Goal: Task Accomplishment & Management: Manage account settings

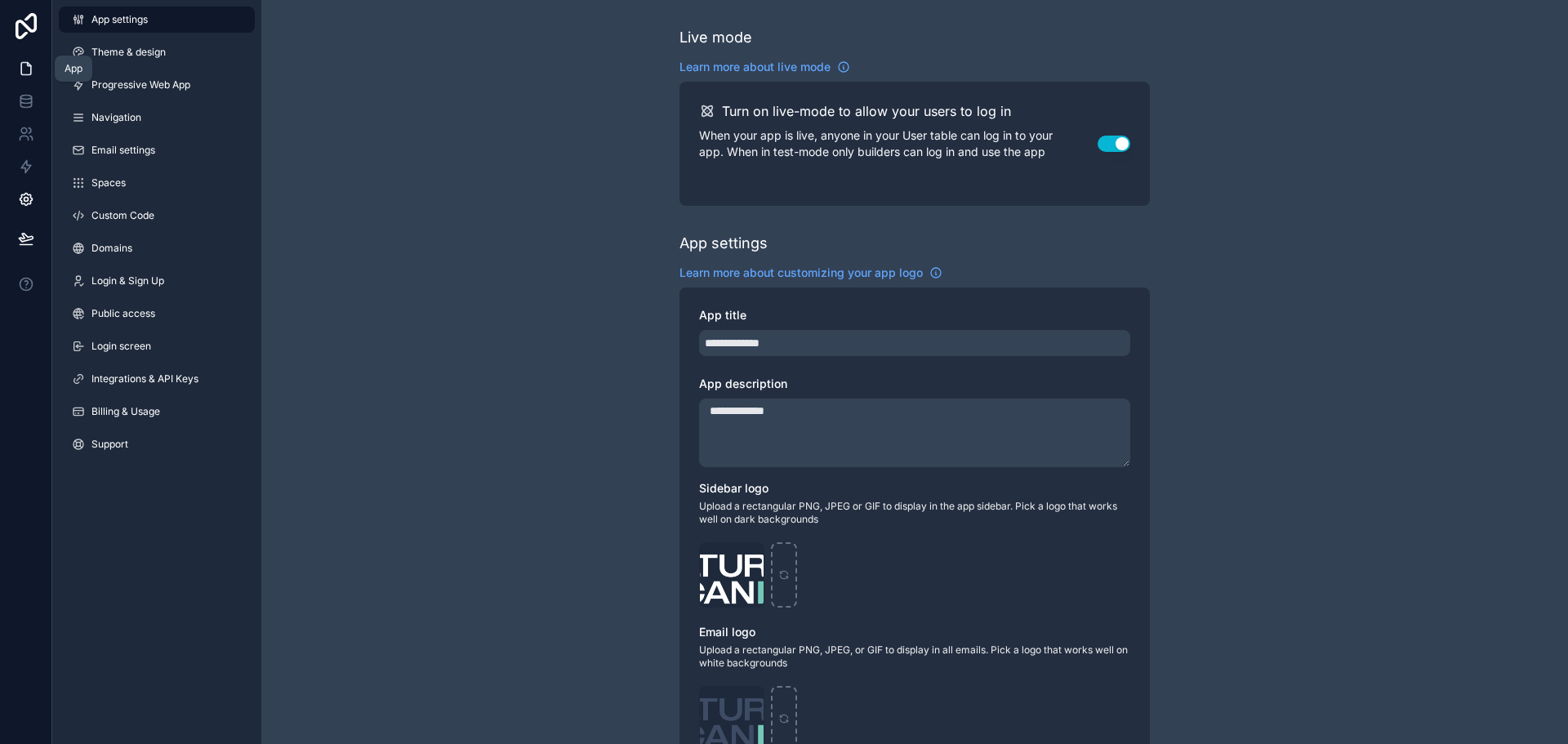
click at [40, 67] on link at bounding box center [26, 68] width 51 height 33
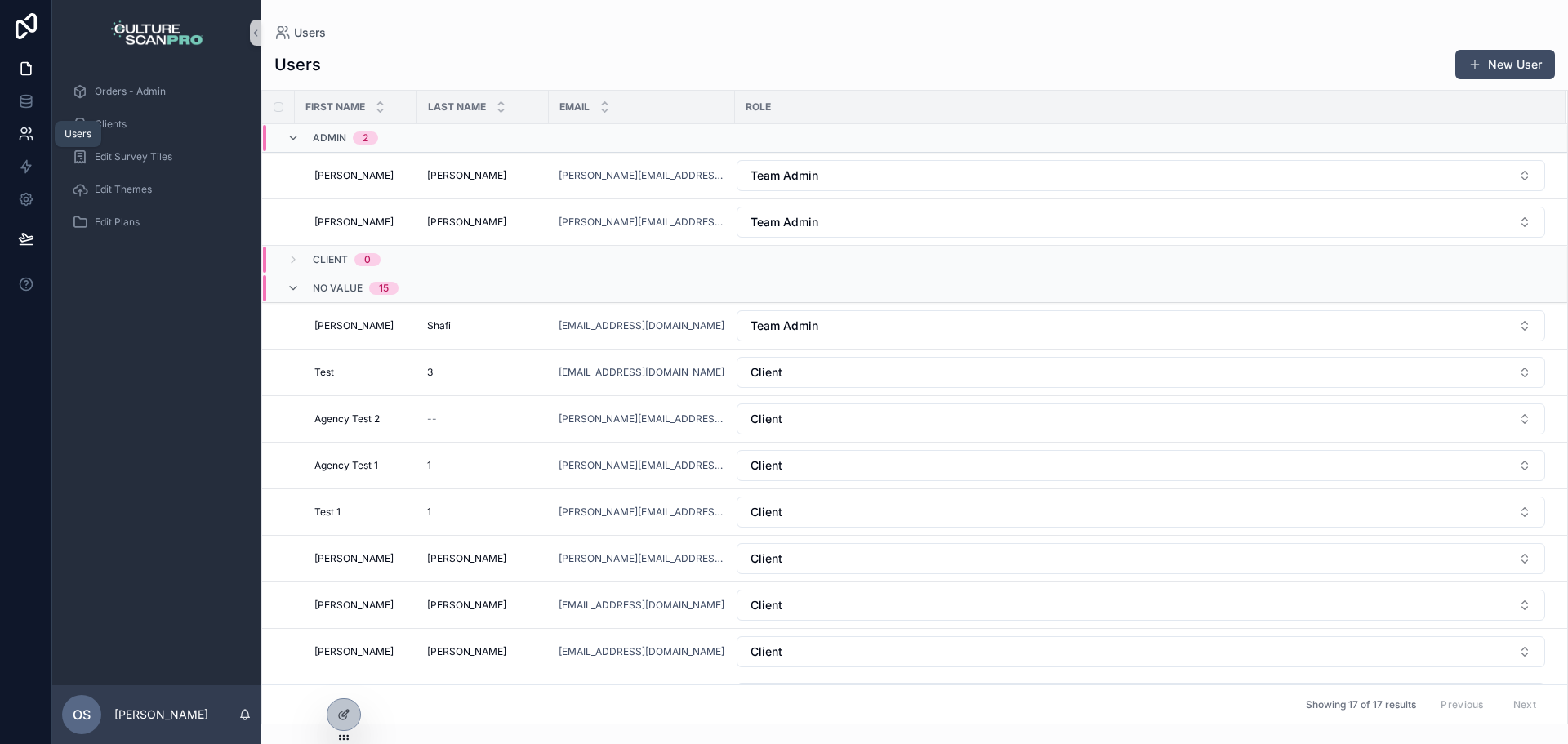
click at [18, 134] on icon at bounding box center [26, 134] width 16 height 16
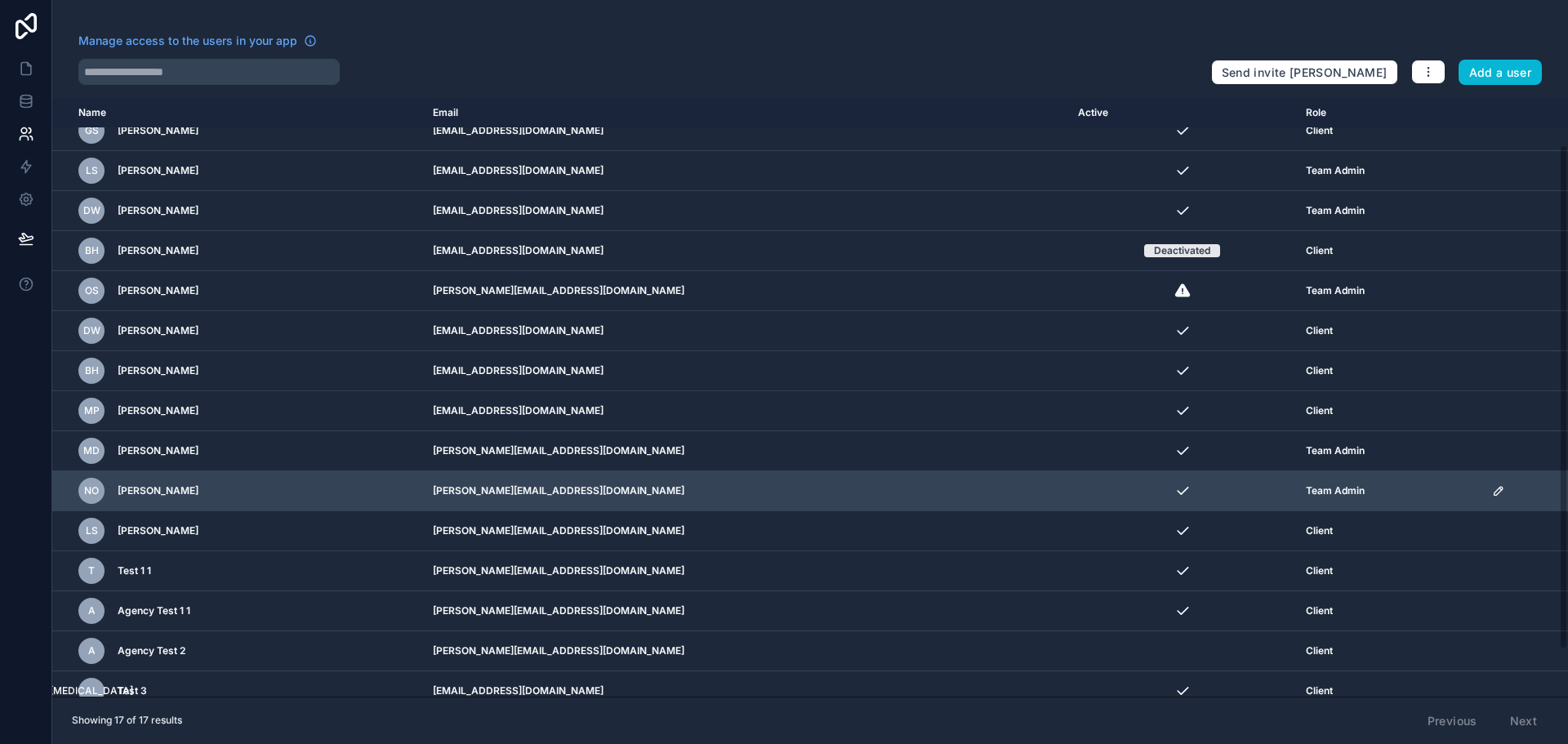
scroll to position [57, 0]
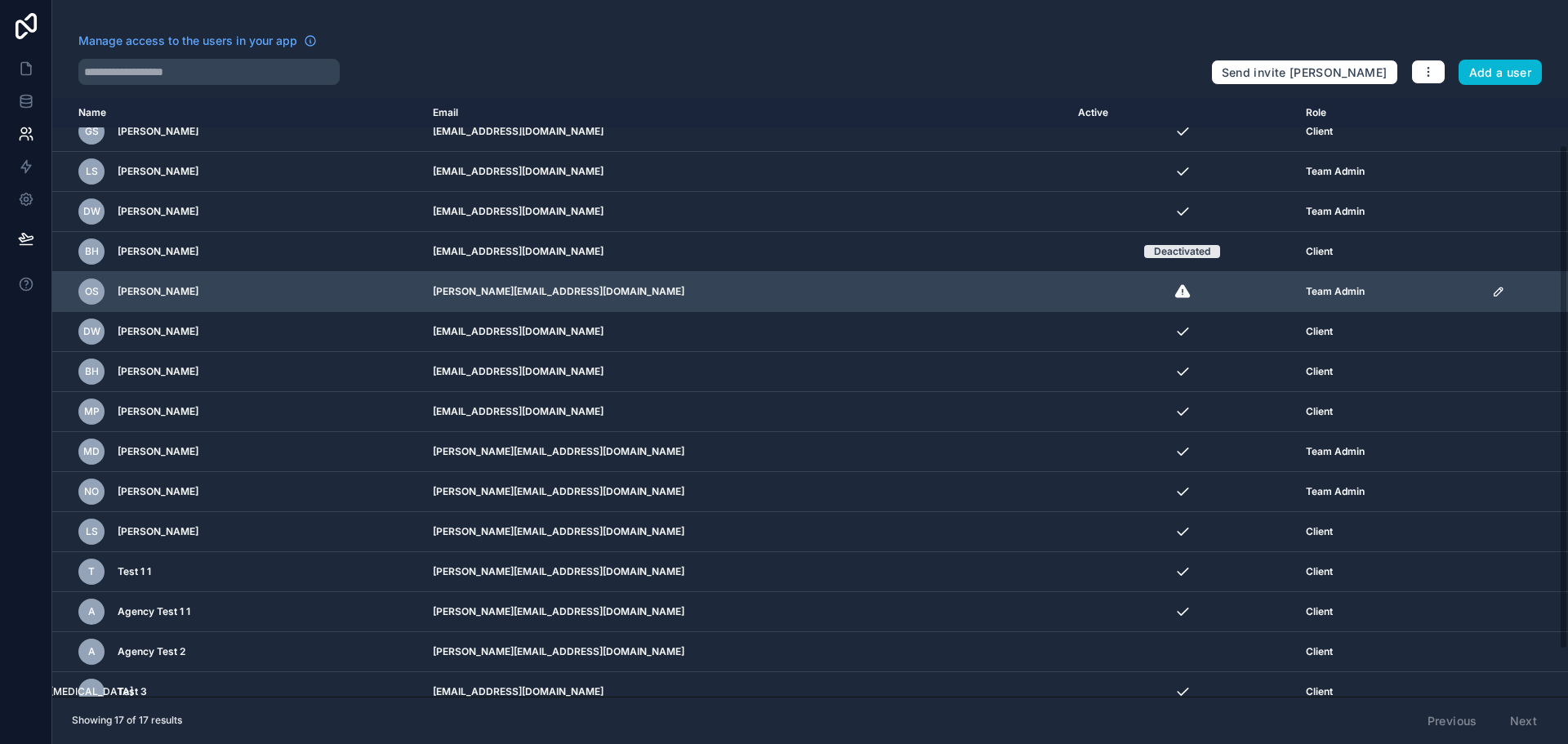
click at [1493, 288] on icon "scrollable content" at bounding box center [1499, 291] width 13 height 13
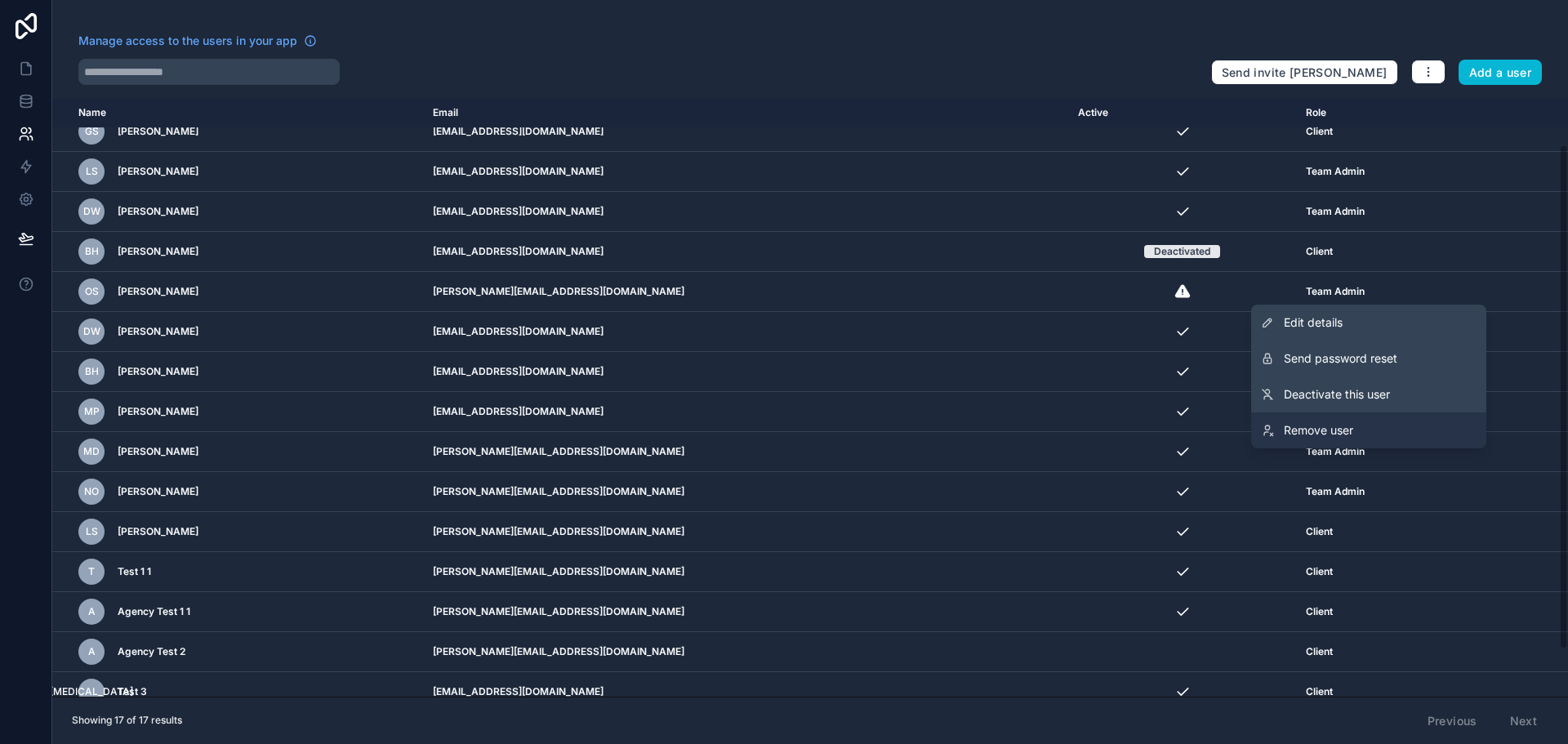
click at [1274, 429] on icon at bounding box center [1268, 430] width 13 height 13
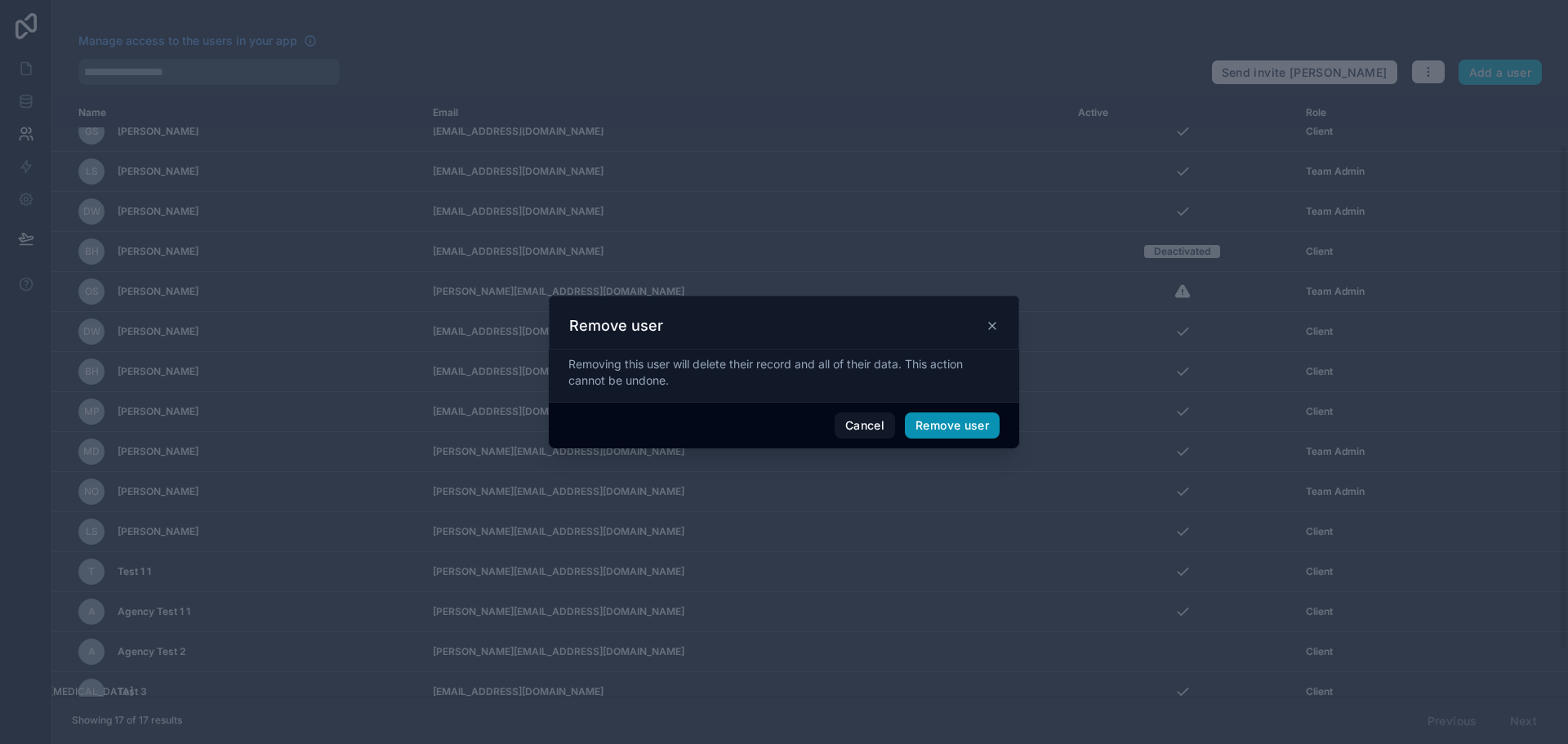
click at [950, 423] on button "Remove user" at bounding box center [952, 426] width 95 height 27
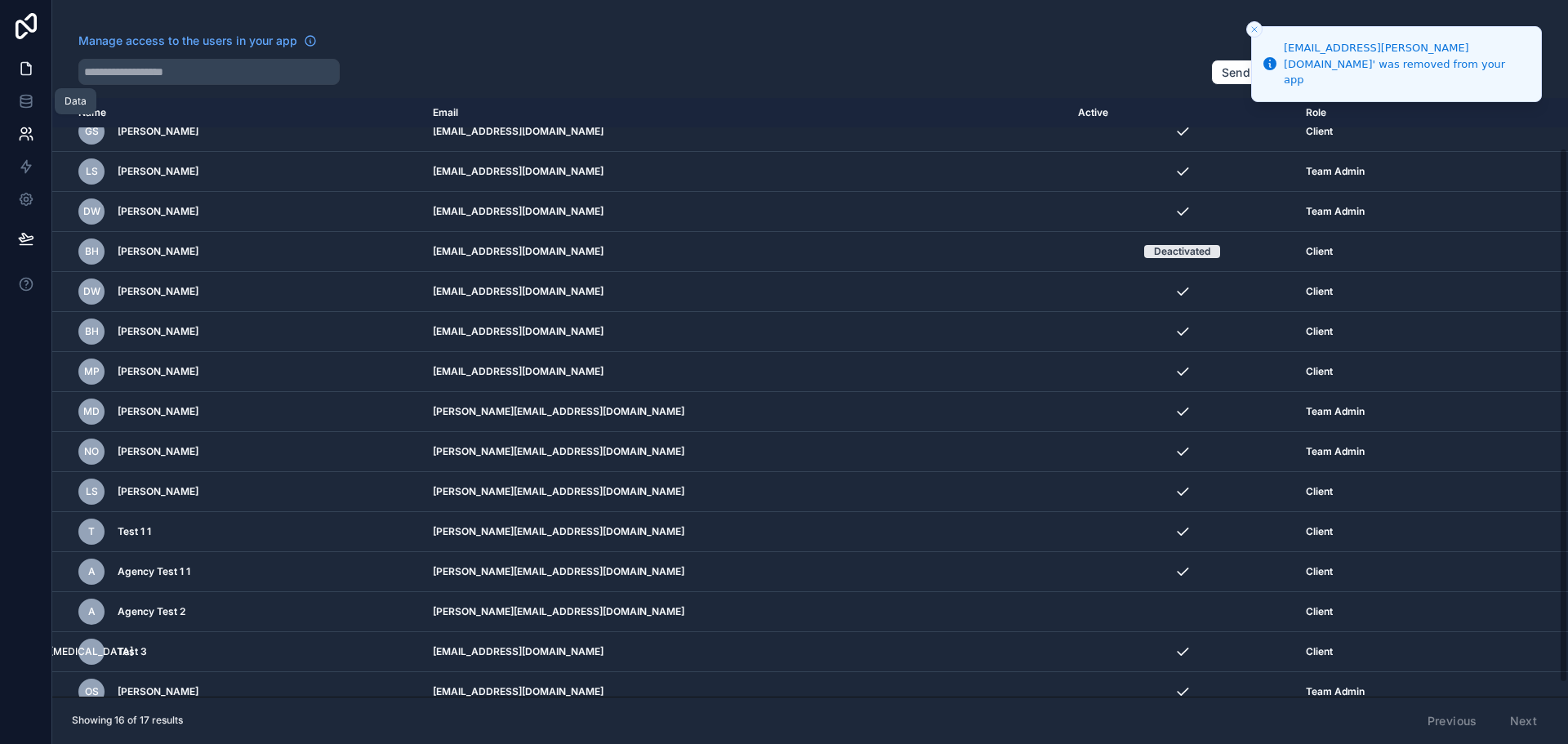
click at [26, 72] on icon at bounding box center [26, 68] width 16 height 16
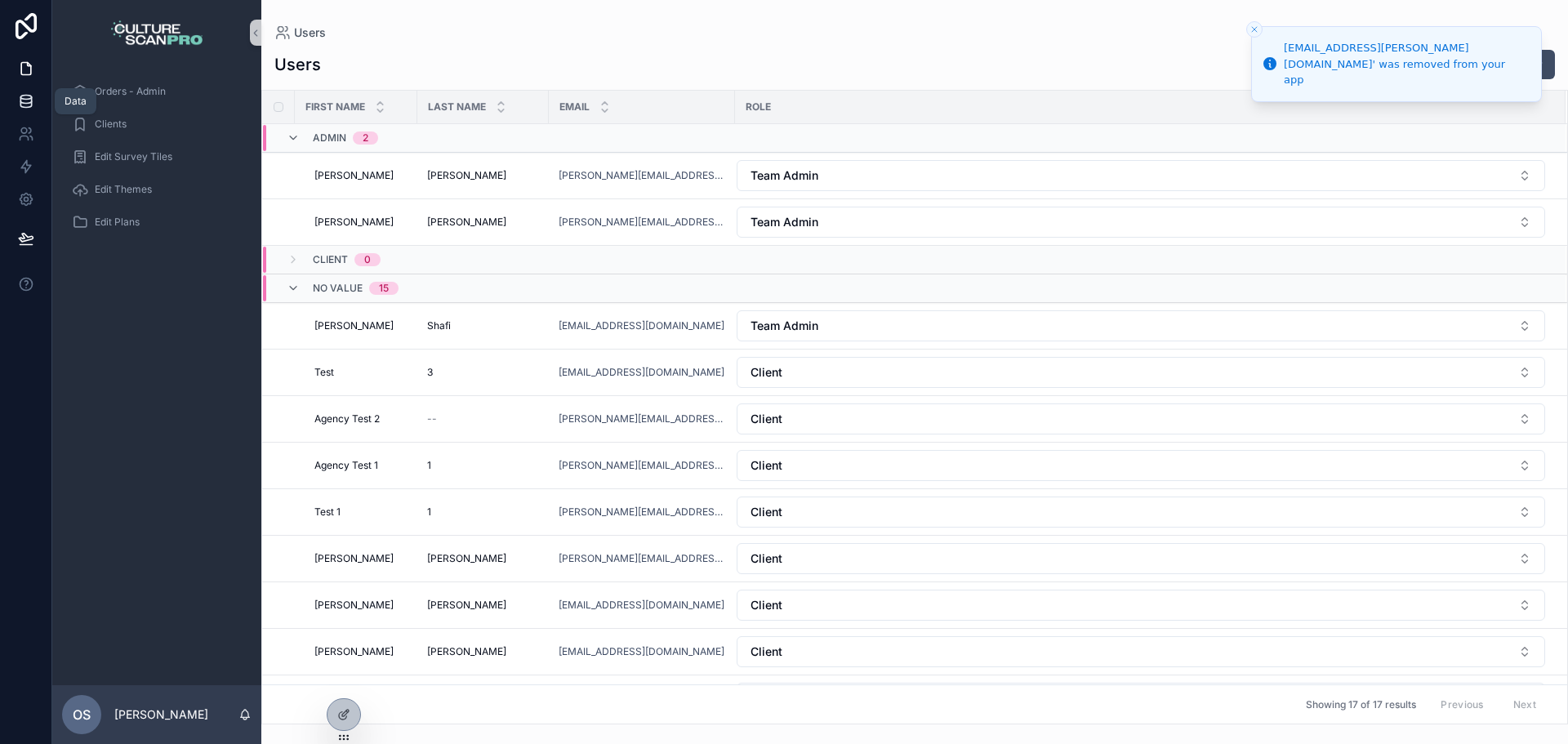
click at [21, 104] on icon at bounding box center [26, 101] width 16 height 16
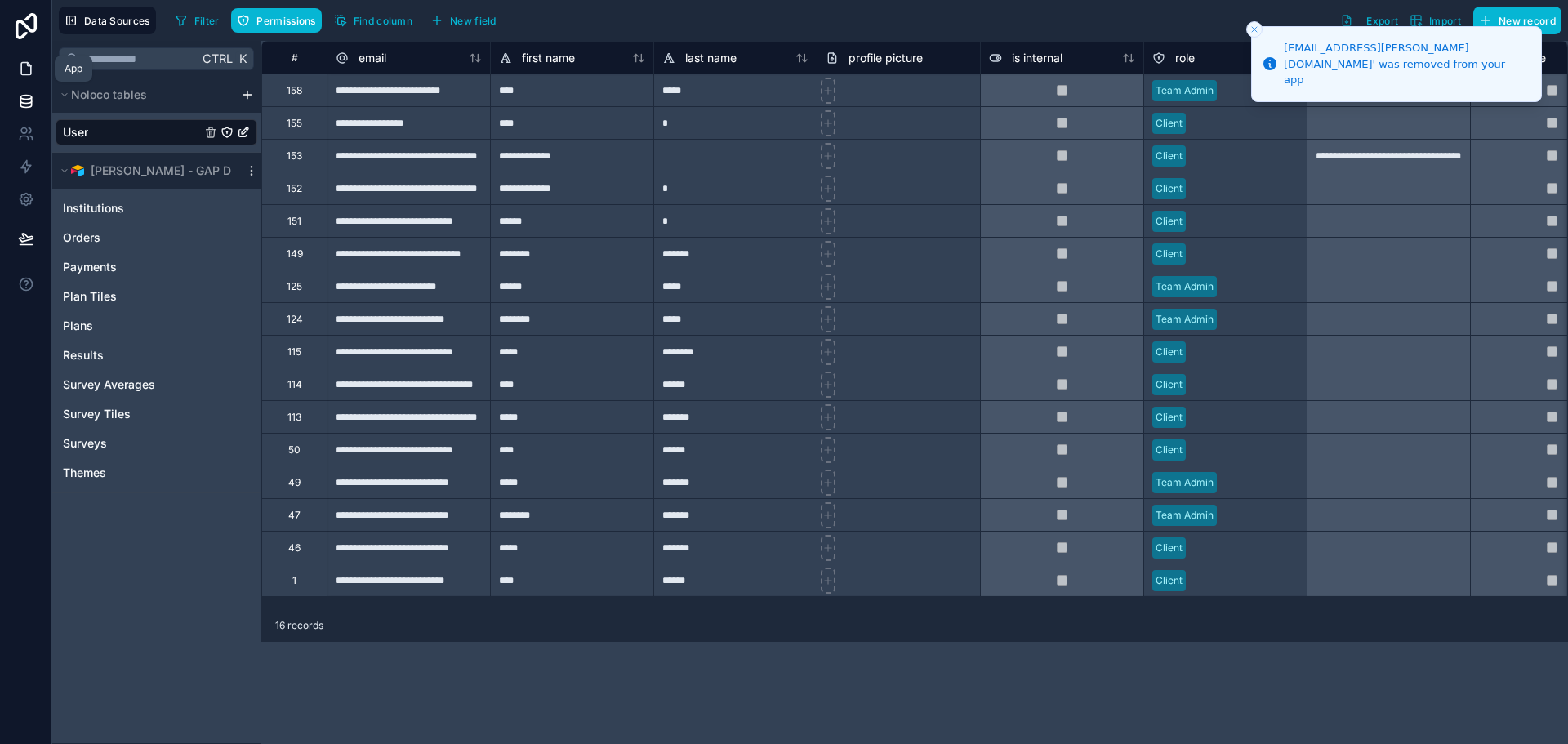
click at [24, 61] on icon at bounding box center [26, 68] width 16 height 16
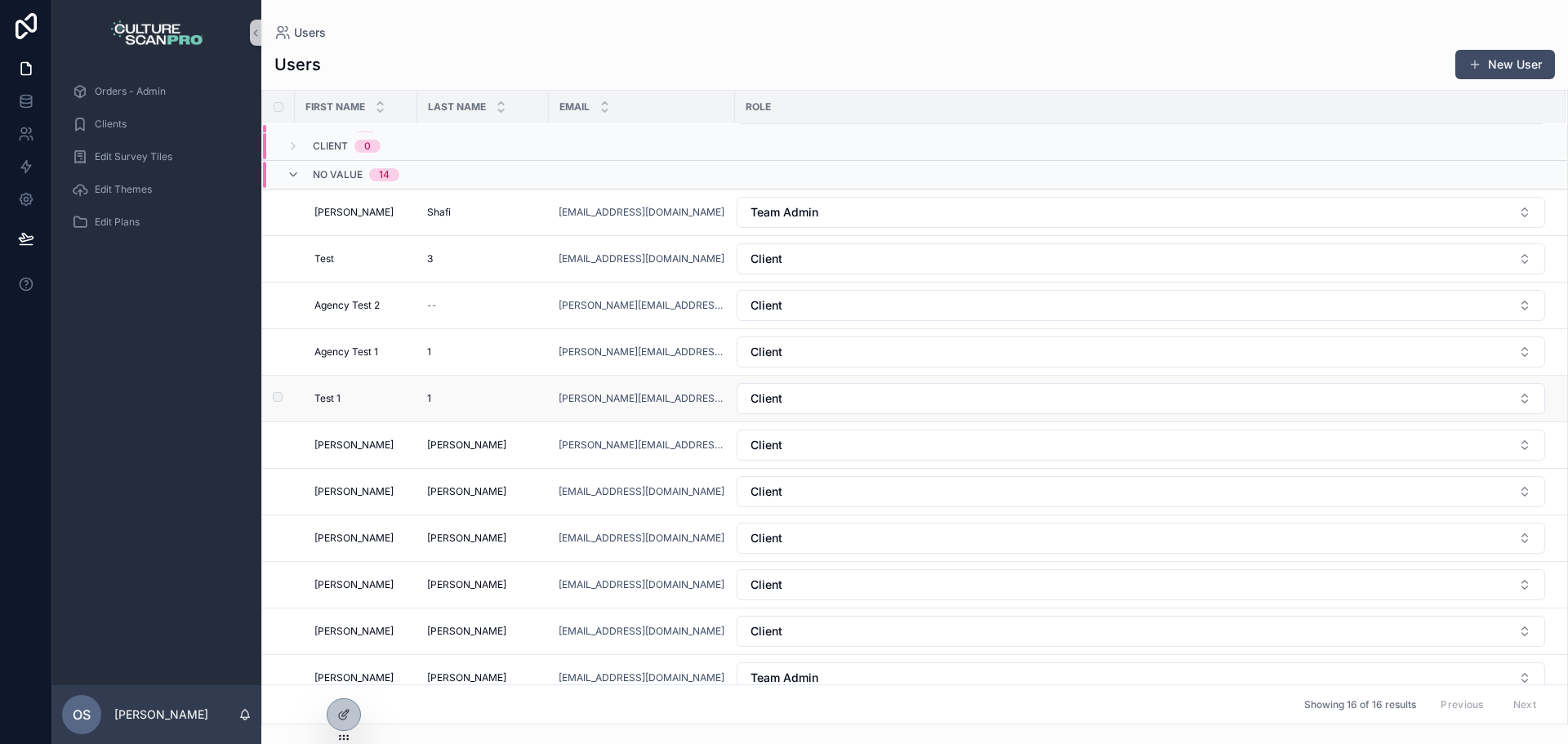
scroll to position [118, 0]
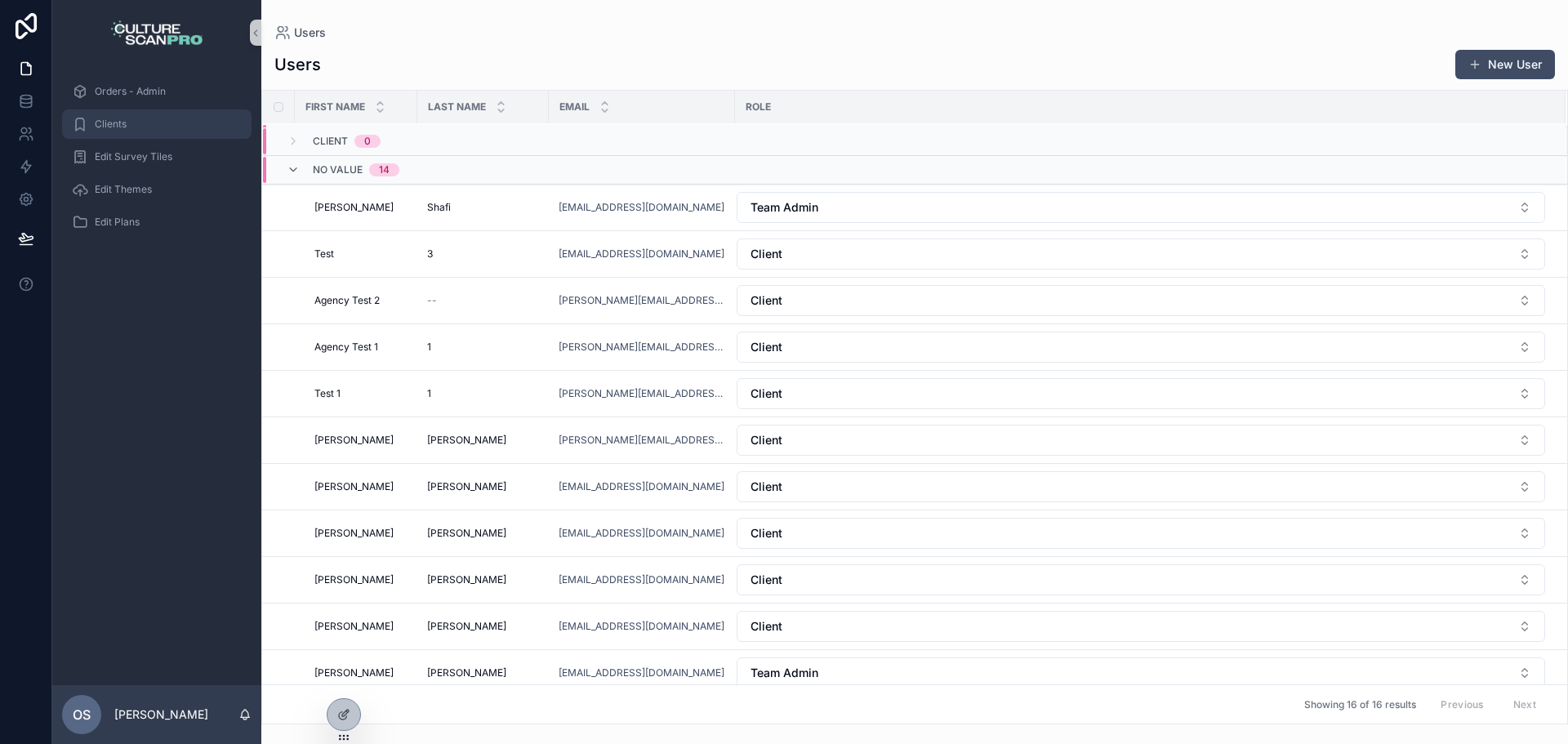
click at [156, 123] on div "Clients" at bounding box center [157, 124] width 170 height 27
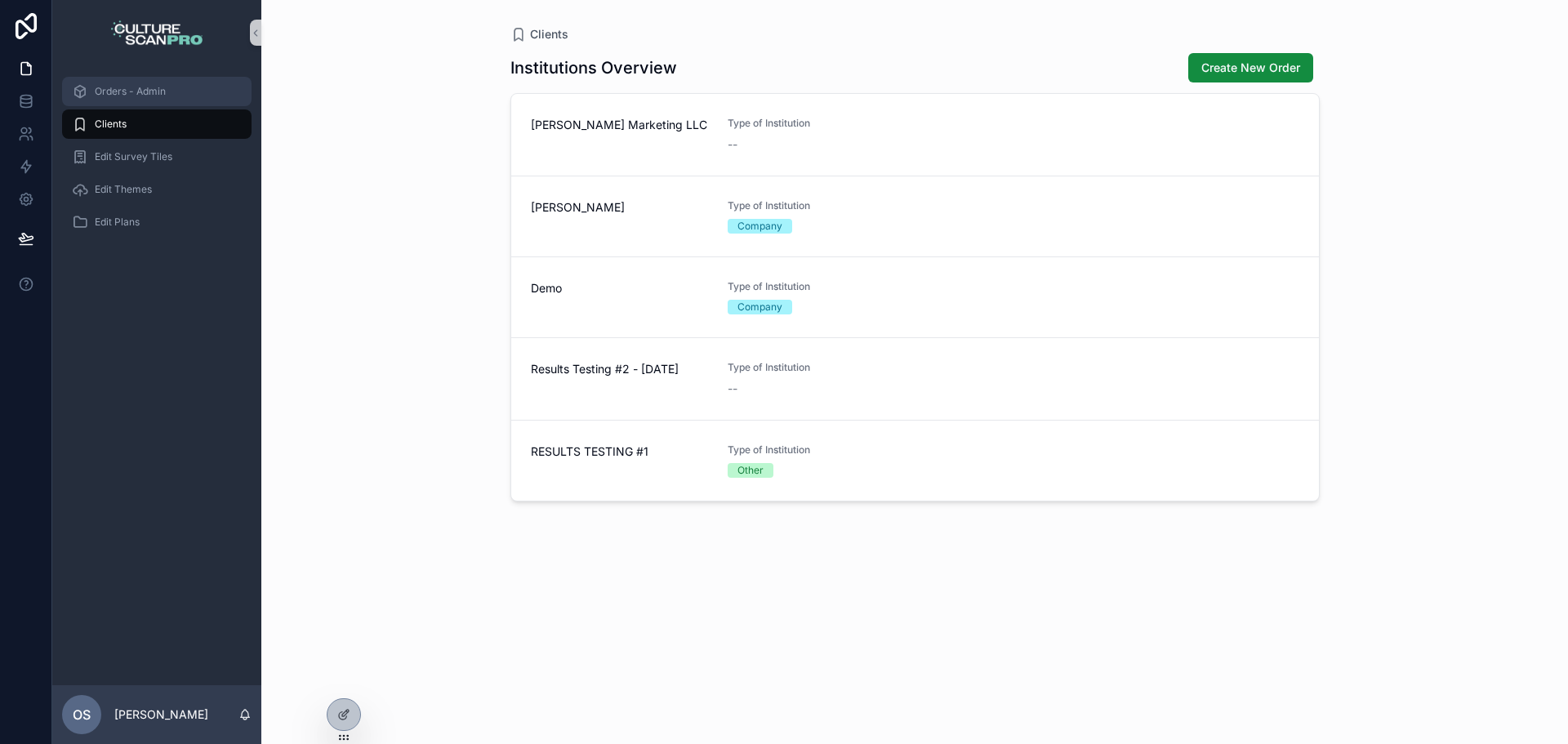
click at [158, 98] on div "Orders - Admin" at bounding box center [157, 92] width 170 height 27
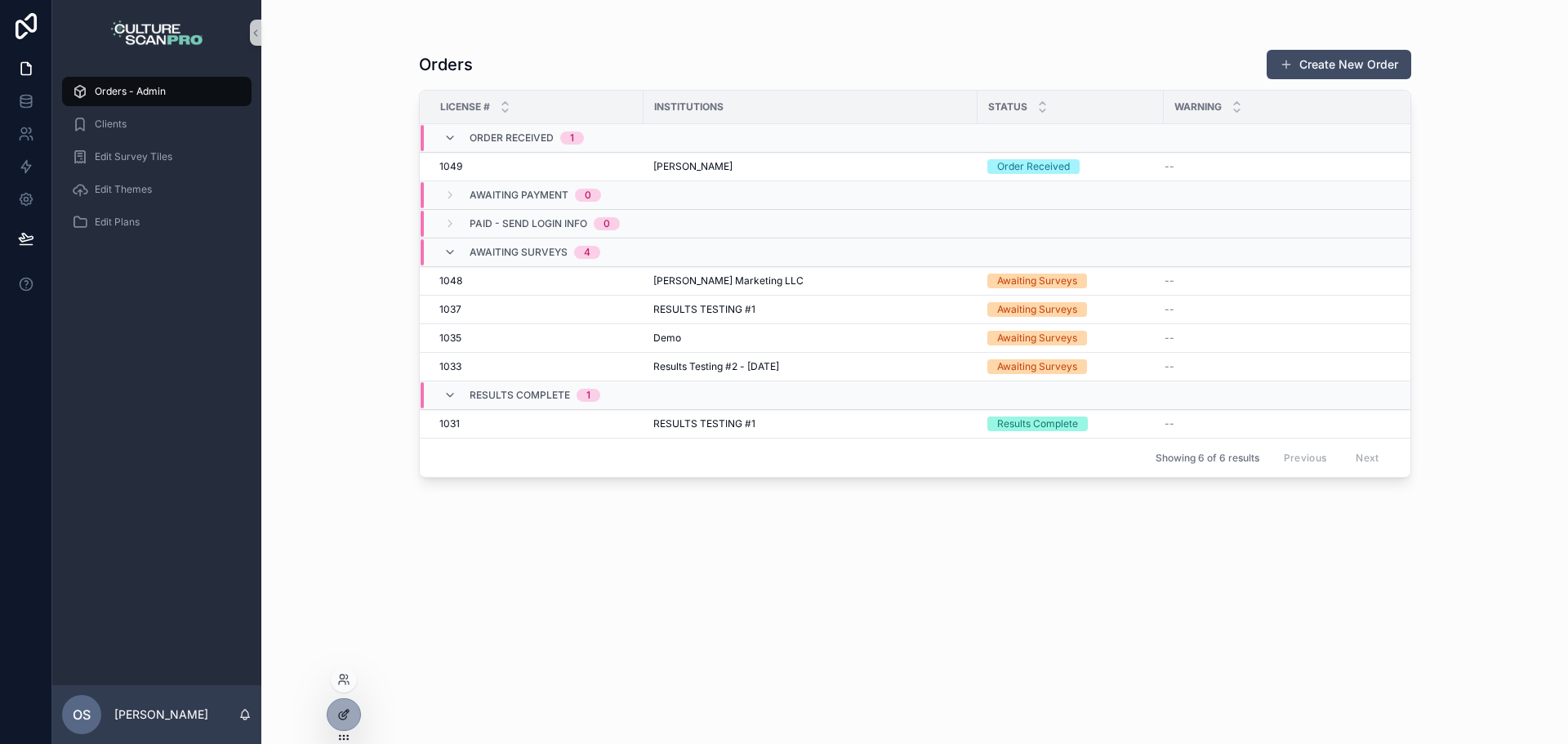
click at [345, 708] on div at bounding box center [344, 715] width 33 height 31
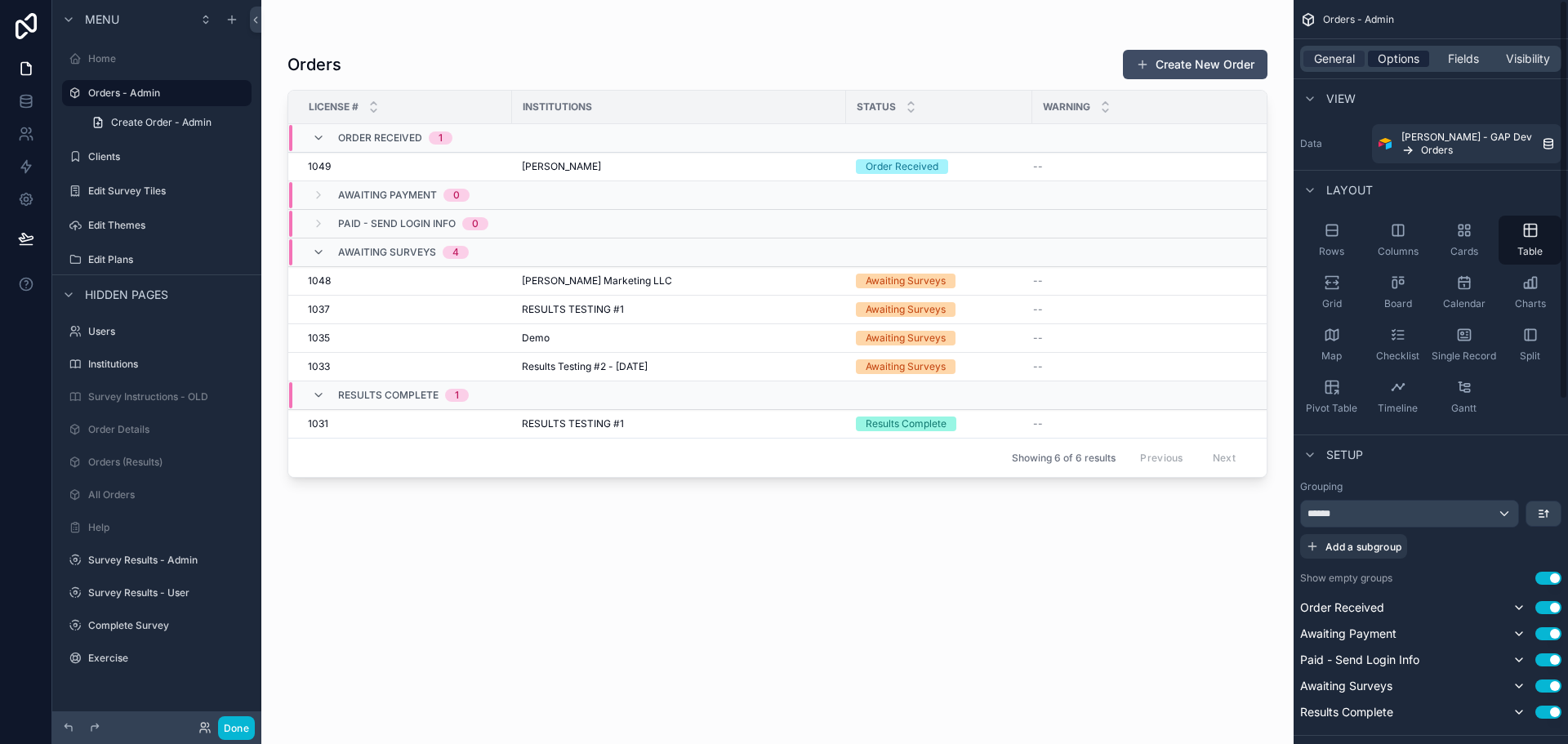
click at [1395, 57] on span "Options" at bounding box center [1399, 58] width 42 height 16
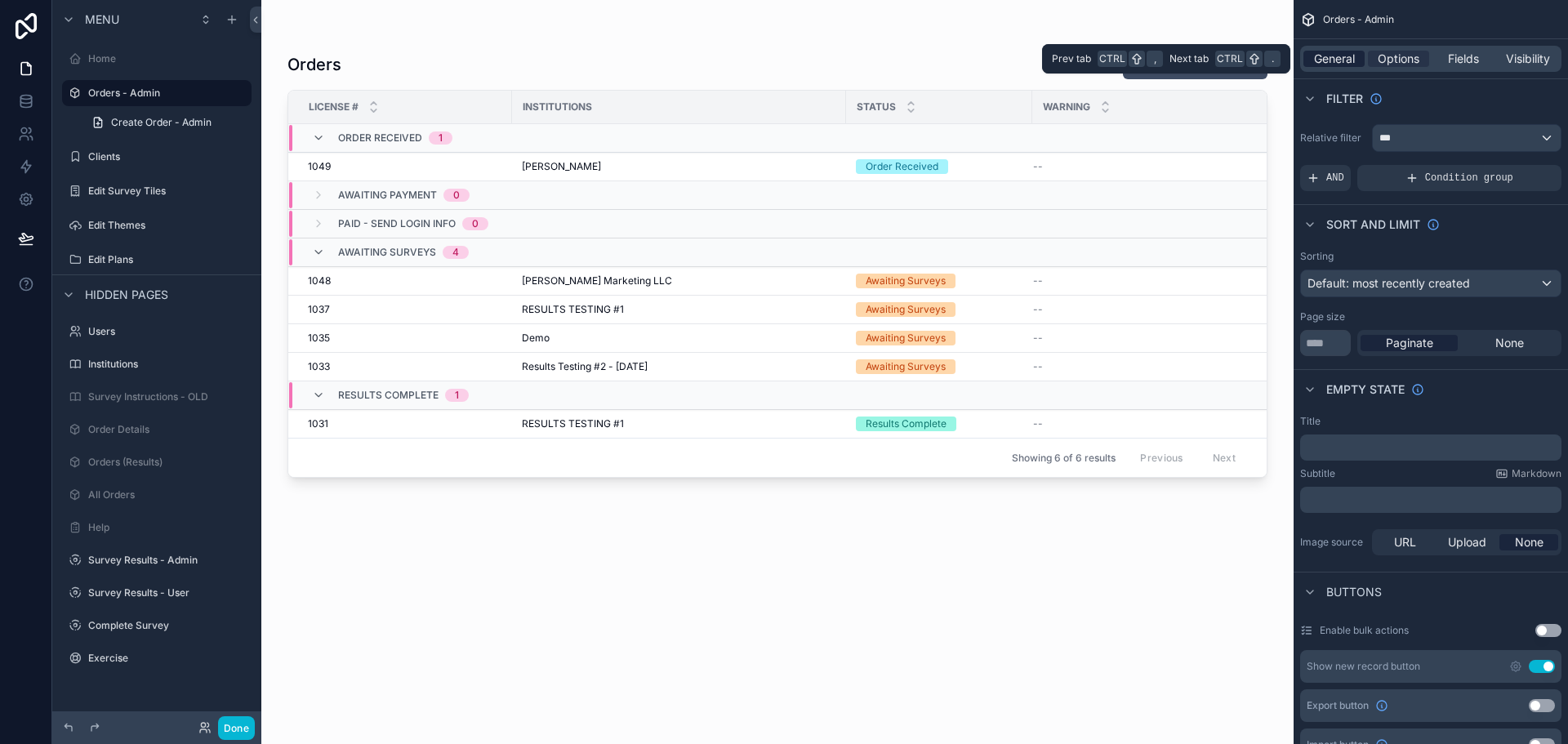
click at [1354, 55] on span "General" at bounding box center [1335, 58] width 41 height 16
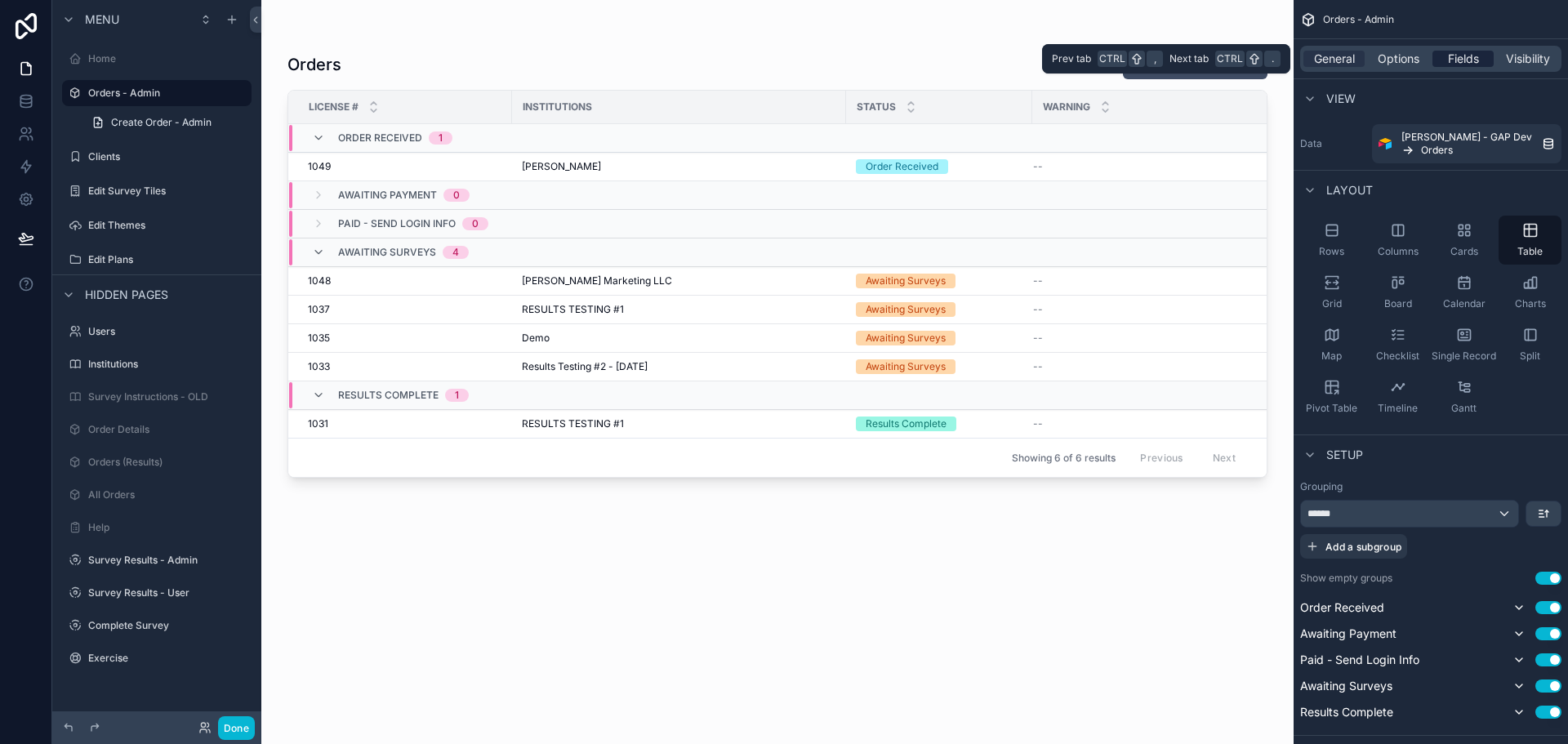
click at [1458, 54] on span "Fields" at bounding box center [1464, 58] width 31 height 16
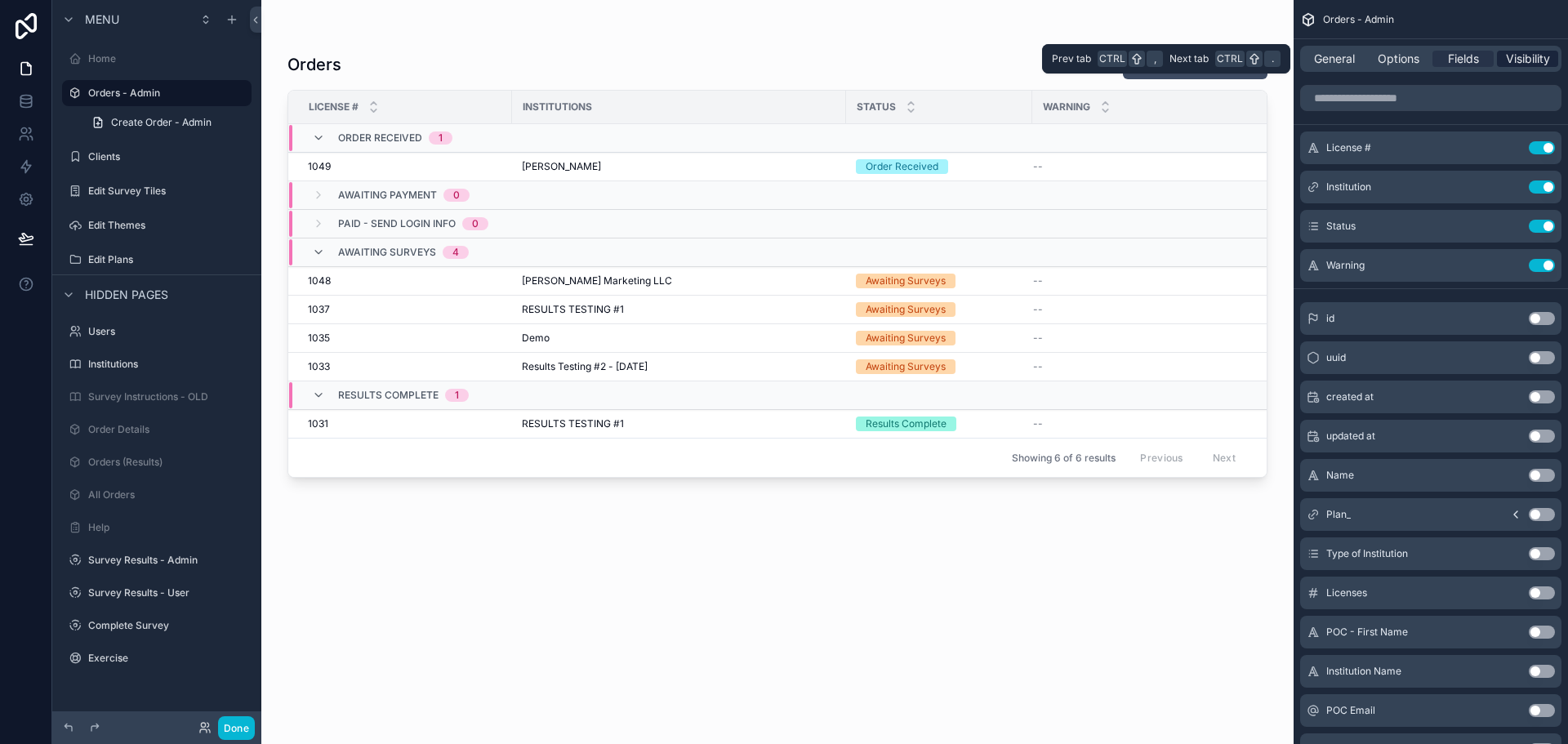
click at [1517, 64] on span "Visibility" at bounding box center [1529, 58] width 45 height 16
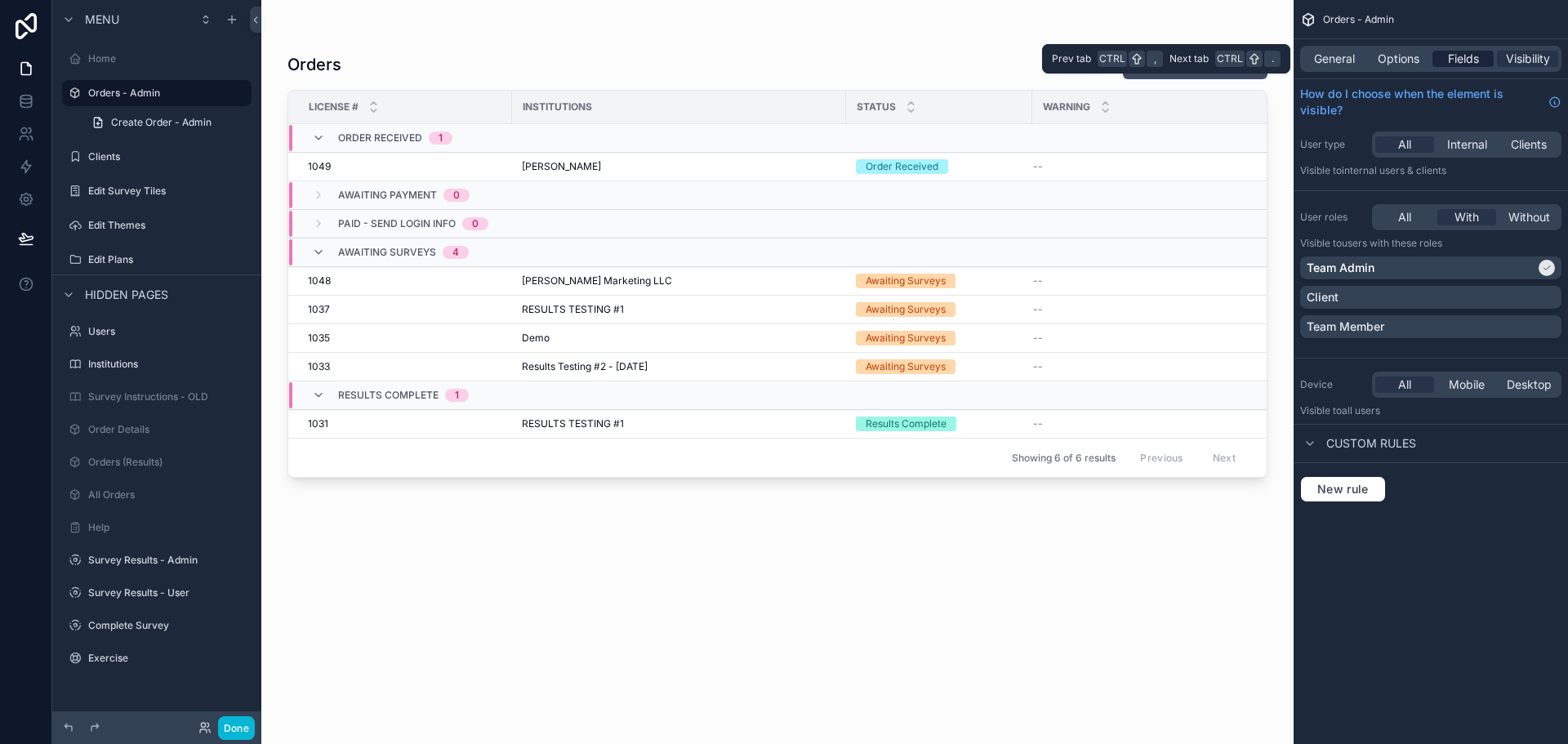
click at [1474, 62] on span "Fields" at bounding box center [1464, 58] width 31 height 16
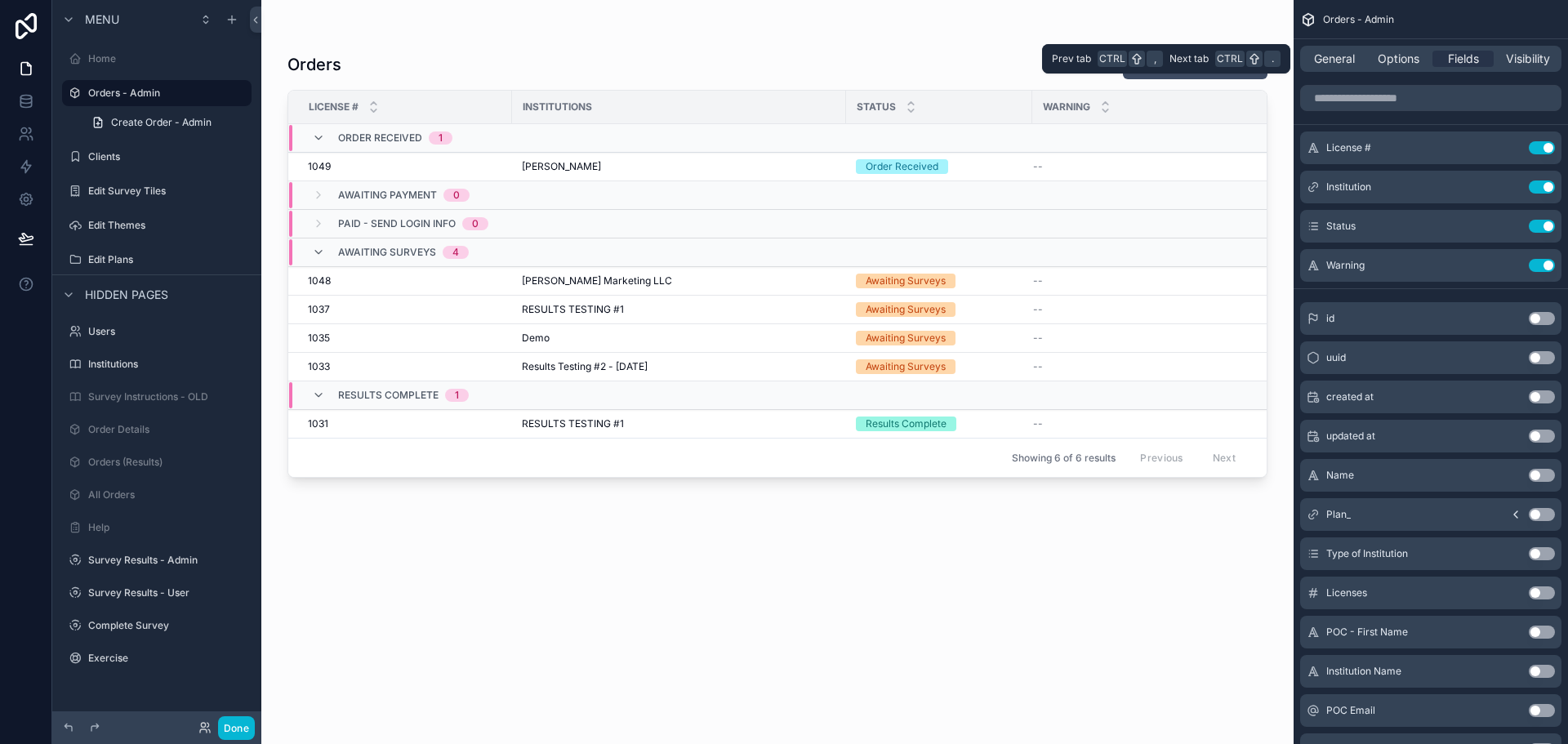
click at [1331, 50] on div "General Options Fields Visibility" at bounding box center [1430, 58] width 261 height 27
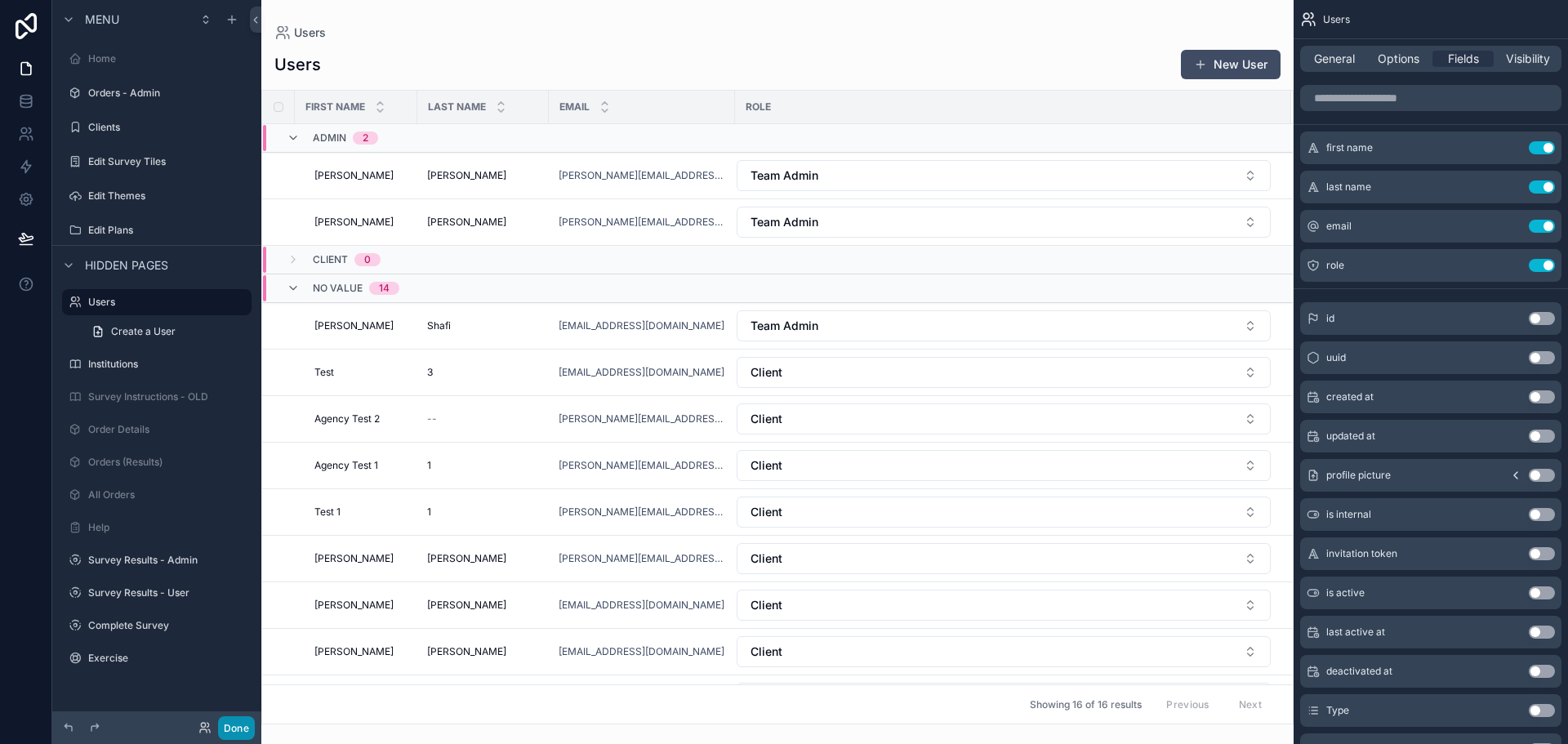
click at [235, 732] on button "Done" at bounding box center [236, 729] width 37 height 24
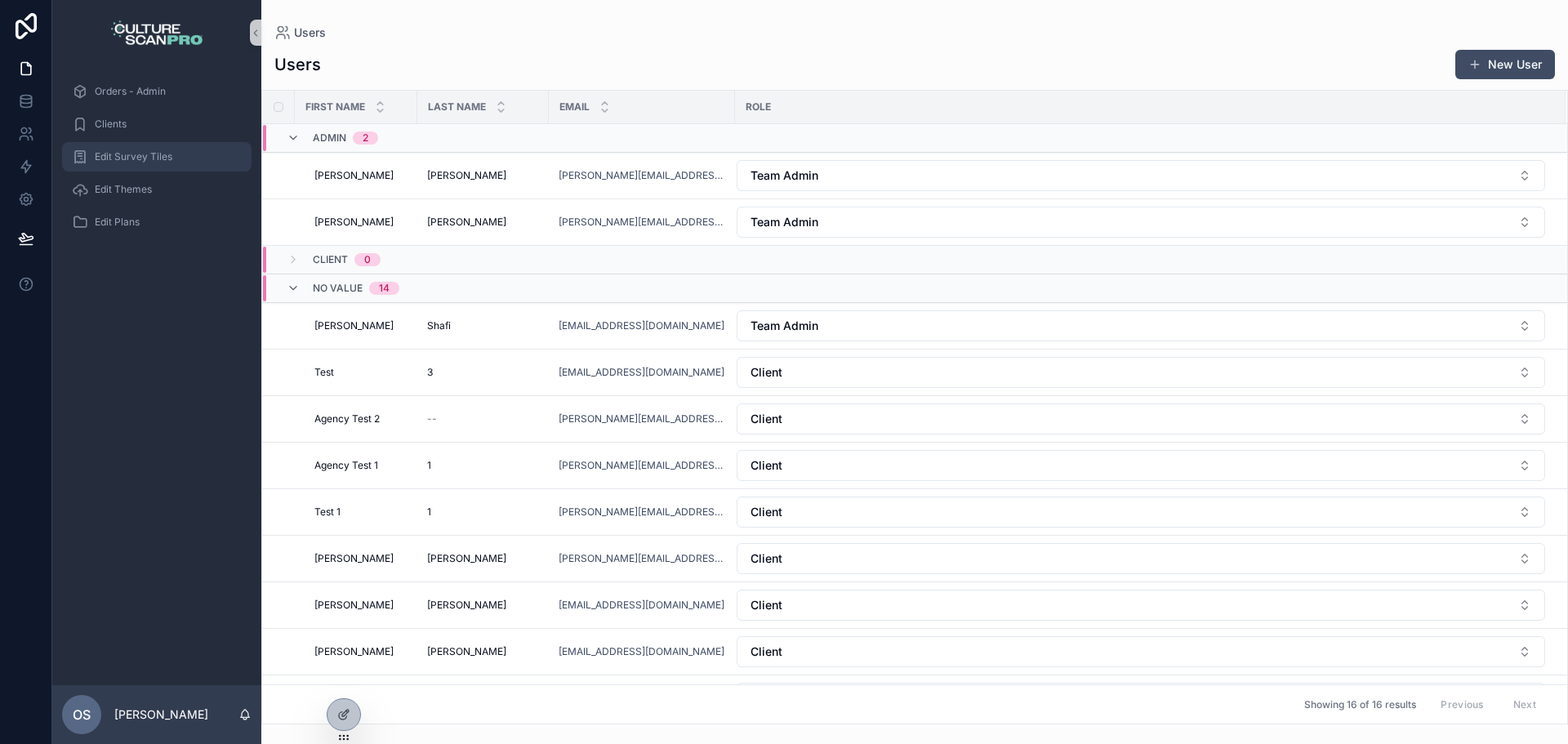
click at [115, 158] on span "Edit Survey Tiles" at bounding box center [134, 157] width 78 height 13
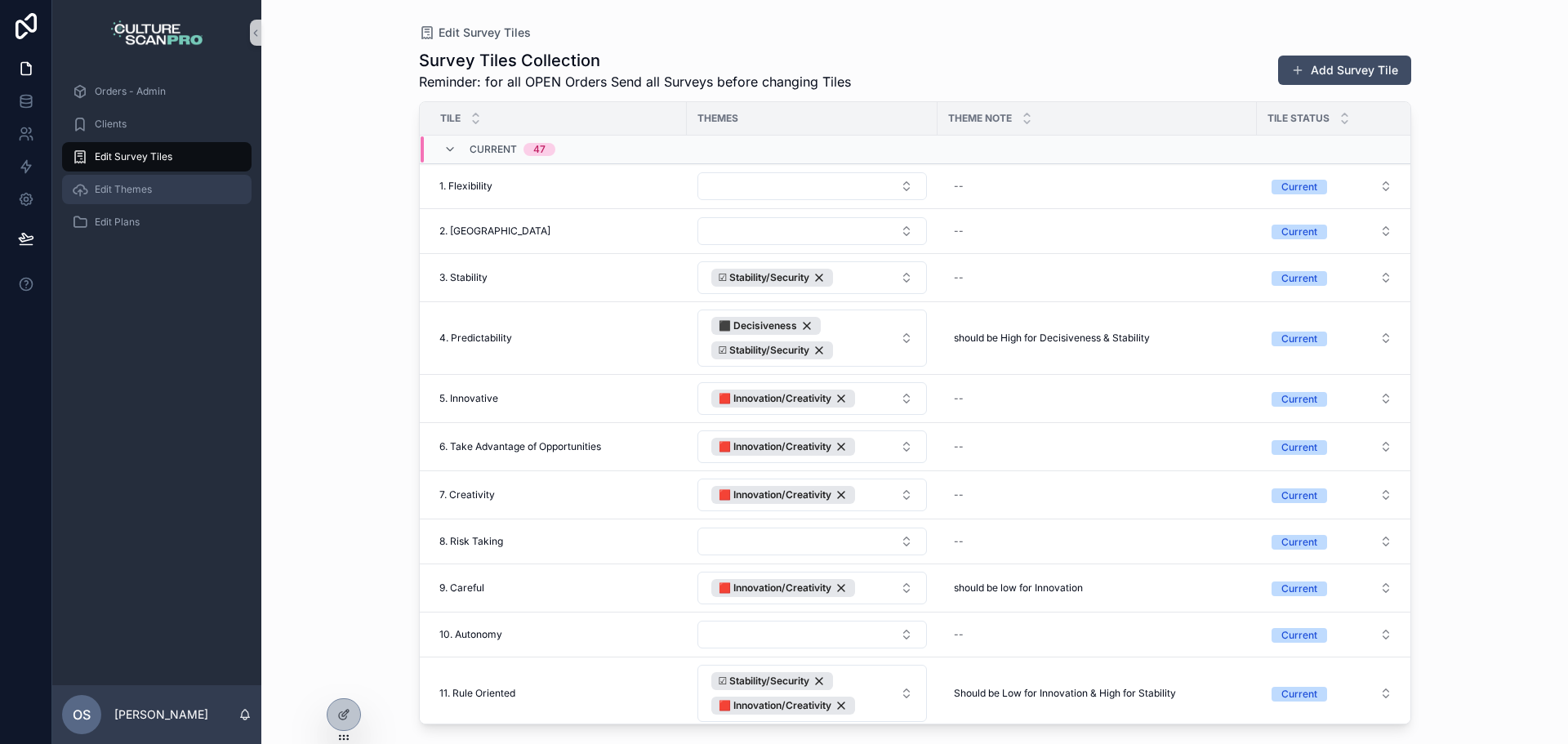
click at [108, 201] on div "Edit Themes" at bounding box center [157, 189] width 170 height 27
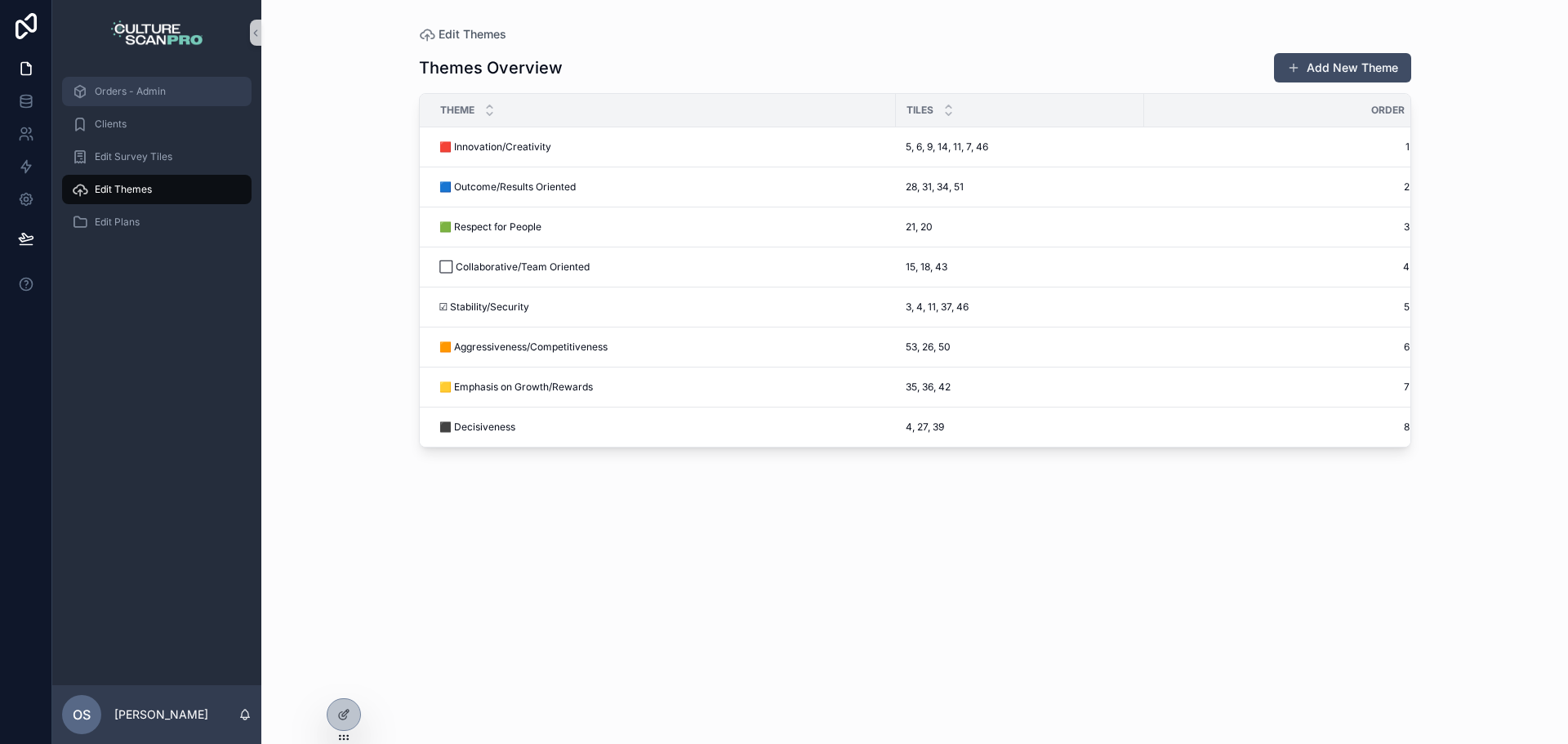
click at [134, 95] on span "Orders - Admin" at bounding box center [130, 91] width 71 height 13
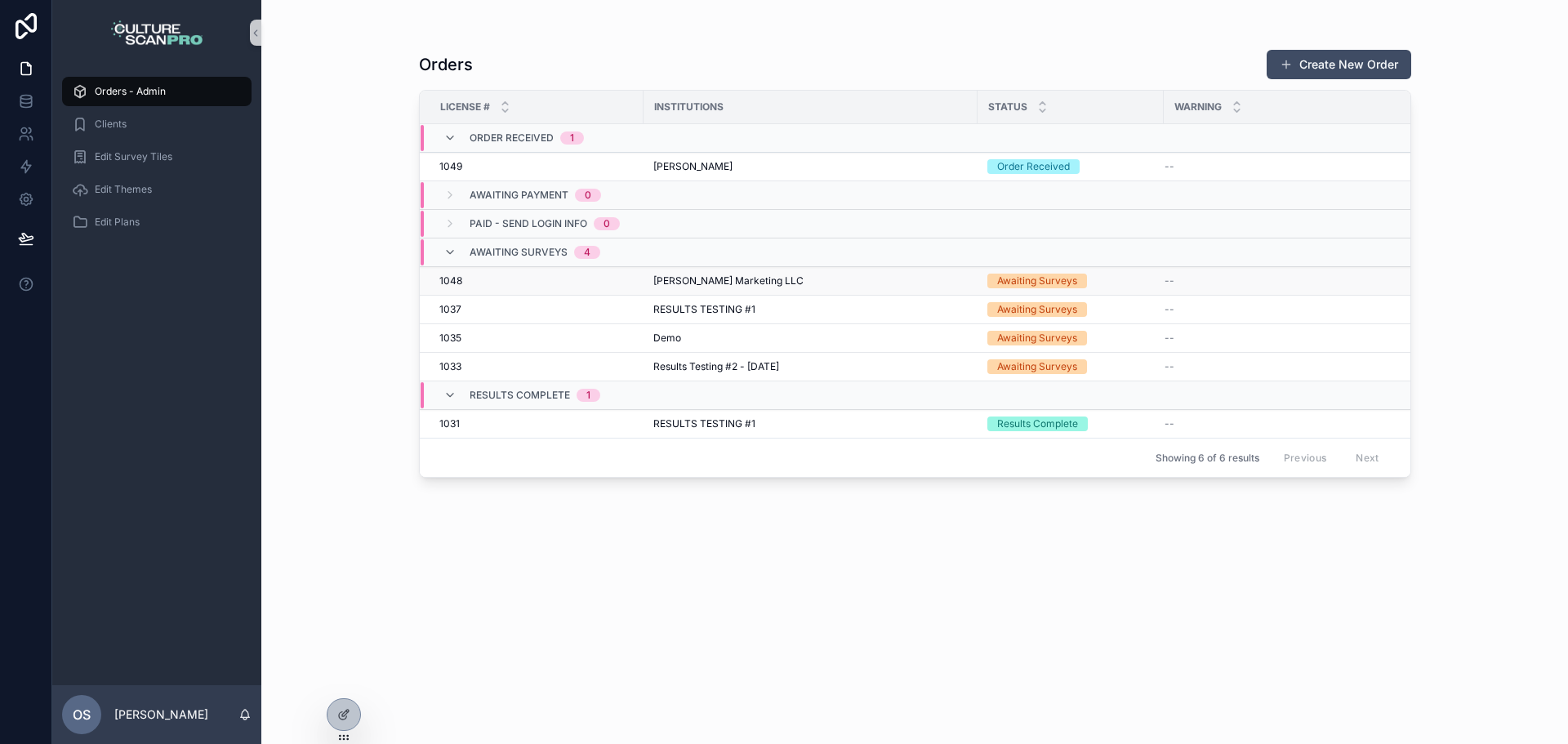
click at [674, 289] on td "[PERSON_NAME] Marketing LLC" at bounding box center [811, 281] width 334 height 28
click at [692, 428] on span "RESULTS TESTING #1" at bounding box center [704, 424] width 102 height 13
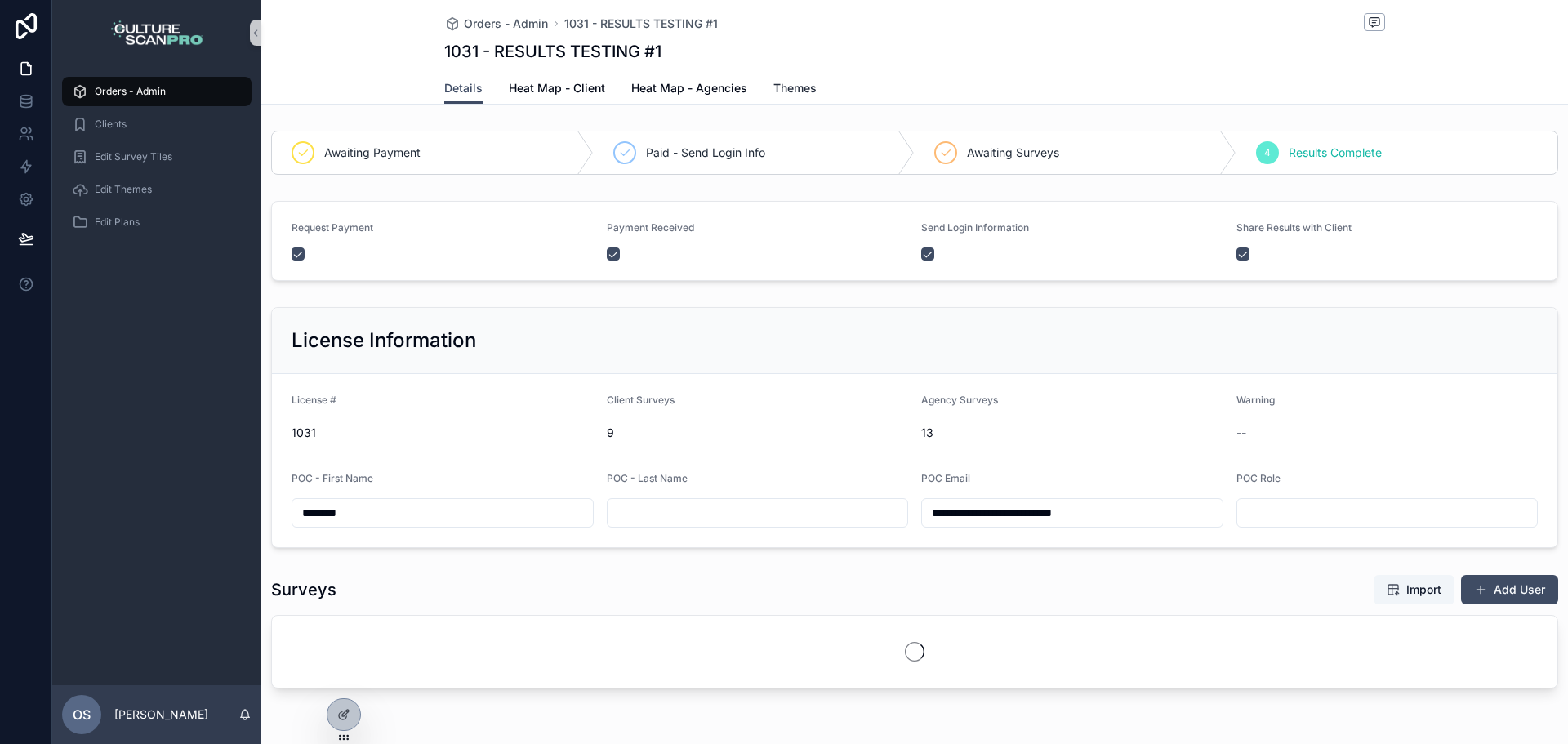
click at [774, 94] on span "Themes" at bounding box center [795, 88] width 44 height 16
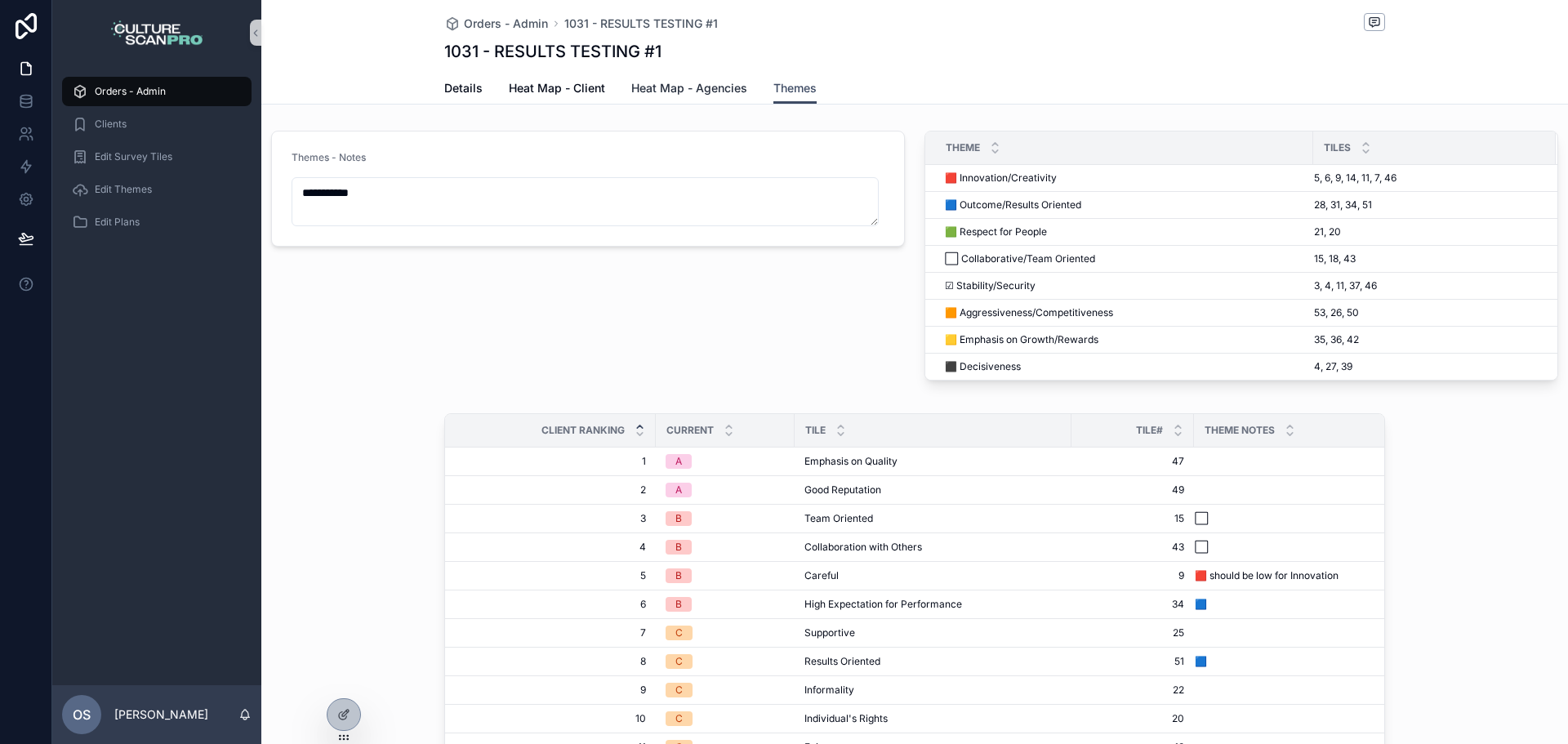
click at [687, 88] on span "Heat Map - Agencies" at bounding box center [690, 88] width 116 height 16
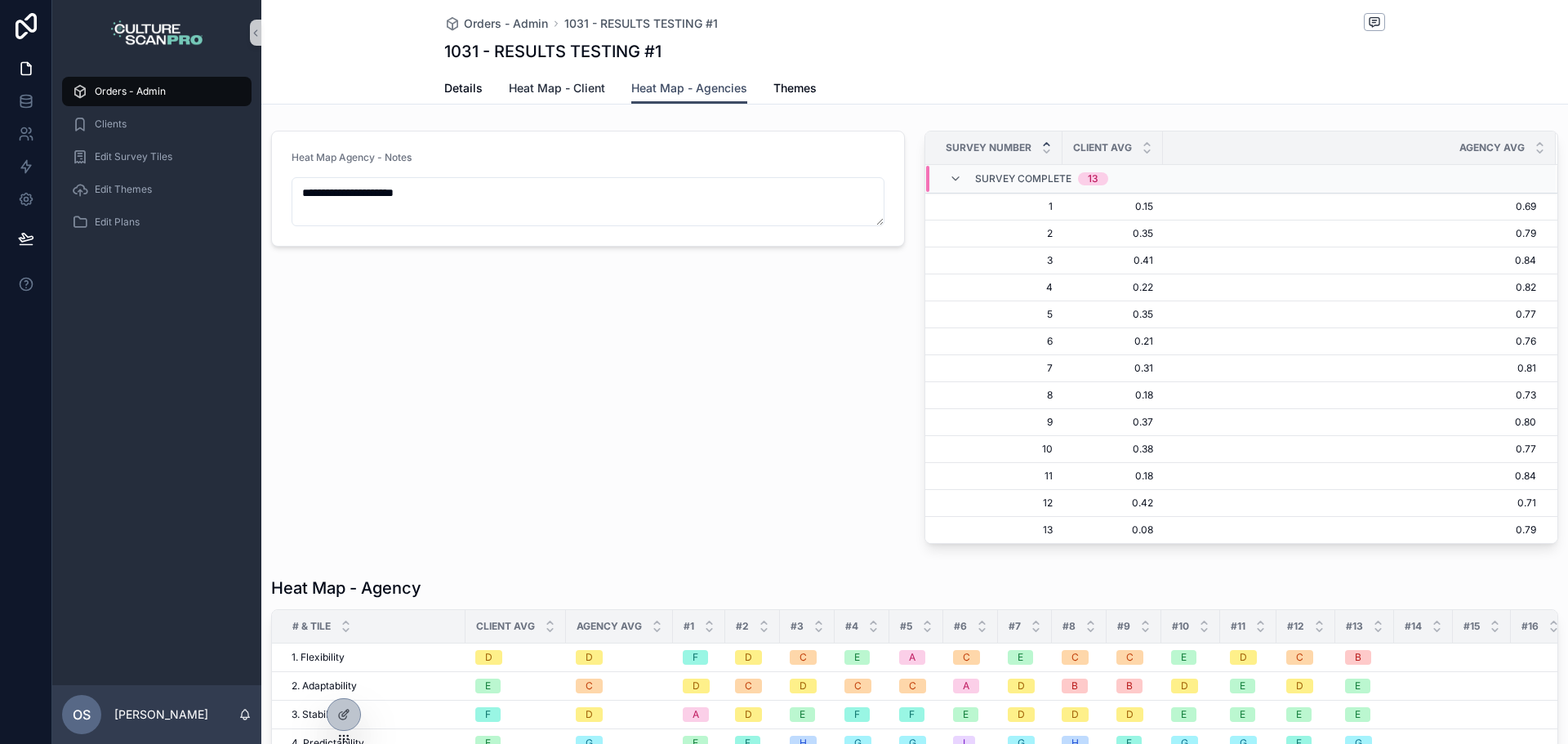
click at [588, 91] on span "Heat Map - Client" at bounding box center [557, 88] width 97 height 16
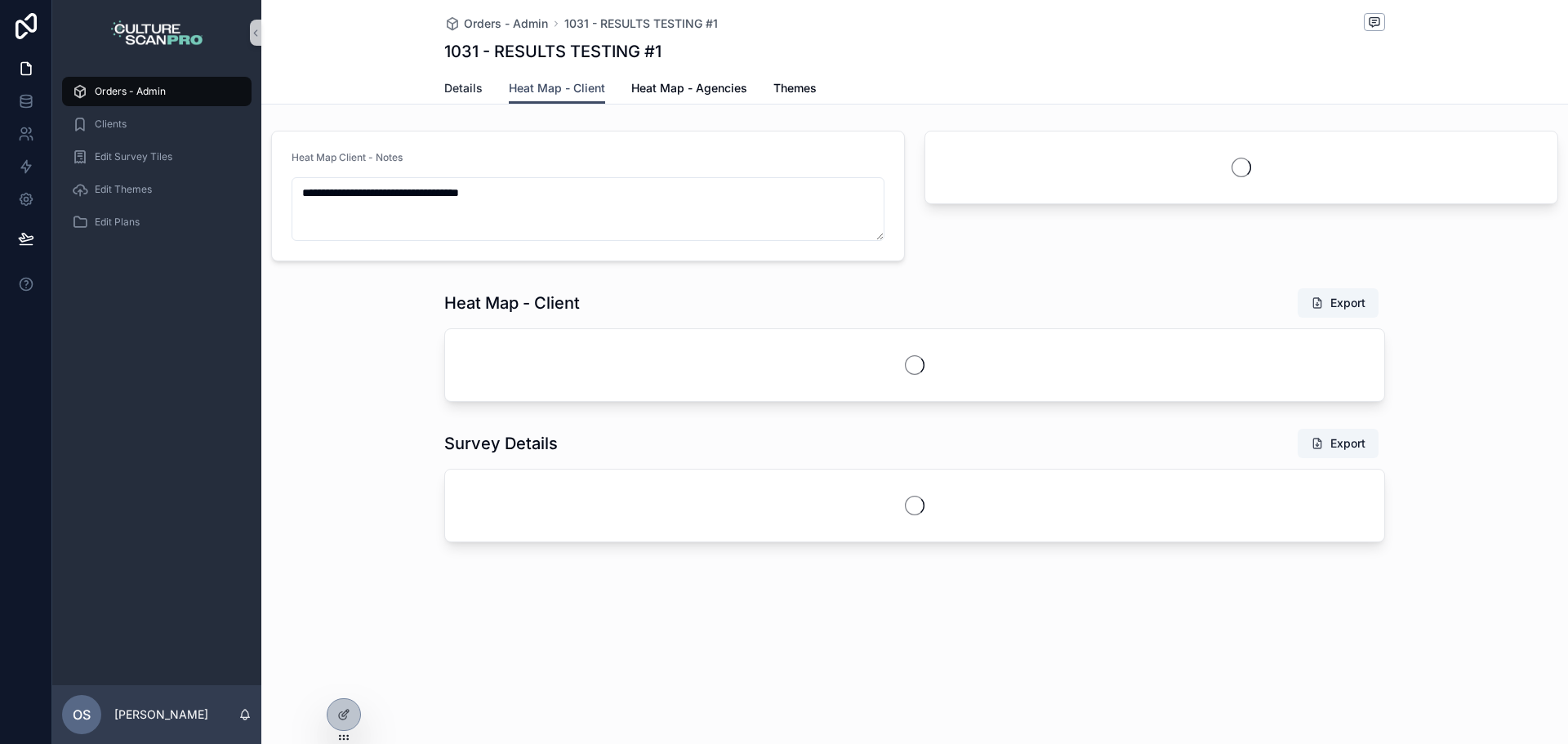
click at [458, 82] on span "Details" at bounding box center [463, 88] width 39 height 16
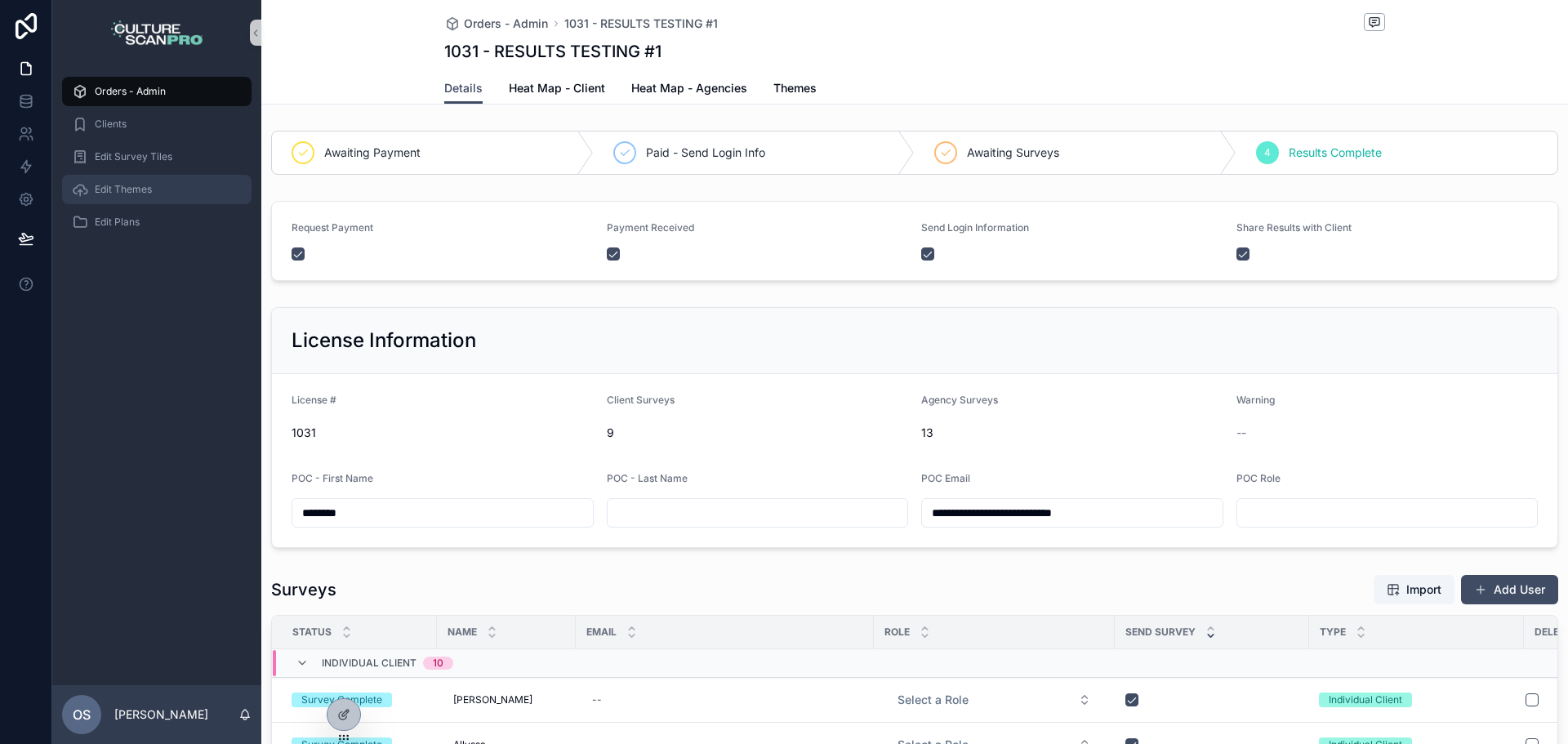
click at [107, 195] on span "Edit Themes" at bounding box center [123, 189] width 57 height 13
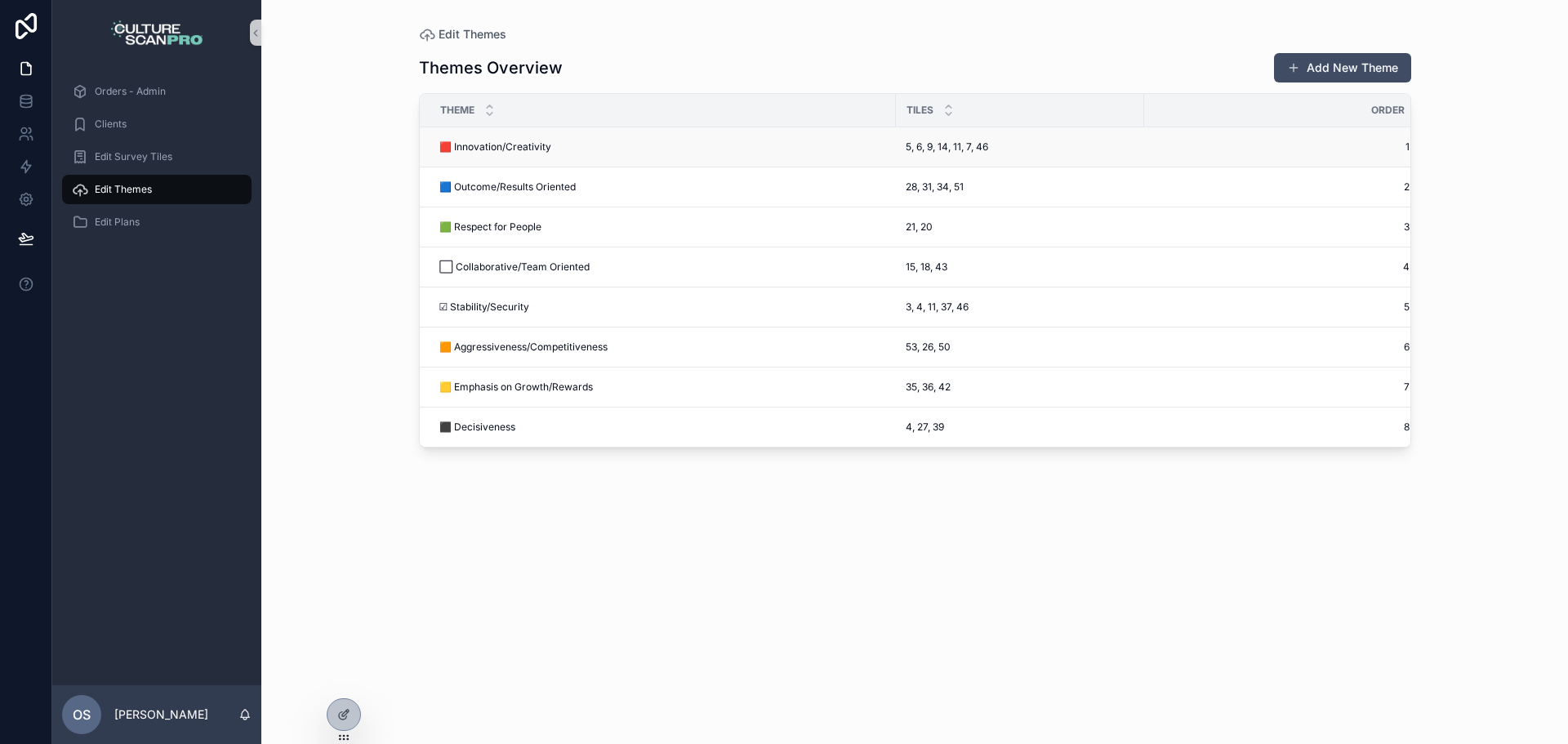
click at [493, 145] on span "🟥 Innovation/Creativity" at bounding box center [495, 146] width 112 height 13
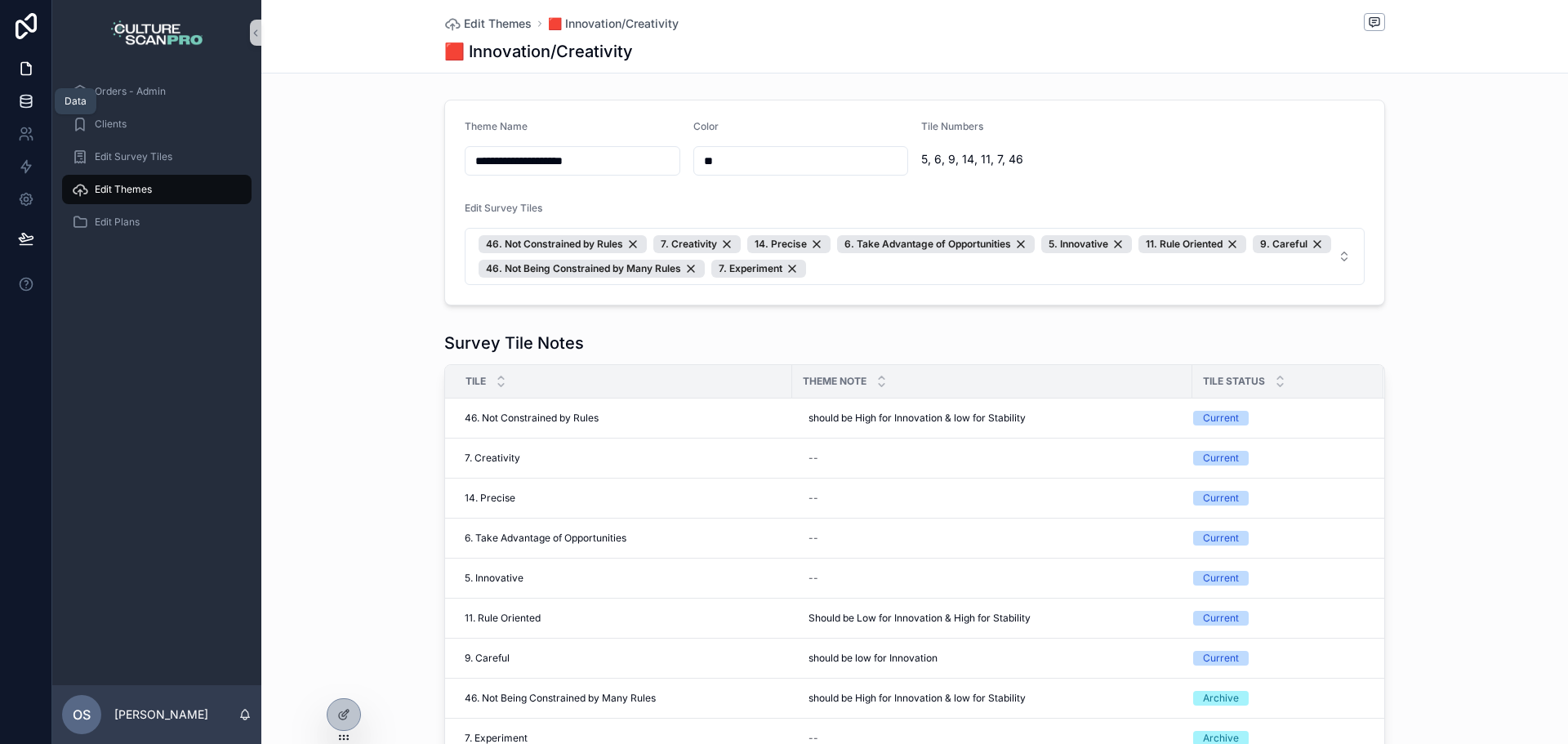
click at [27, 106] on icon at bounding box center [26, 101] width 16 height 16
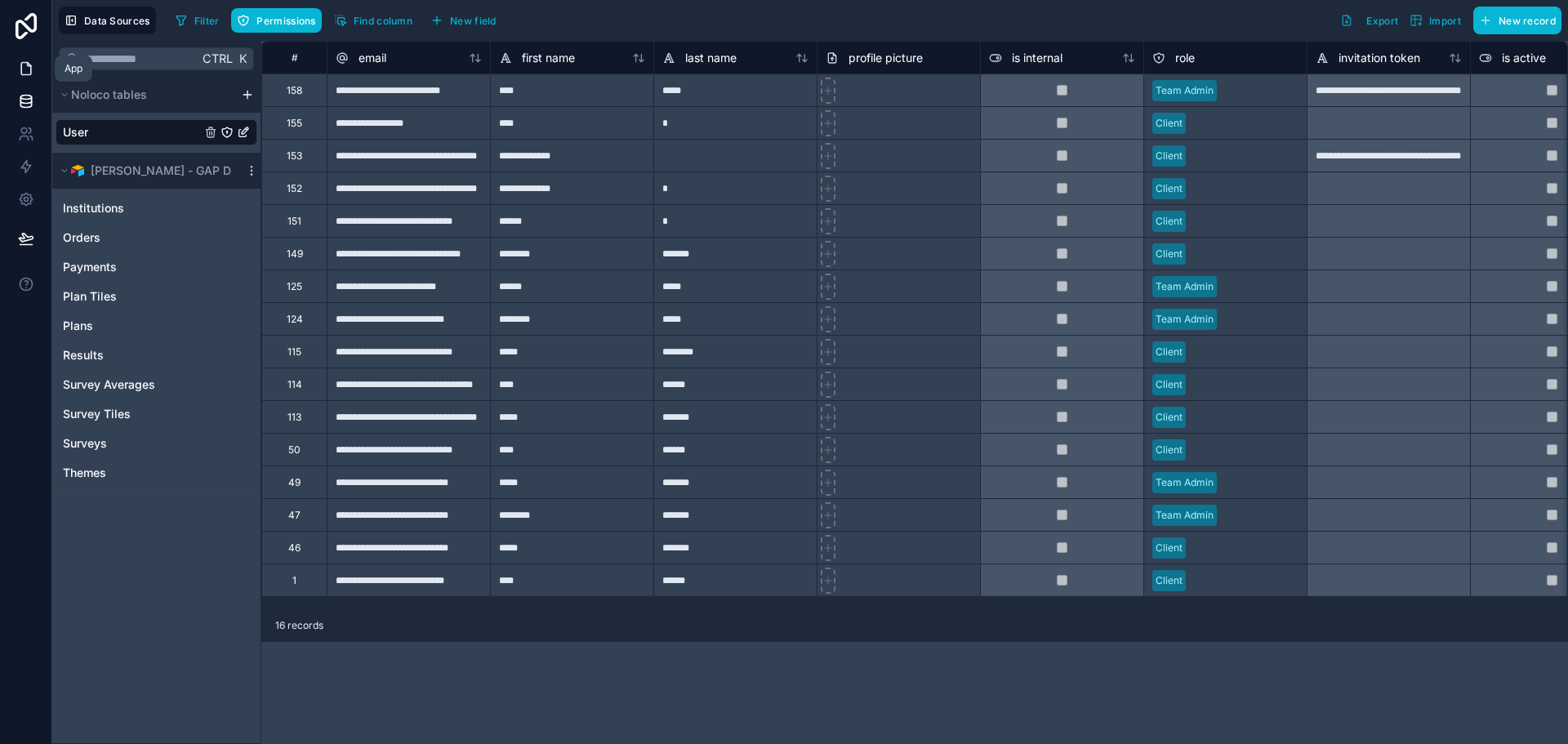
click at [21, 74] on icon at bounding box center [26, 68] width 9 height 12
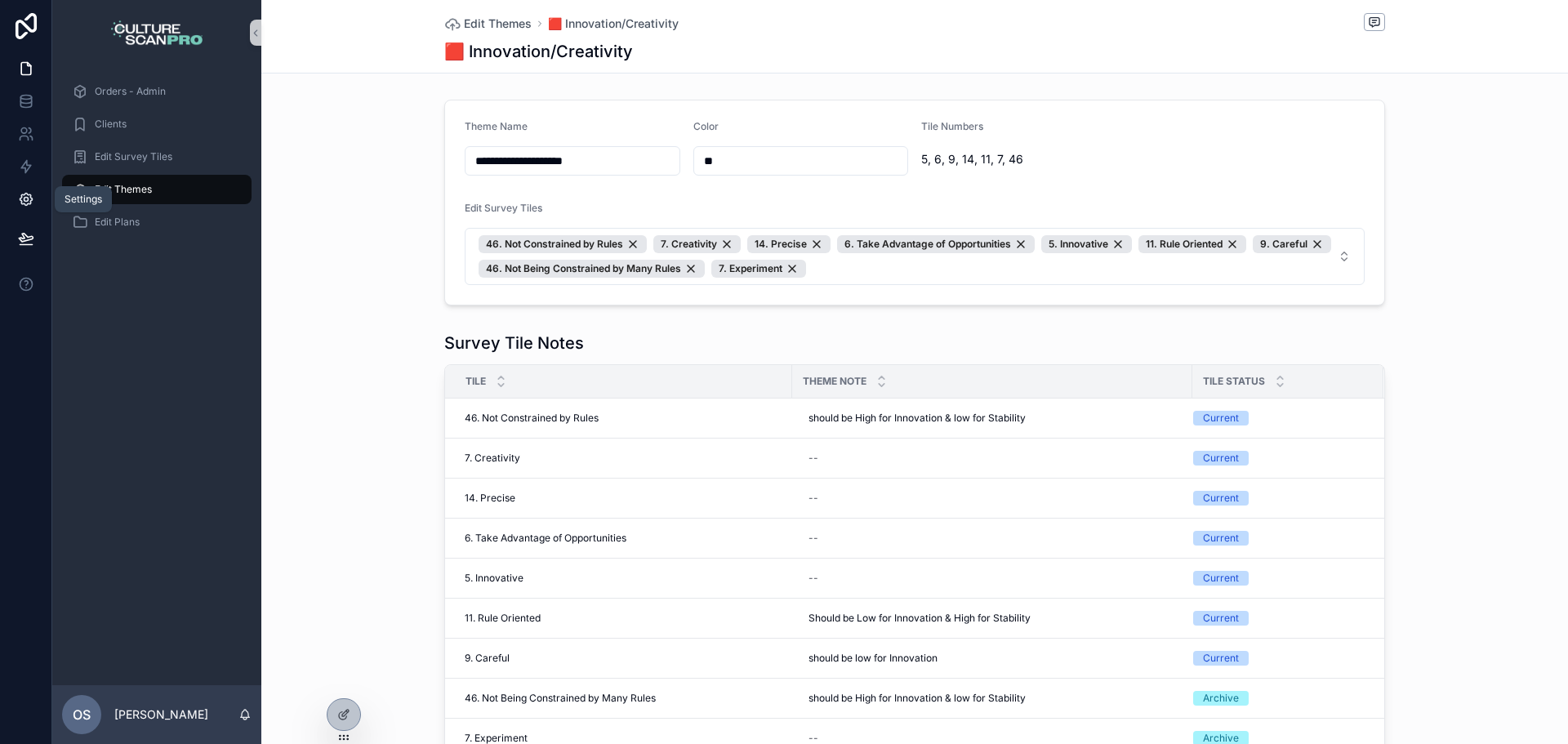
click at [25, 202] on icon at bounding box center [26, 199] width 4 height 4
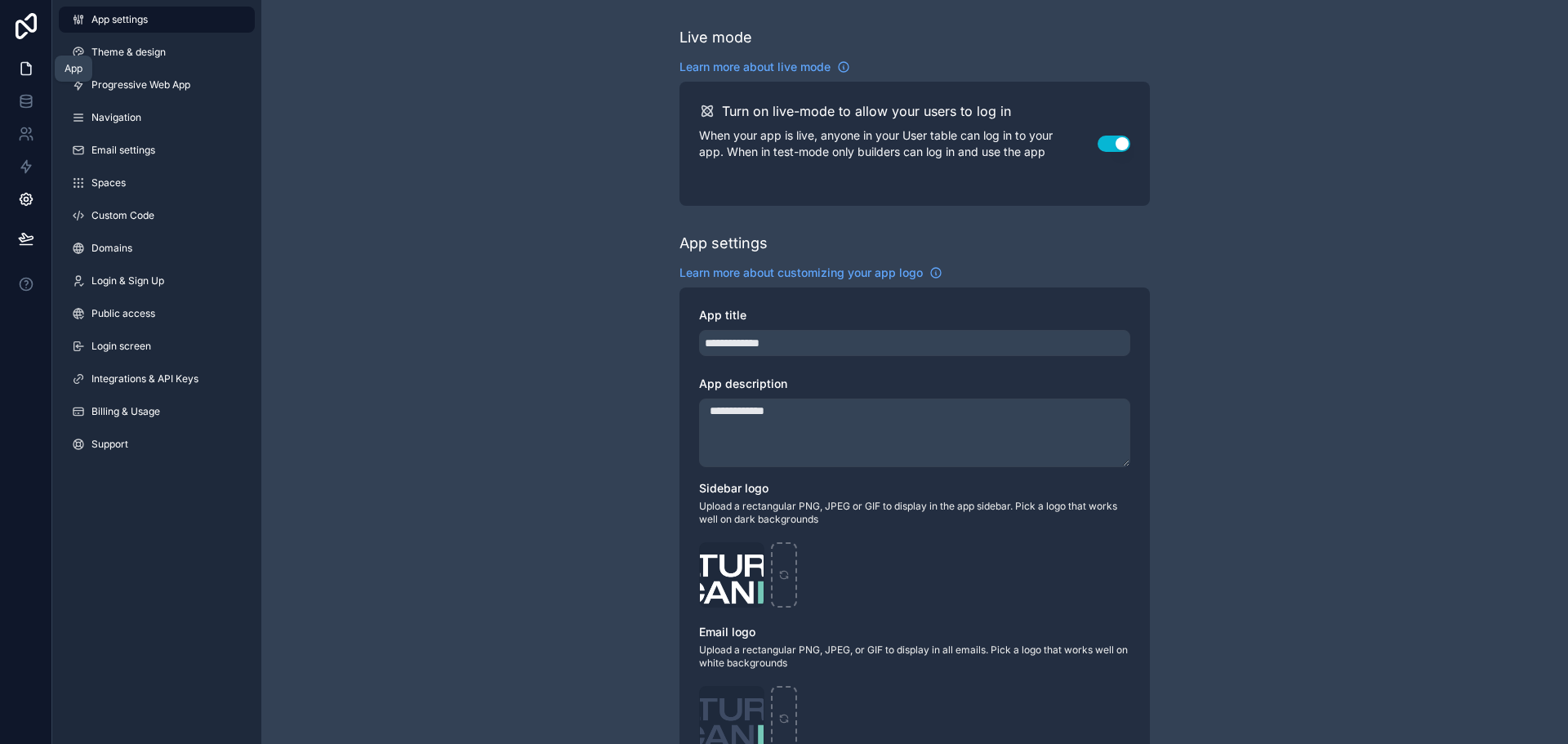
click at [33, 79] on link at bounding box center [26, 68] width 51 height 33
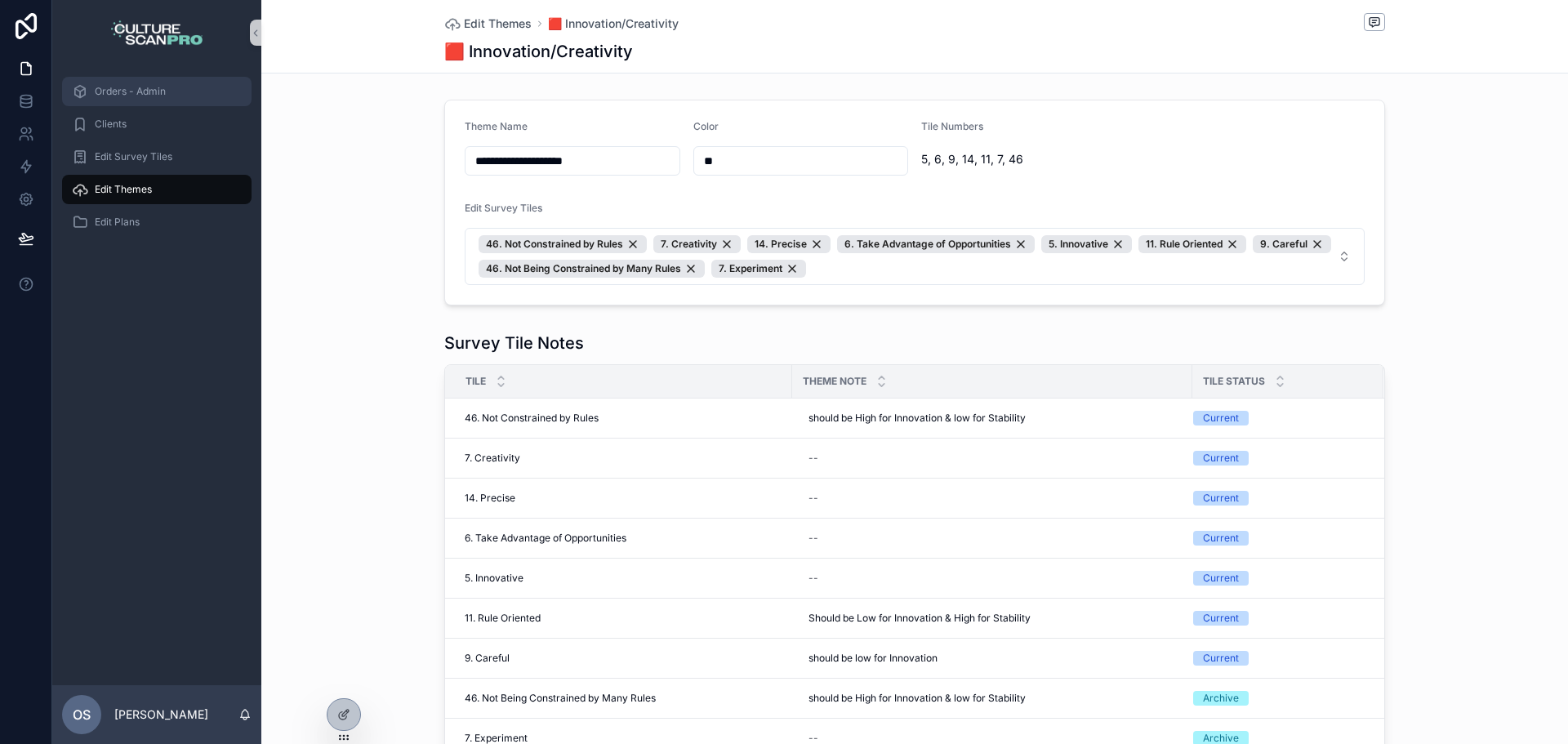
click at [166, 93] on span "Orders - Admin" at bounding box center [130, 91] width 71 height 13
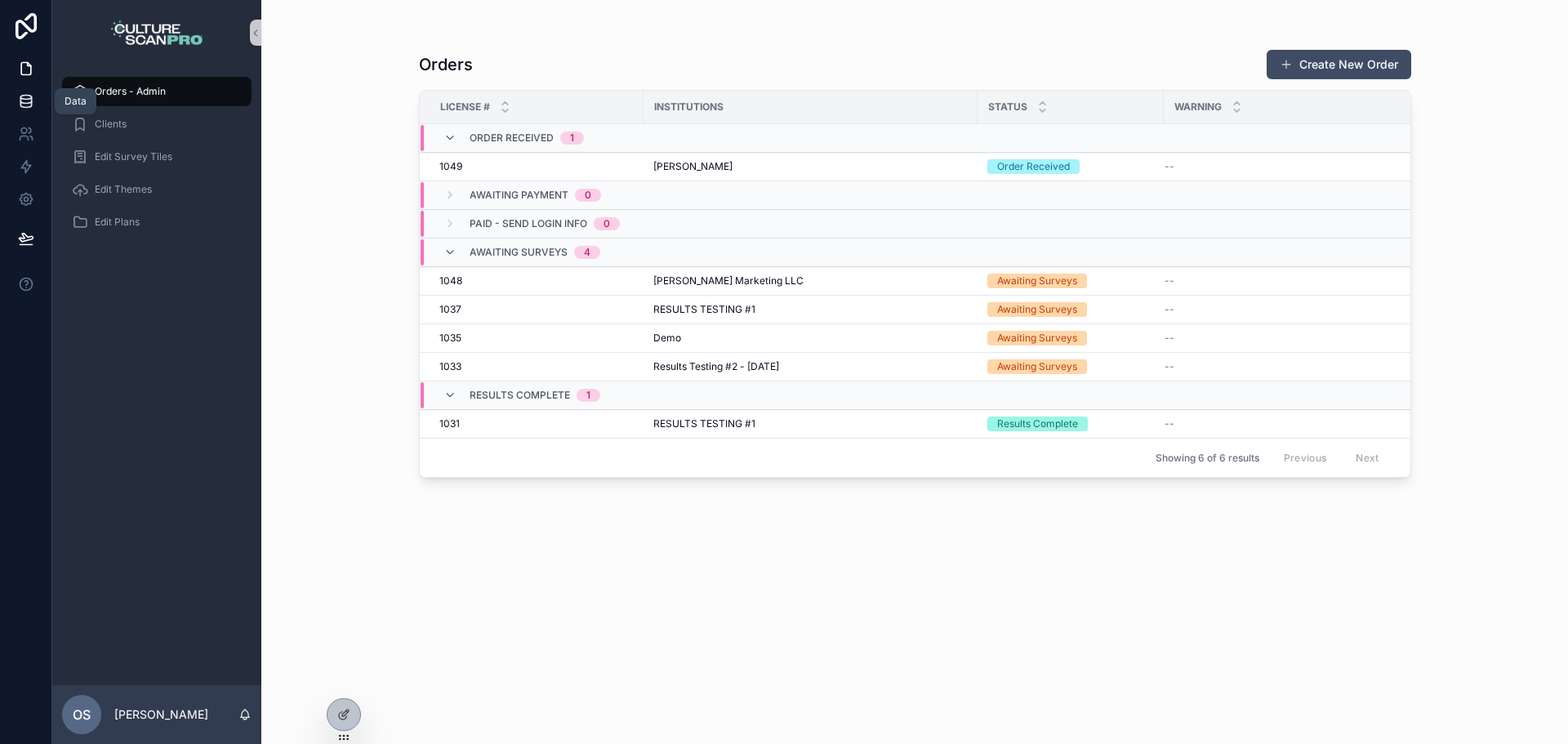
click at [32, 116] on link at bounding box center [26, 101] width 51 height 33
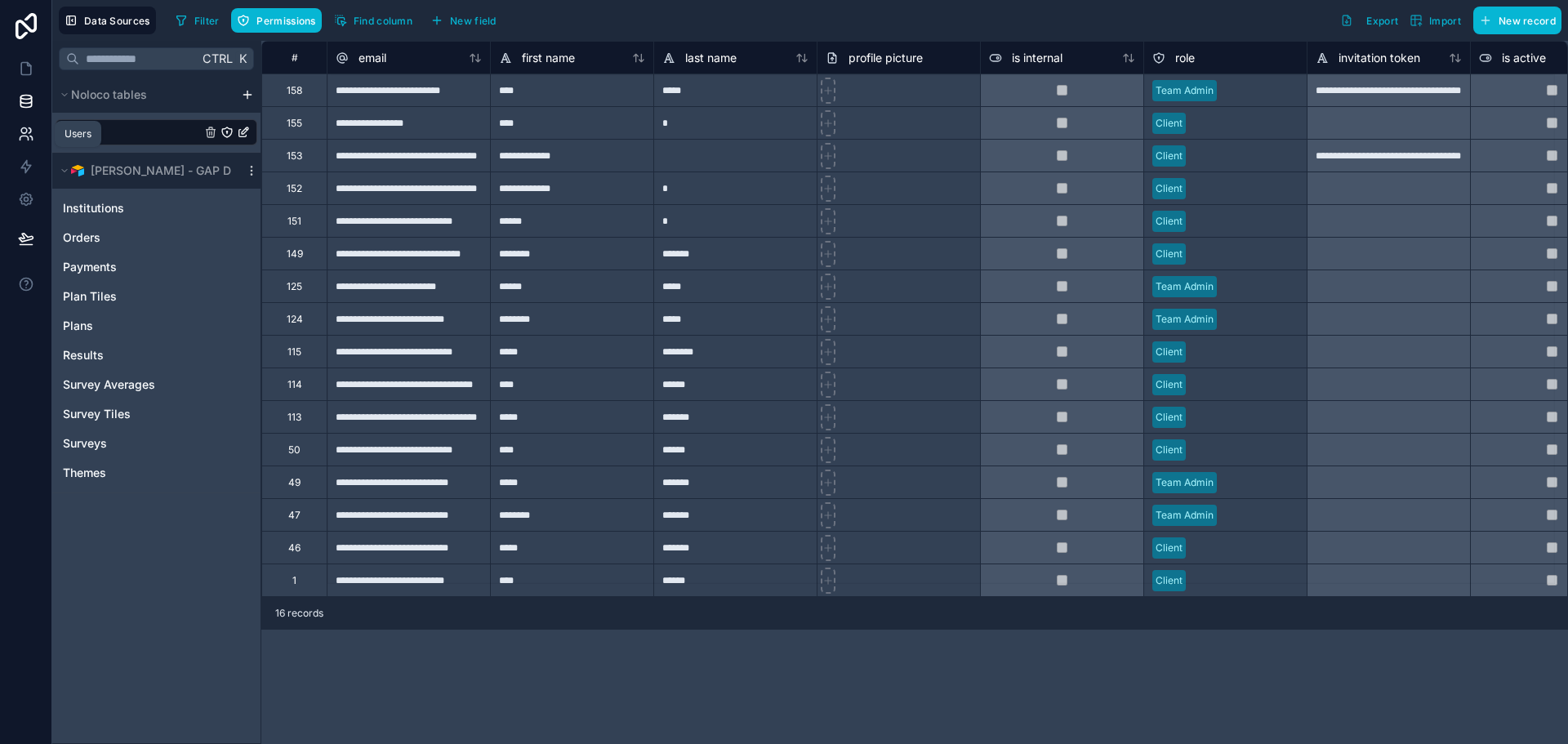
click at [28, 123] on link at bounding box center [26, 134] width 51 height 33
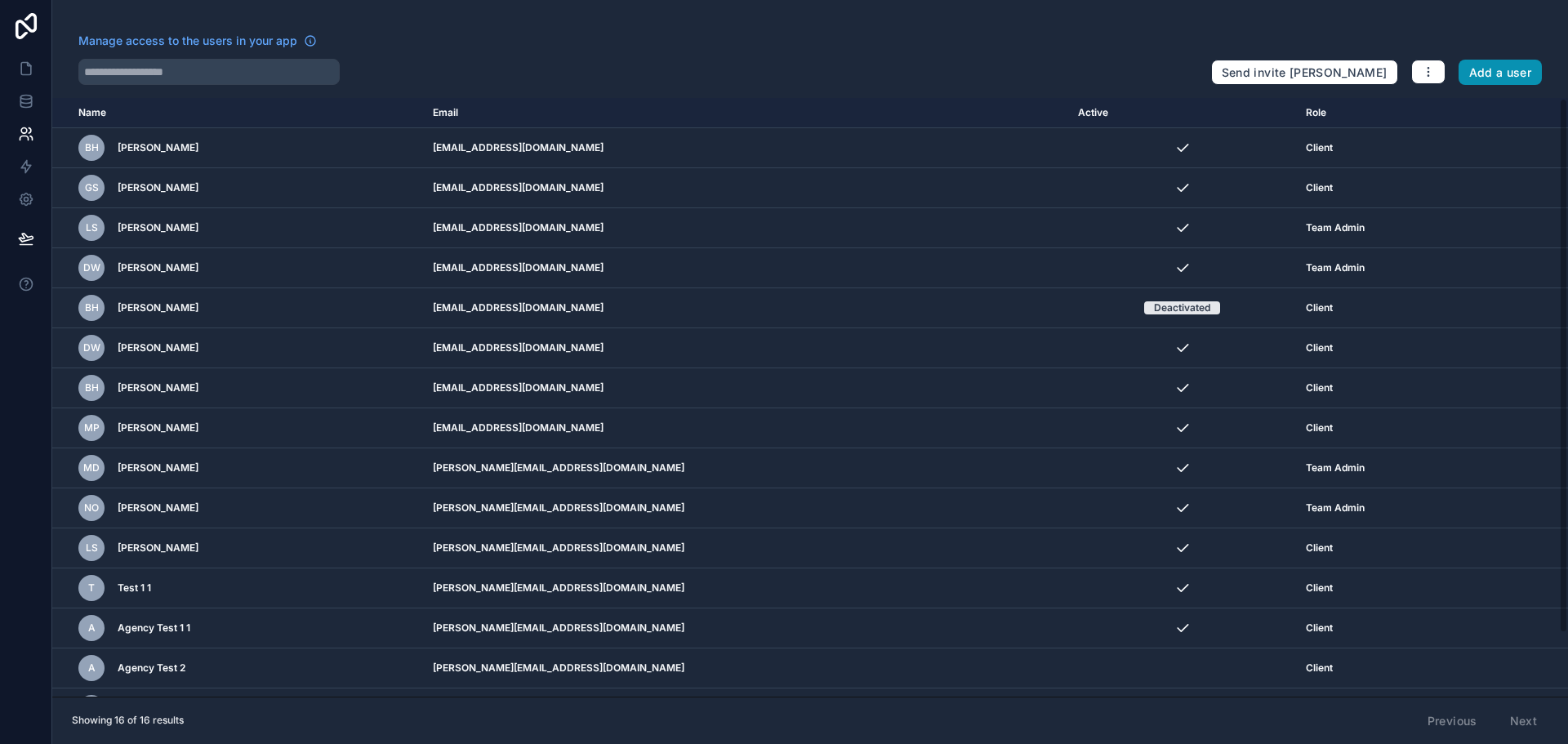
click at [1529, 75] on button "Add a user" at bounding box center [1501, 73] width 84 height 27
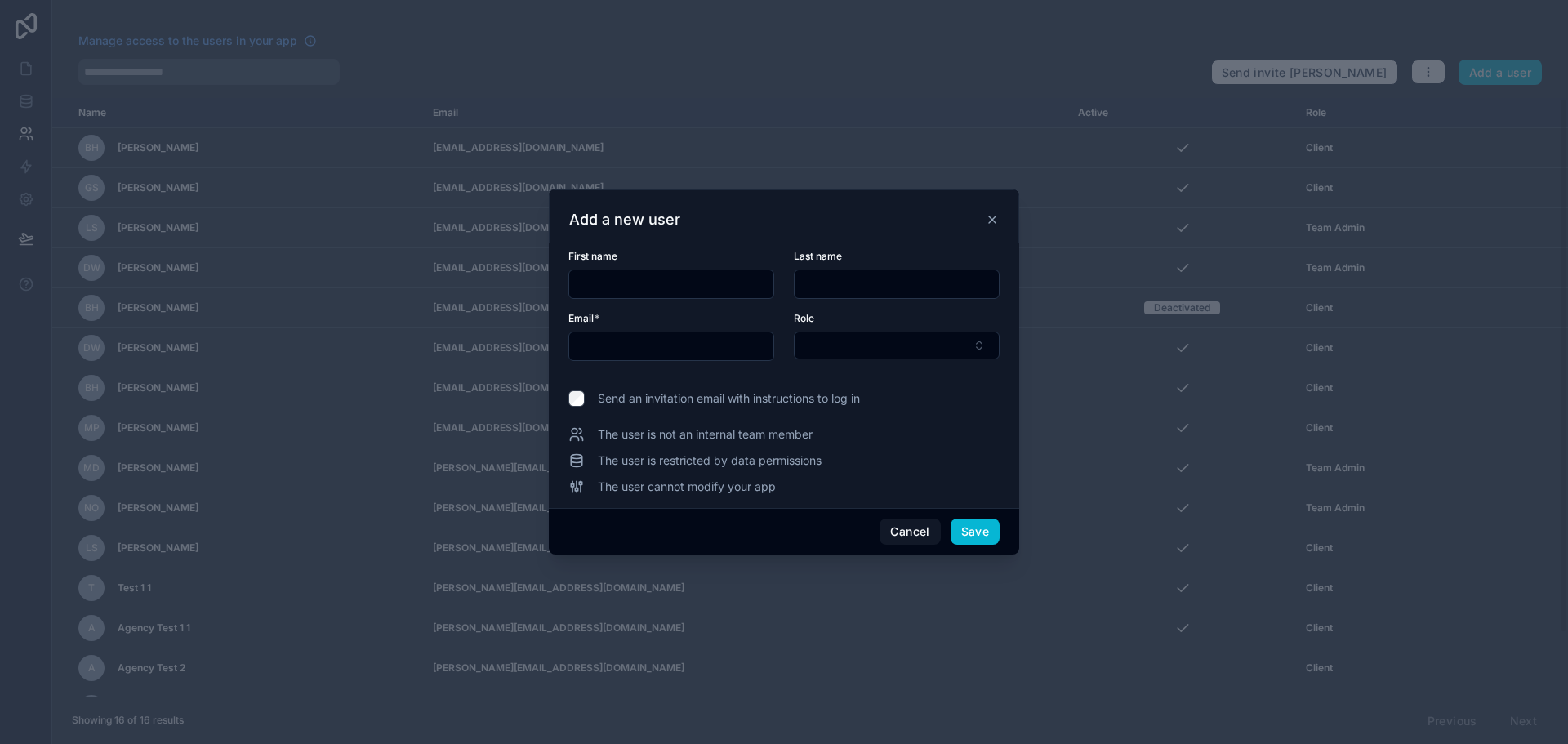
click at [680, 289] on input "text" at bounding box center [671, 284] width 205 height 23
type input "****"
click at [833, 280] on input "text" at bounding box center [897, 284] width 205 height 23
type input "*"
click at [711, 344] on input "text" at bounding box center [671, 346] width 205 height 23
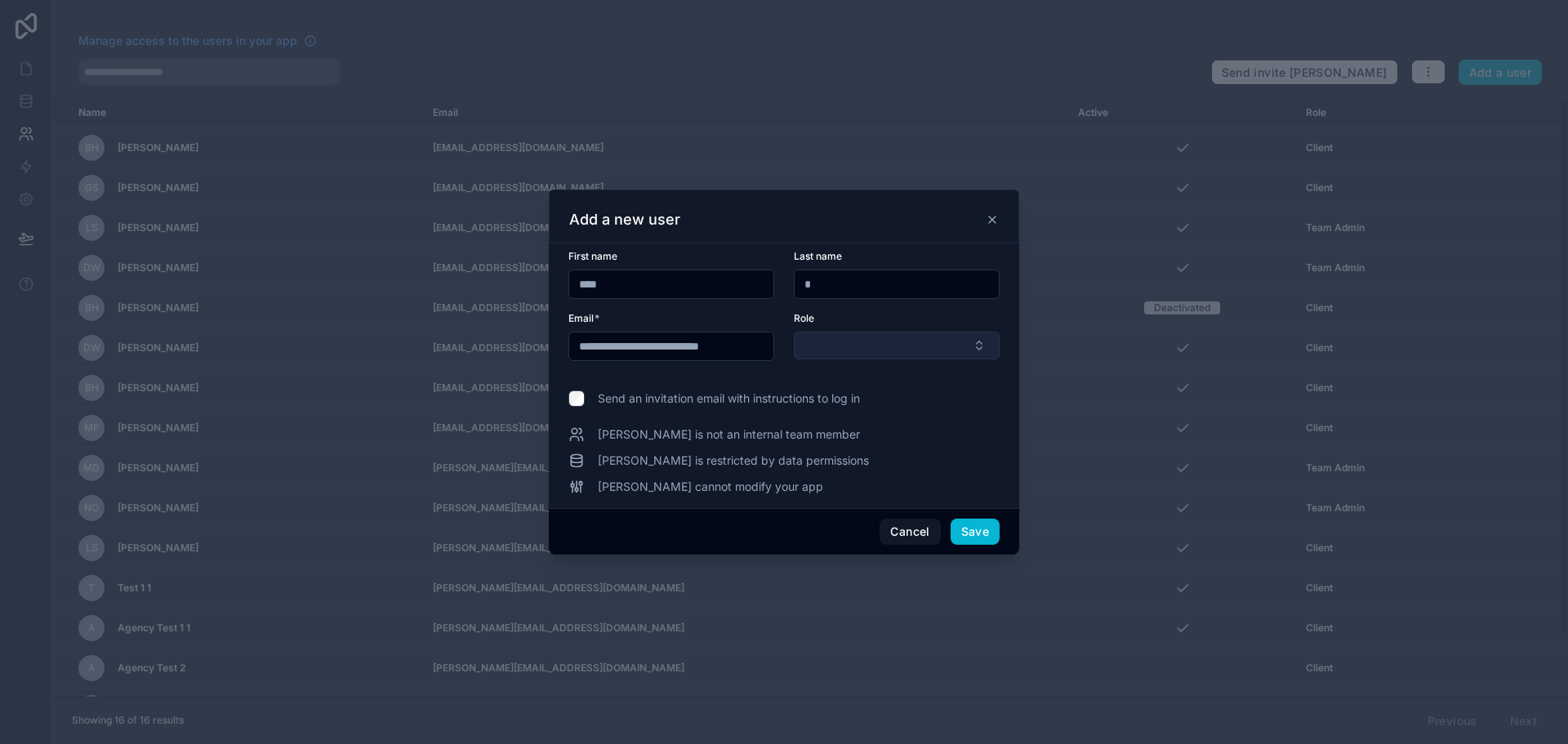
type input "**********"
click at [836, 351] on button "Select Button" at bounding box center [897, 345] width 206 height 27
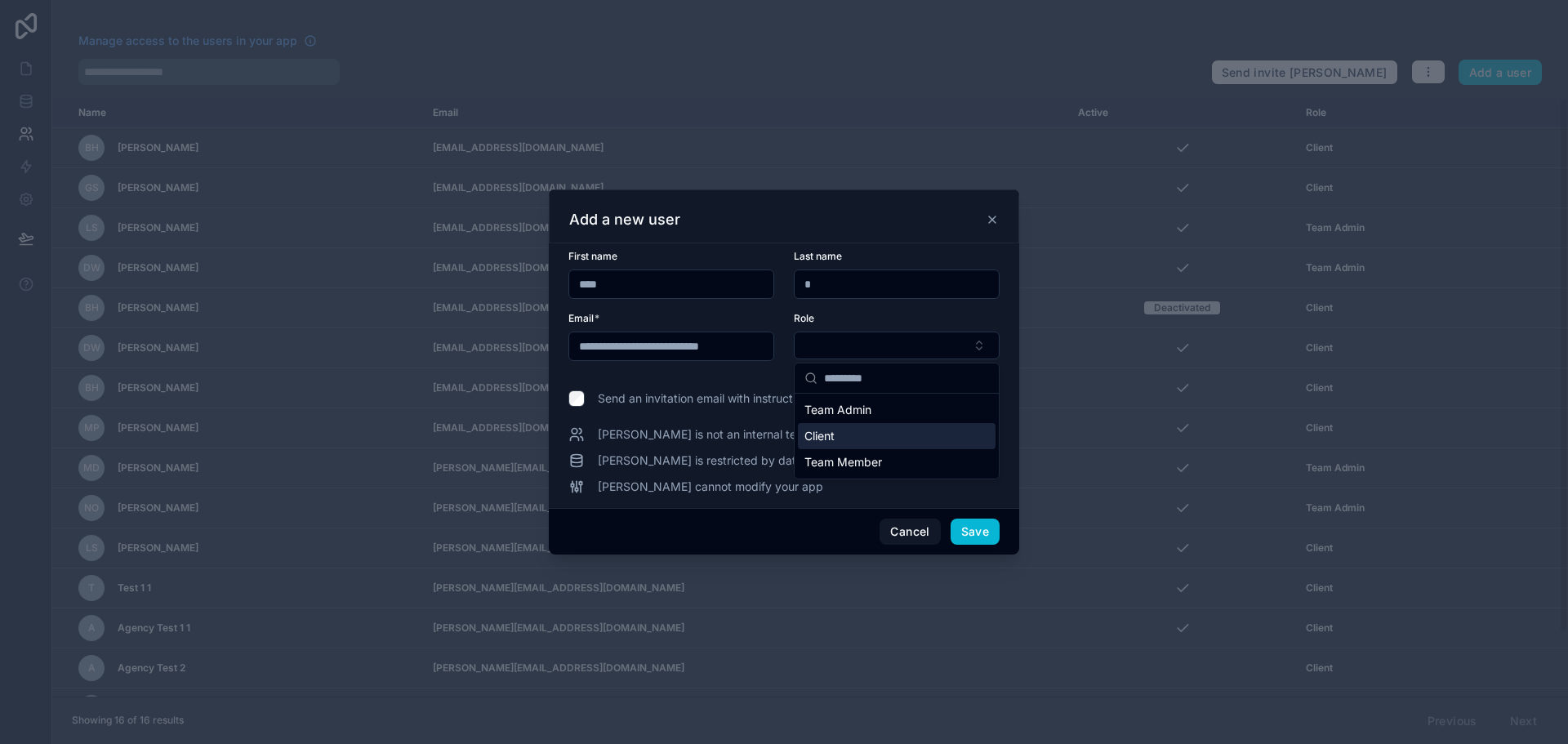
click at [823, 443] on span "Client" at bounding box center [819, 436] width 30 height 16
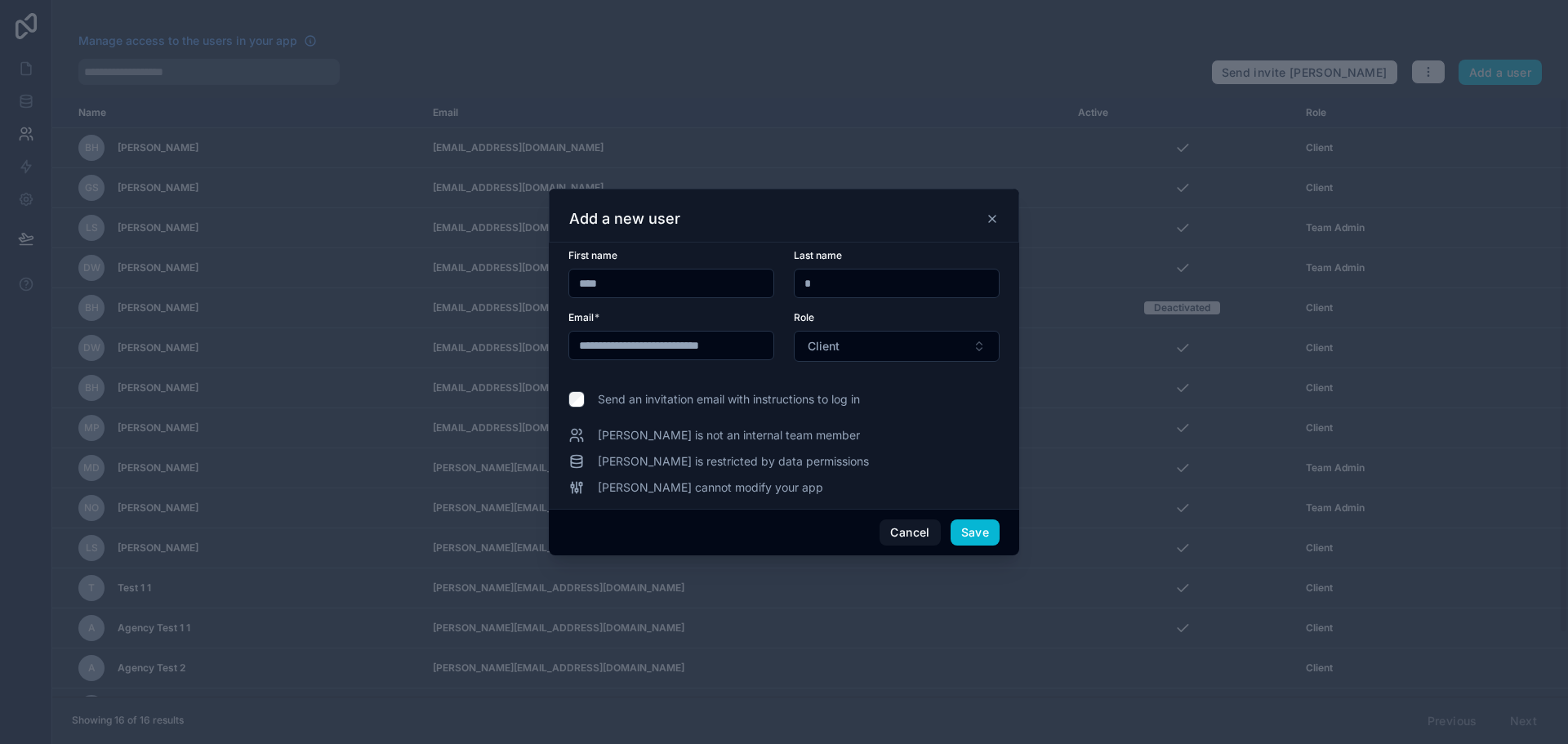
click at [762, 393] on span "Send an invitation email with instructions to log in" at bounding box center [729, 399] width 262 height 16
click at [988, 534] on button "Save" at bounding box center [975, 533] width 49 height 27
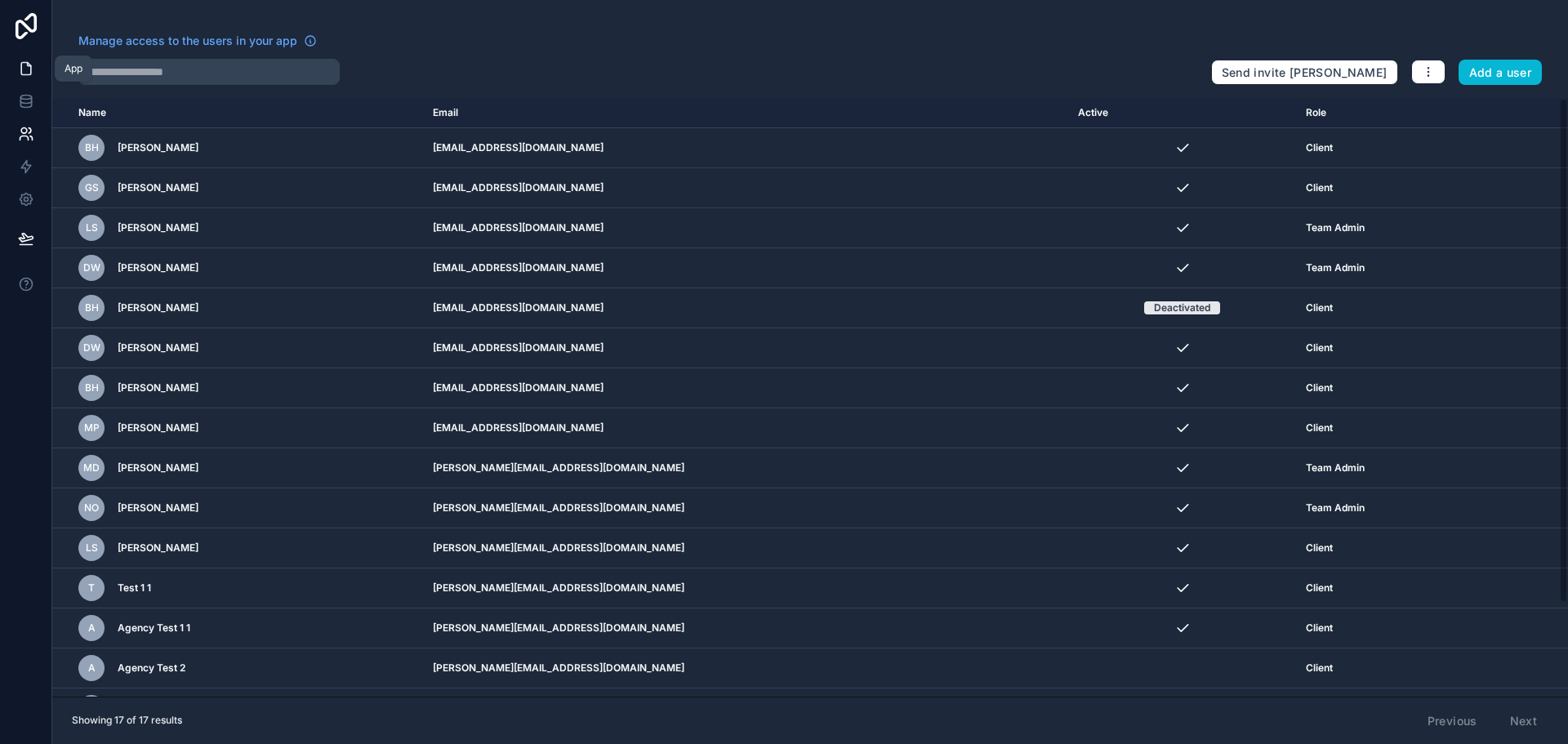
click at [31, 61] on icon at bounding box center [26, 68] width 16 height 16
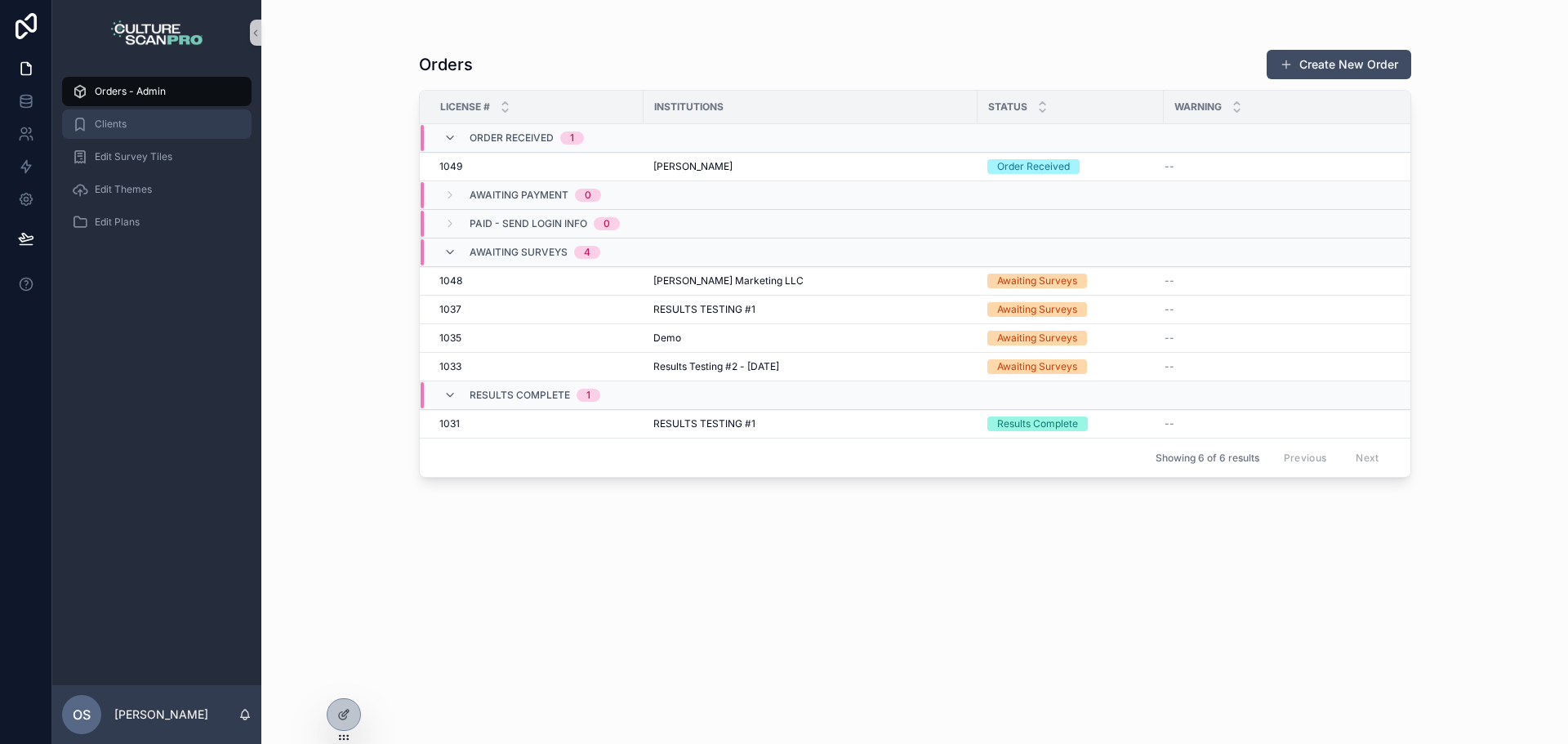
click at [167, 128] on div "Clients" at bounding box center [157, 124] width 170 height 27
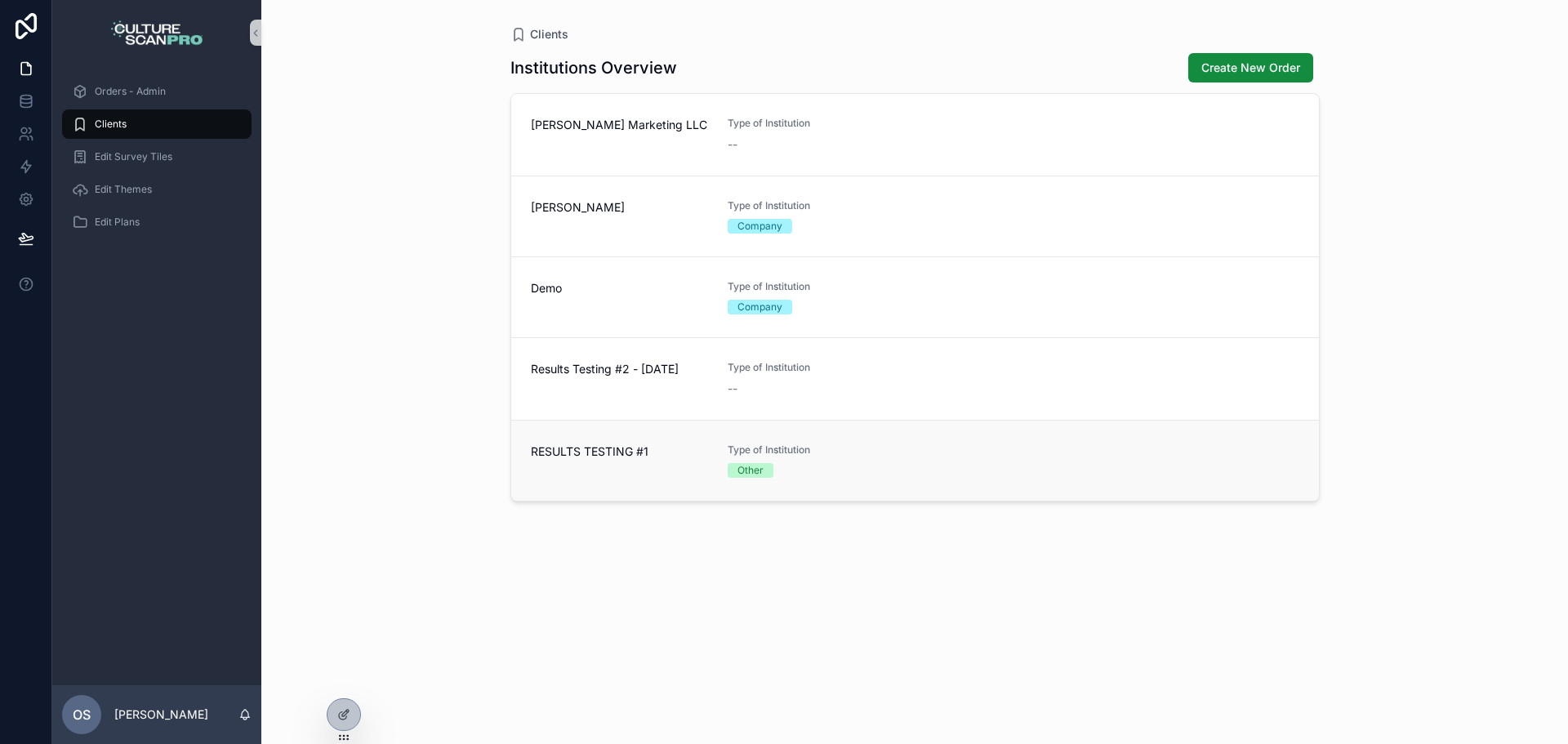
click at [750, 457] on div "Type of Institution Other" at bounding box center [816, 461] width 177 height 34
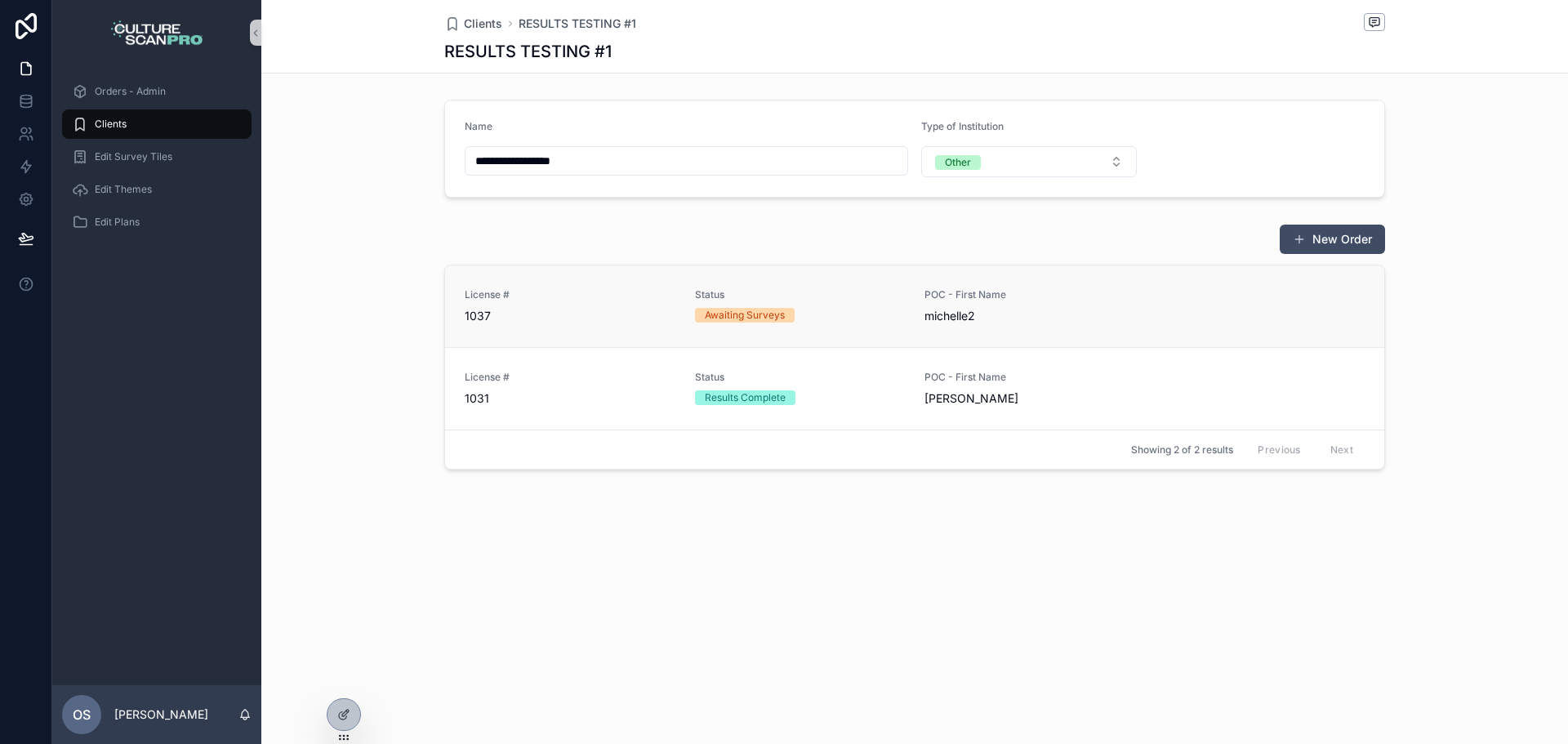
click at [865, 337] on link "License # 1037 Status Awaiting Surveys POC - First Name michelle2" at bounding box center [915, 306] width 940 height 81
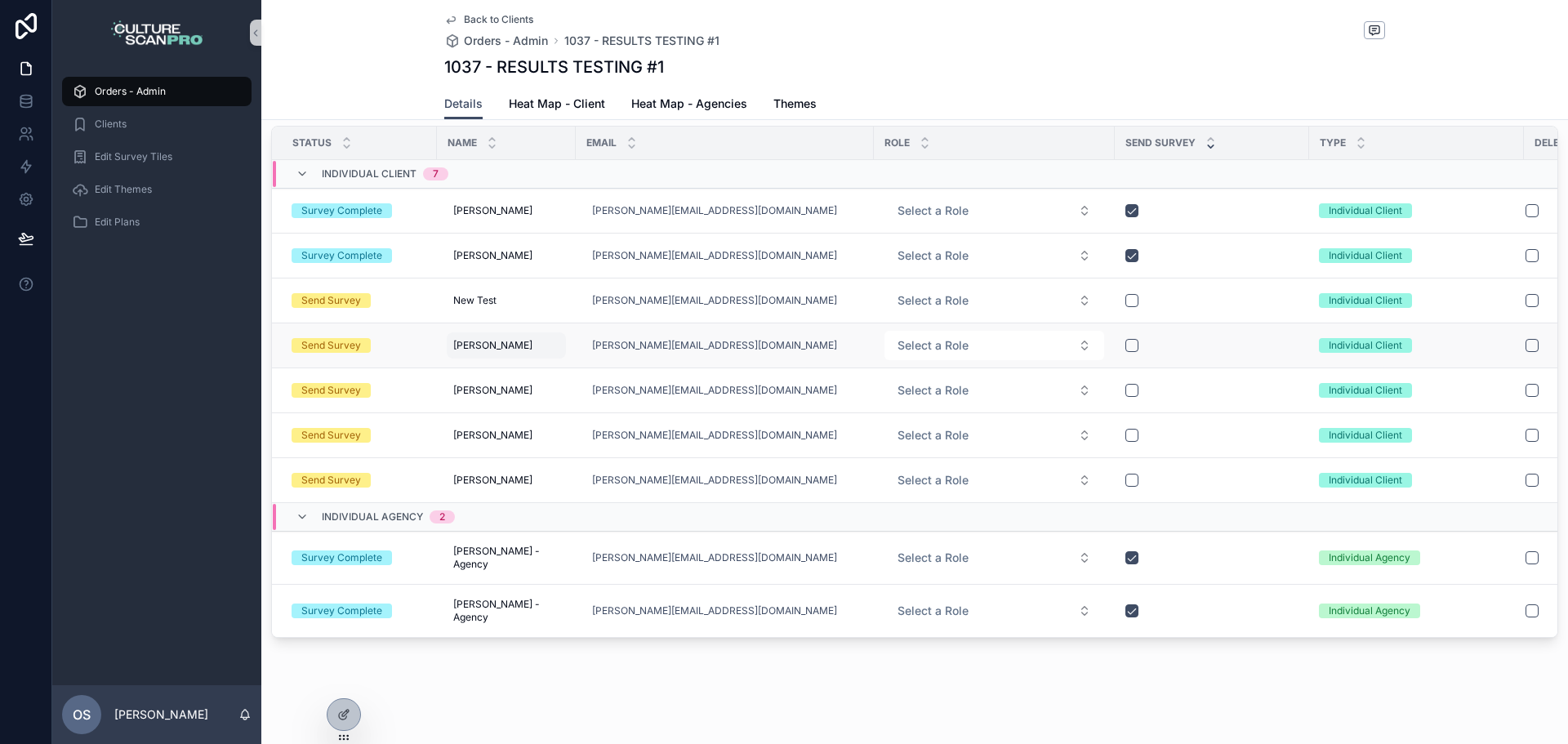
scroll to position [506, 0]
click at [353, 550] on div "Survey Complete" at bounding box center [342, 557] width 80 height 15
click at [546, 568] on td "[PERSON_NAME] - Agency [PERSON_NAME] - Agency" at bounding box center [507, 557] width 139 height 53
click at [851, 562] on div "[PERSON_NAME][EMAIL_ADDRESS][DOMAIN_NAME]" at bounding box center [724, 557] width 278 height 27
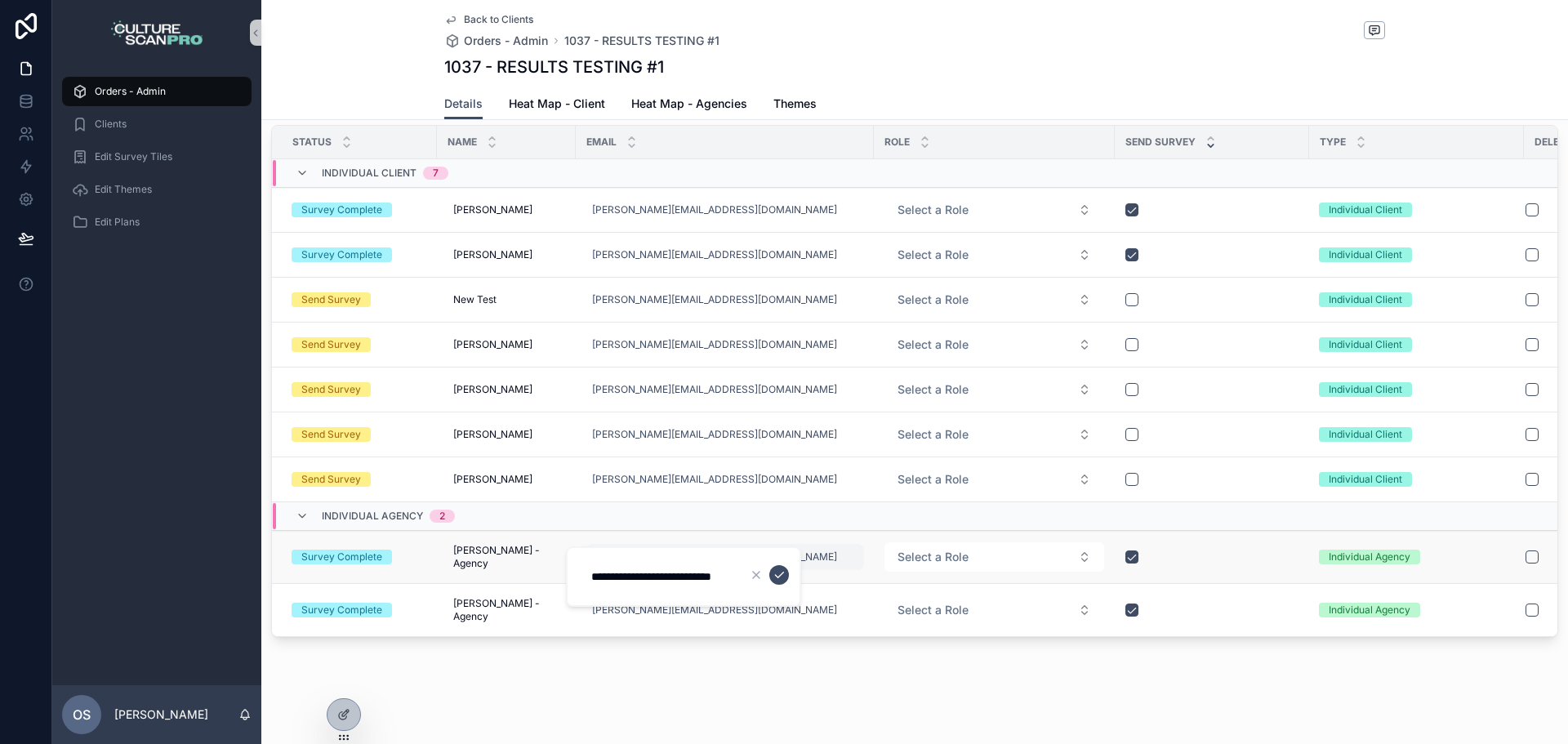
click at [842, 546] on div "[PERSON_NAME][EMAIL_ADDRESS][DOMAIN_NAME]" at bounding box center [724, 557] width 278 height 27
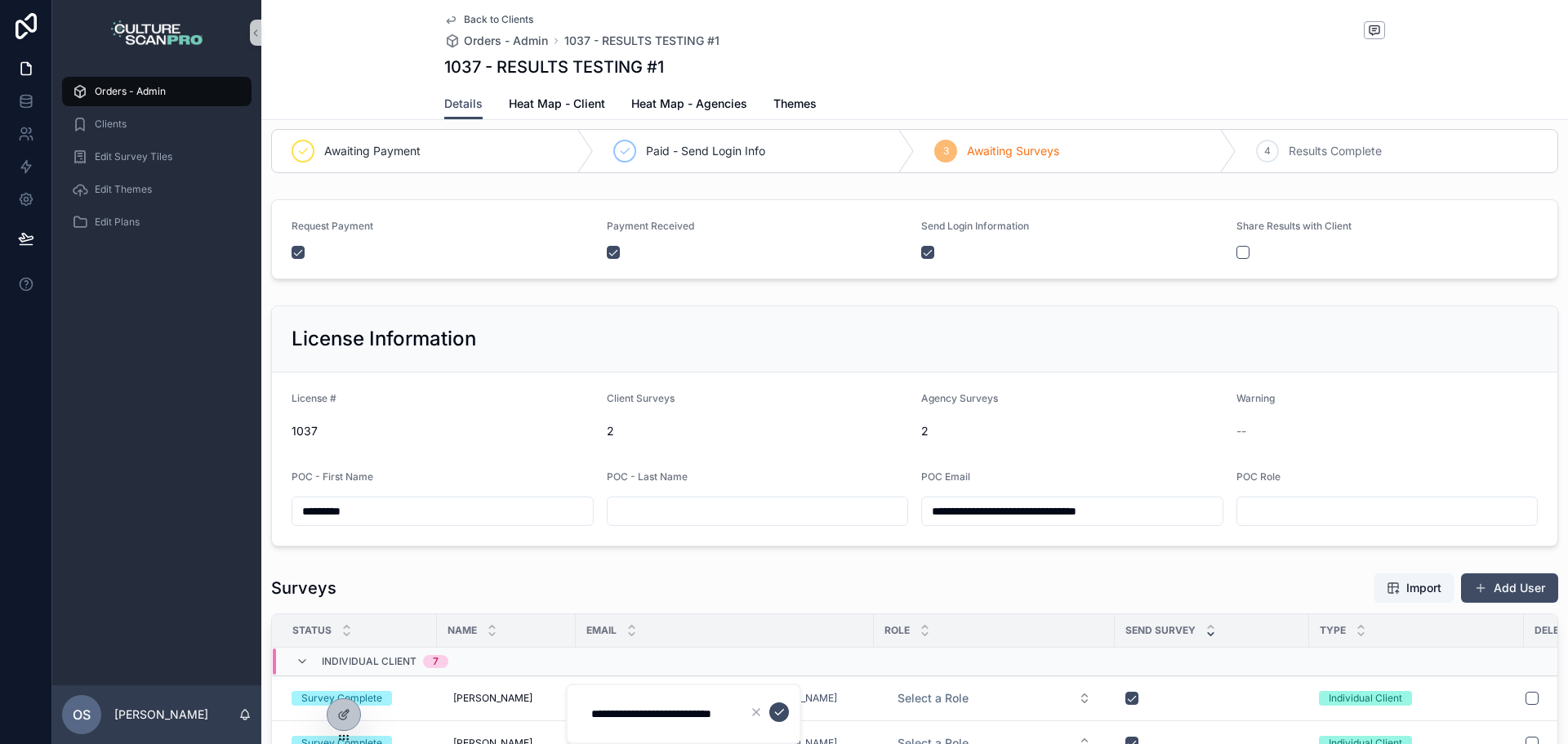
scroll to position [15, 0]
click at [775, 105] on span "Themes" at bounding box center [795, 104] width 44 height 16
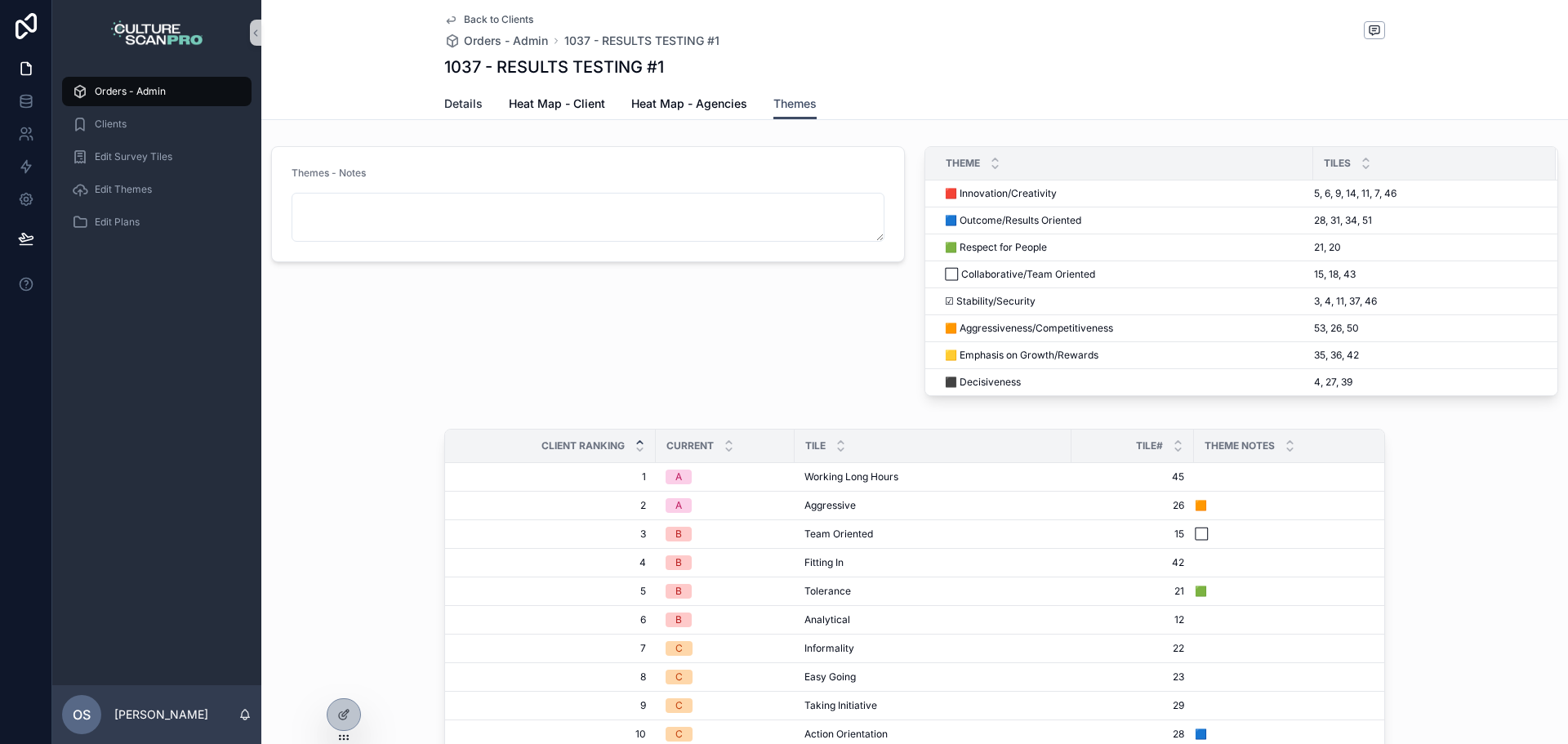
click at [444, 98] on span "Details" at bounding box center [463, 104] width 39 height 16
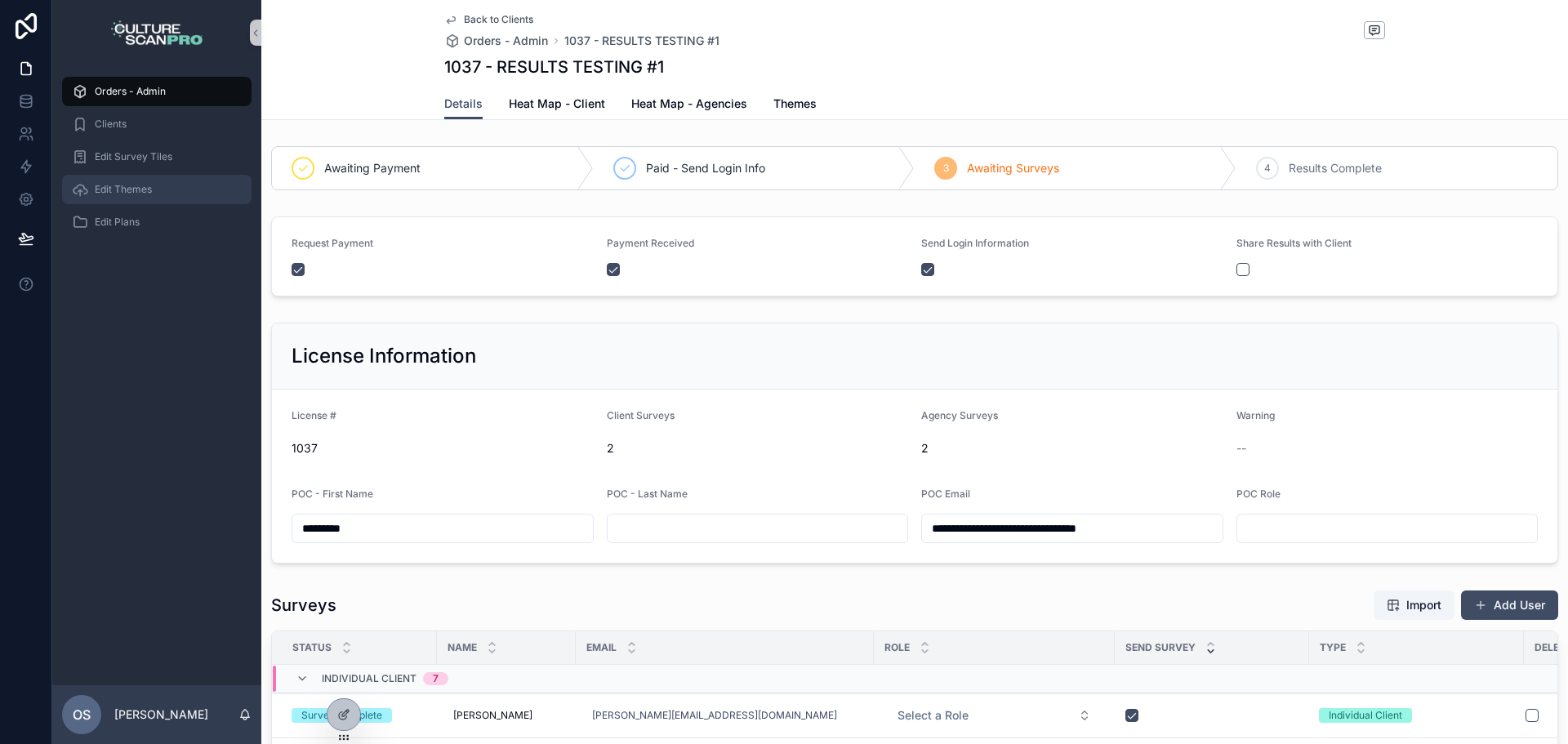
click at [135, 184] on span "Edit Themes" at bounding box center [123, 189] width 57 height 13
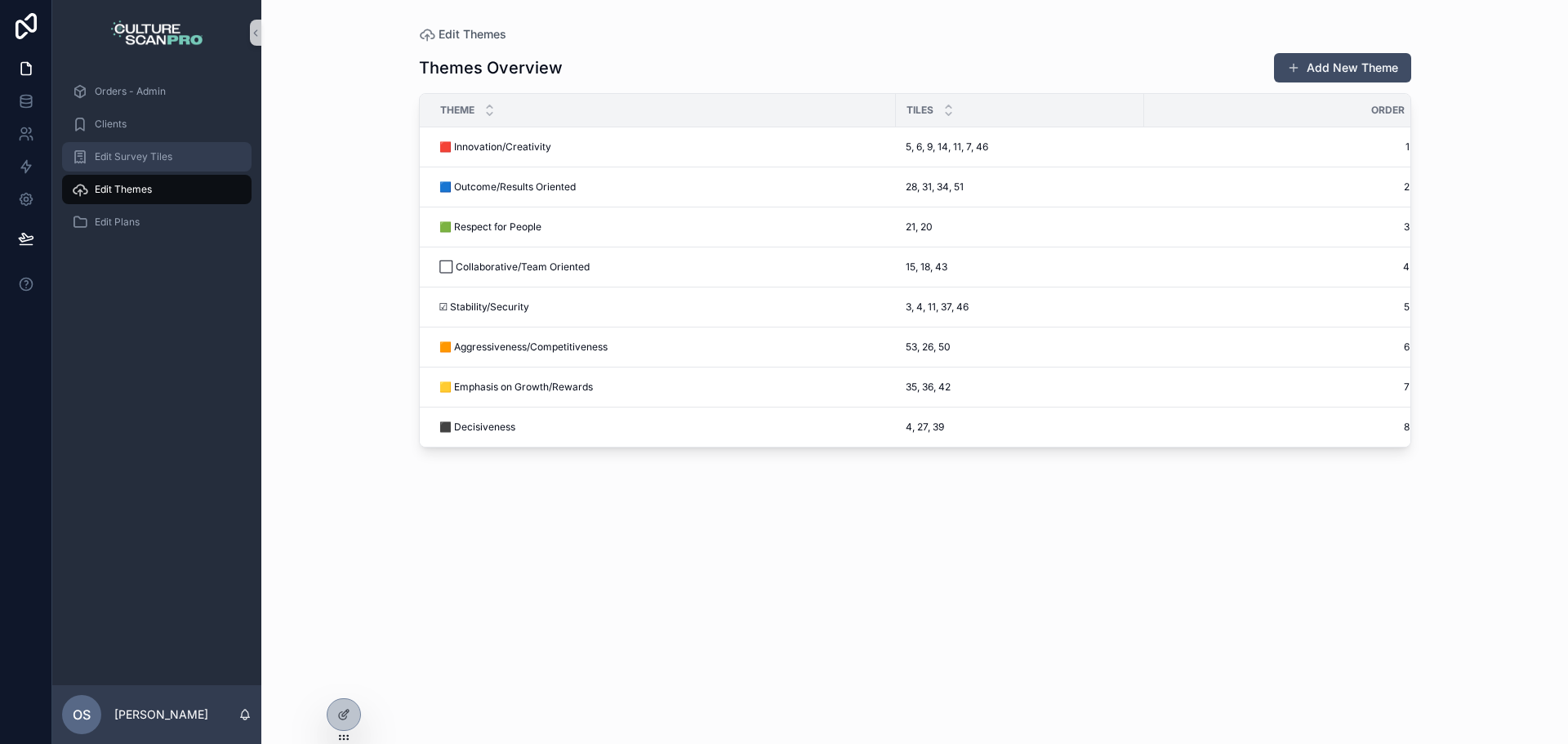
click at [169, 164] on div "Edit Survey Tiles" at bounding box center [157, 157] width 170 height 27
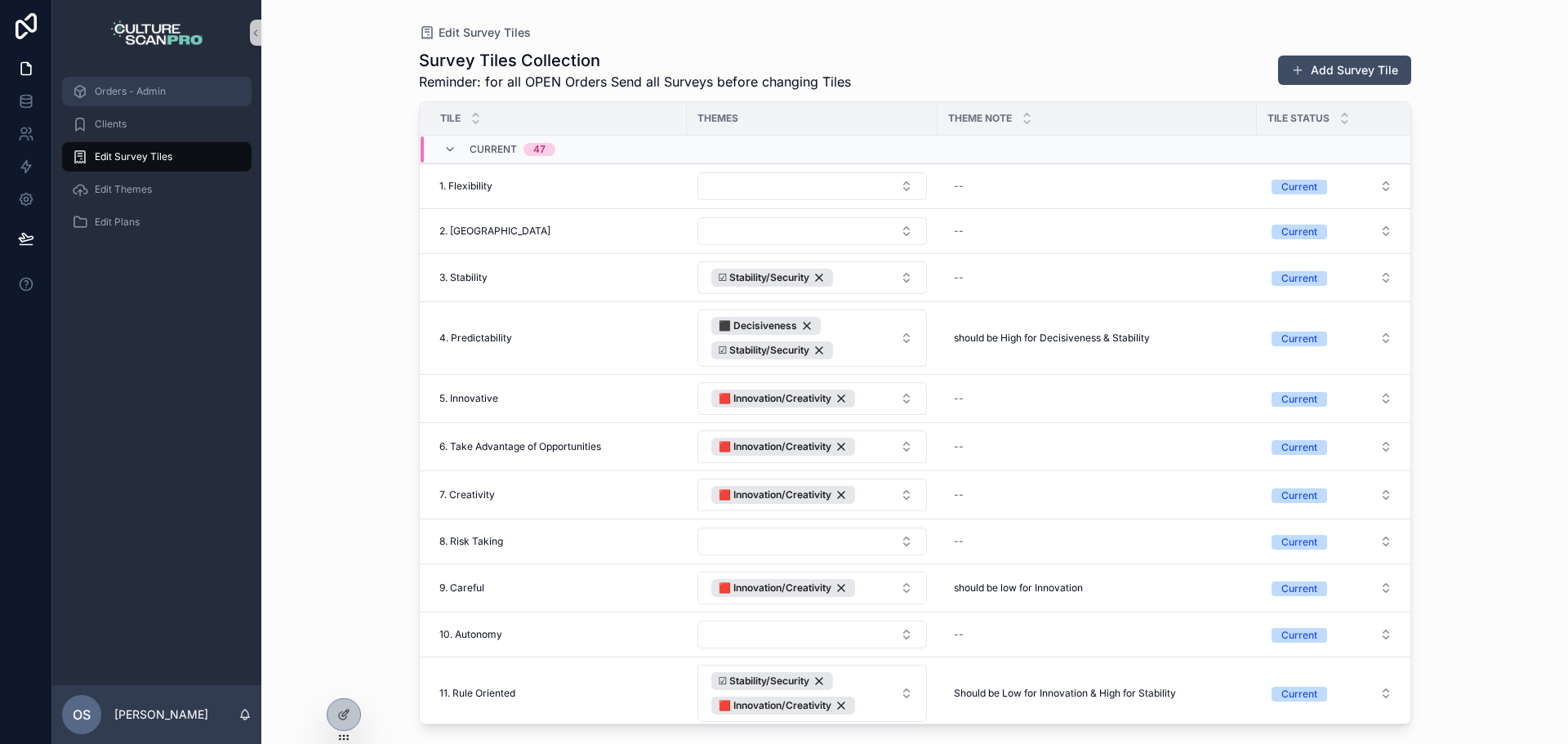
click at [131, 99] on div "Orders - Admin" at bounding box center [157, 92] width 170 height 27
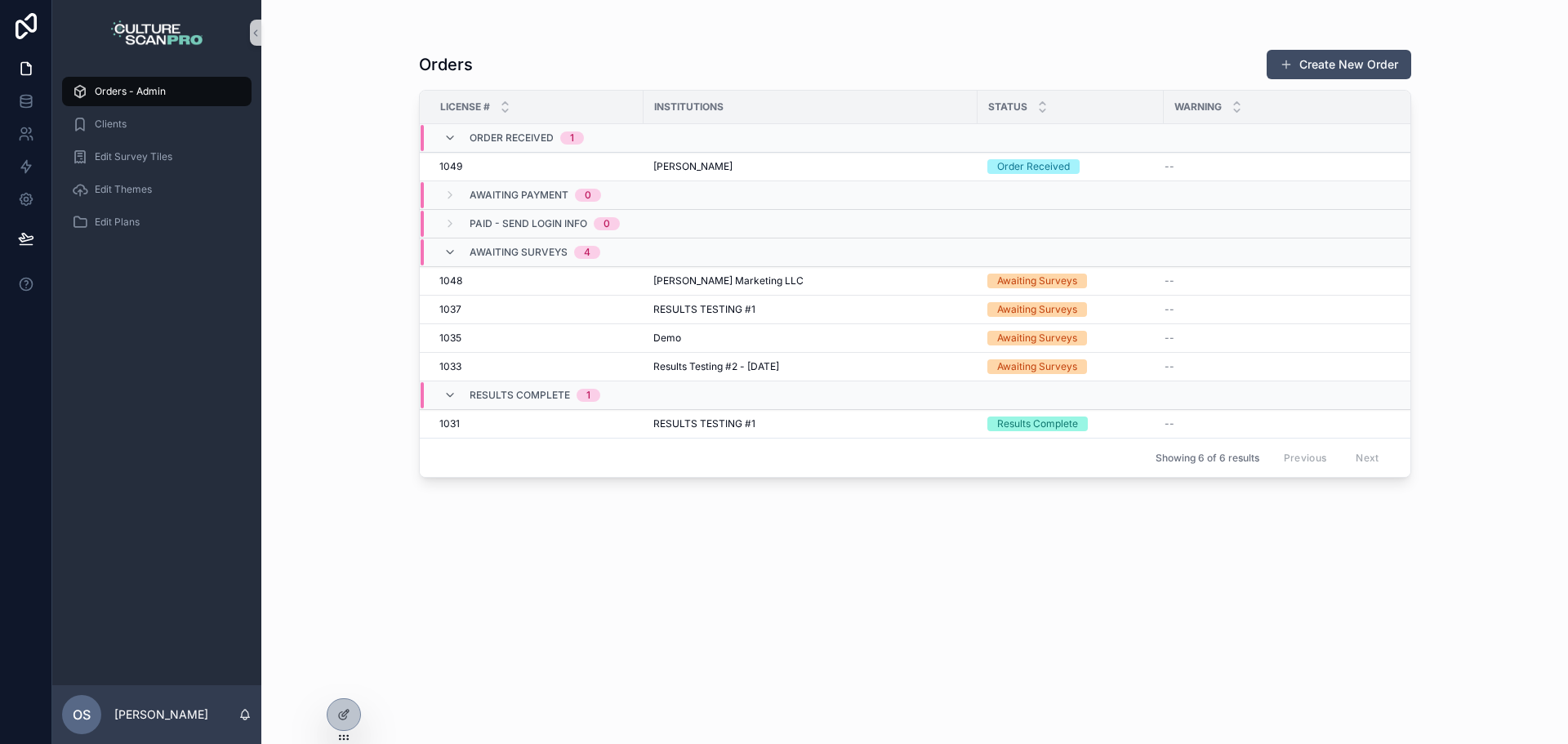
click at [506, 610] on div "Orders Create New Order License # Institutions Status Warning Order Received 1 …" at bounding box center [916, 382] width 993 height 686
click at [506, 610] on div "Orders Create New Order License # Institutions Status Warning Order Received 1 …" at bounding box center [916, 382] width 993 height 686
click at [325, 718] on div "Orders Create New Order License # Institutions Status Warning Order Received 1 …" at bounding box center [914, 372] width 1307 height 744
click at [342, 714] on icon at bounding box center [343, 714] width 13 height 13
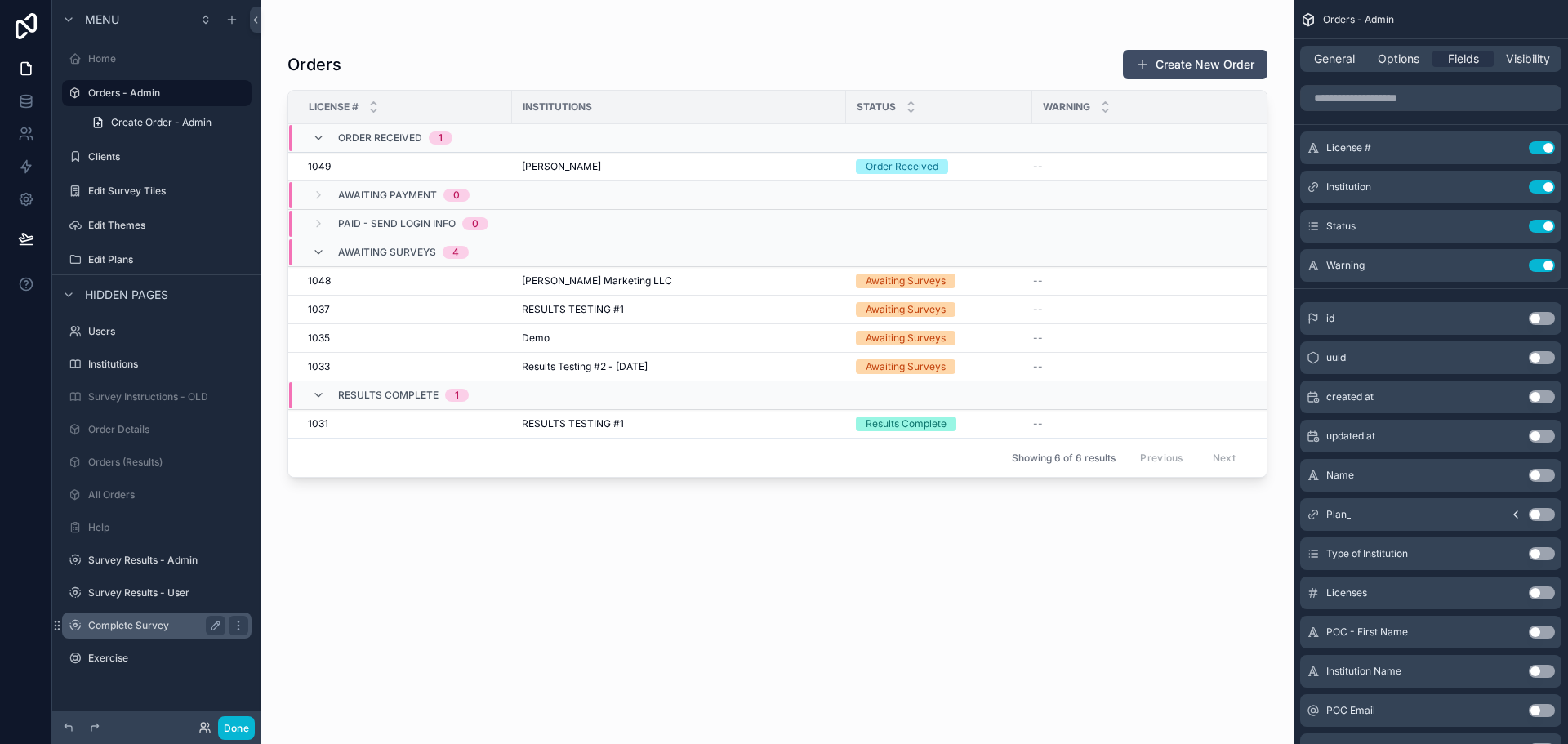
click at [132, 625] on label "Complete Survey" at bounding box center [153, 625] width 131 height 13
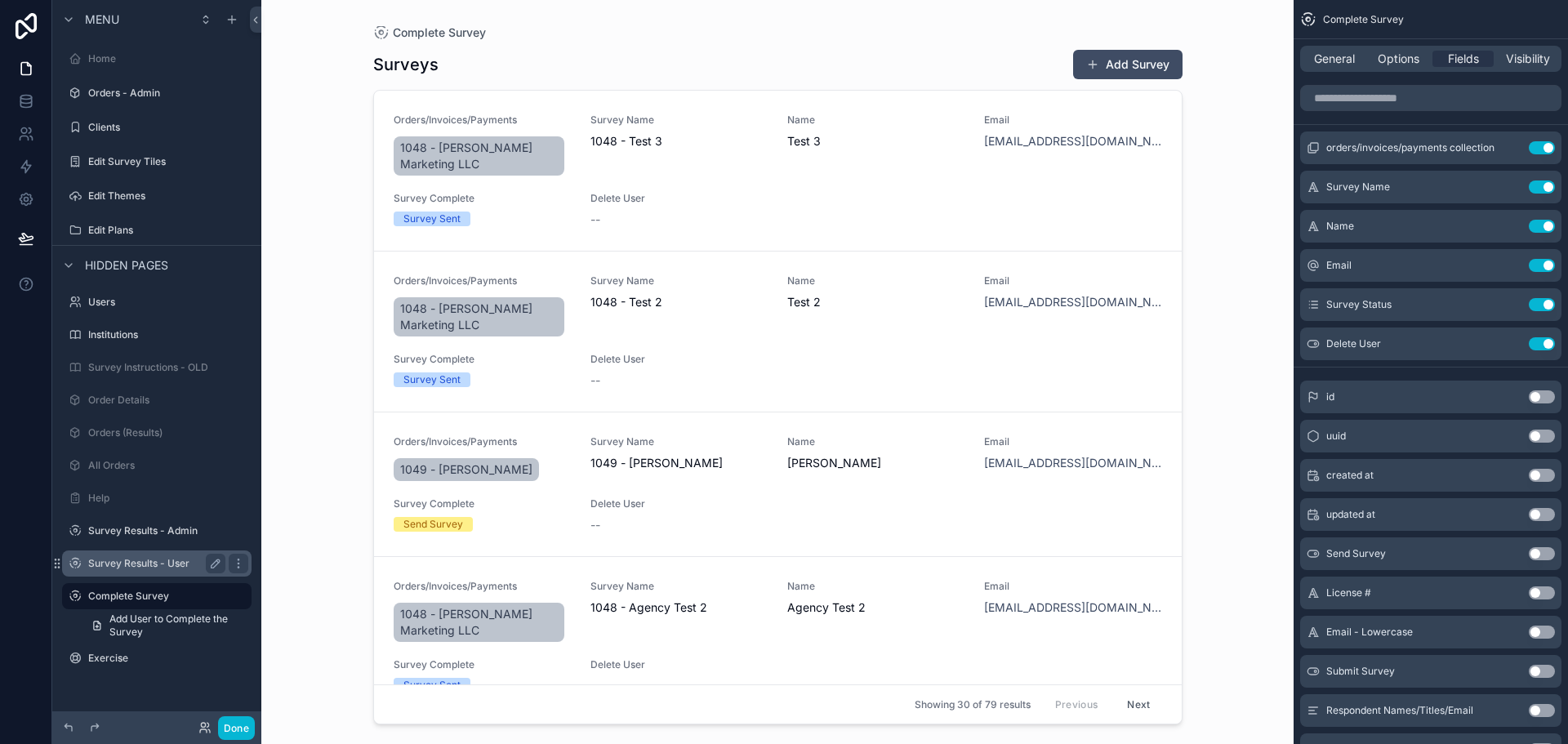
click at [157, 572] on div "Survey Results - User" at bounding box center [157, 563] width 137 height 20
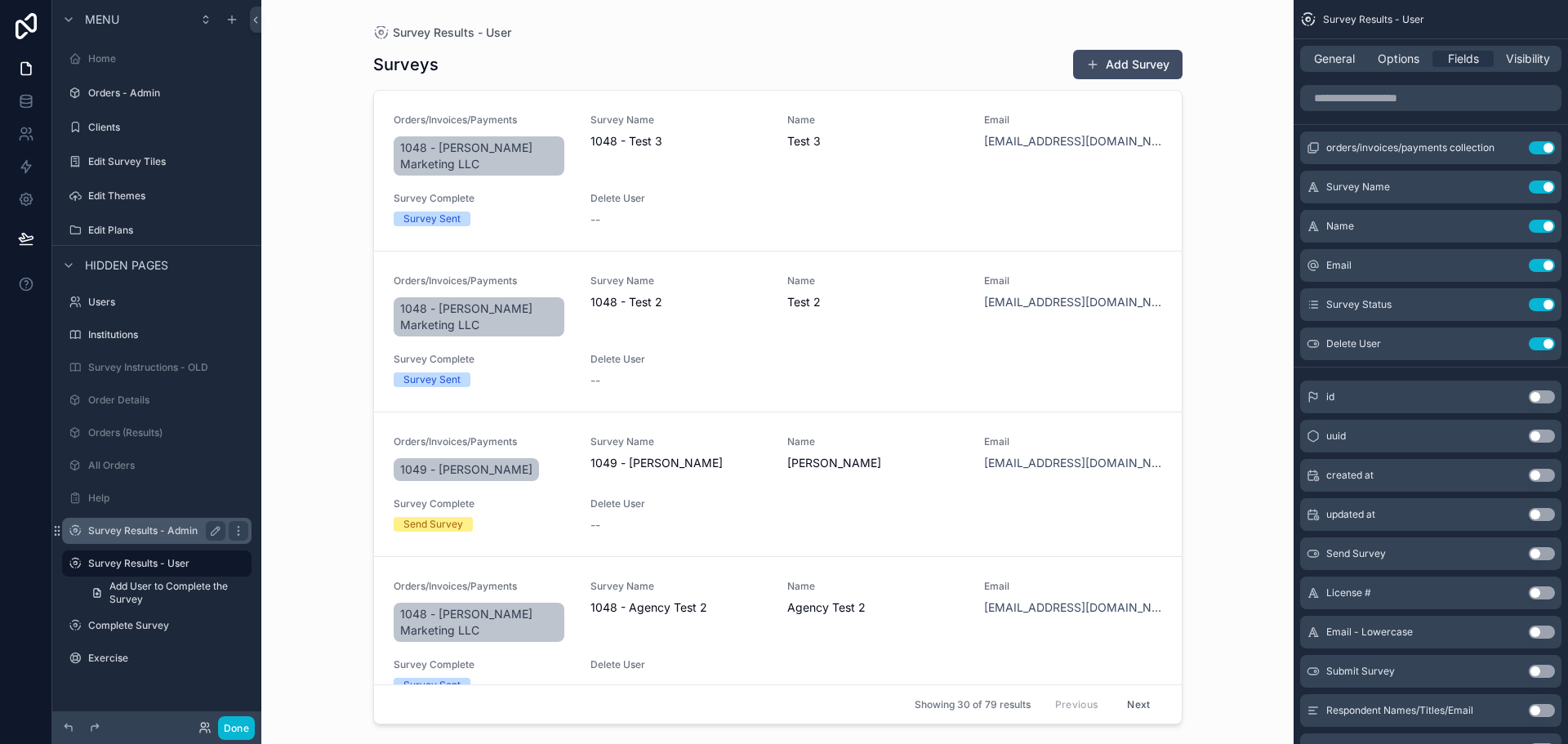
click at [157, 531] on label "Survey Results - Admin" at bounding box center [153, 531] width 131 height 13
click at [155, 567] on span "Add User to Complete the Survey" at bounding box center [175, 560] width 133 height 27
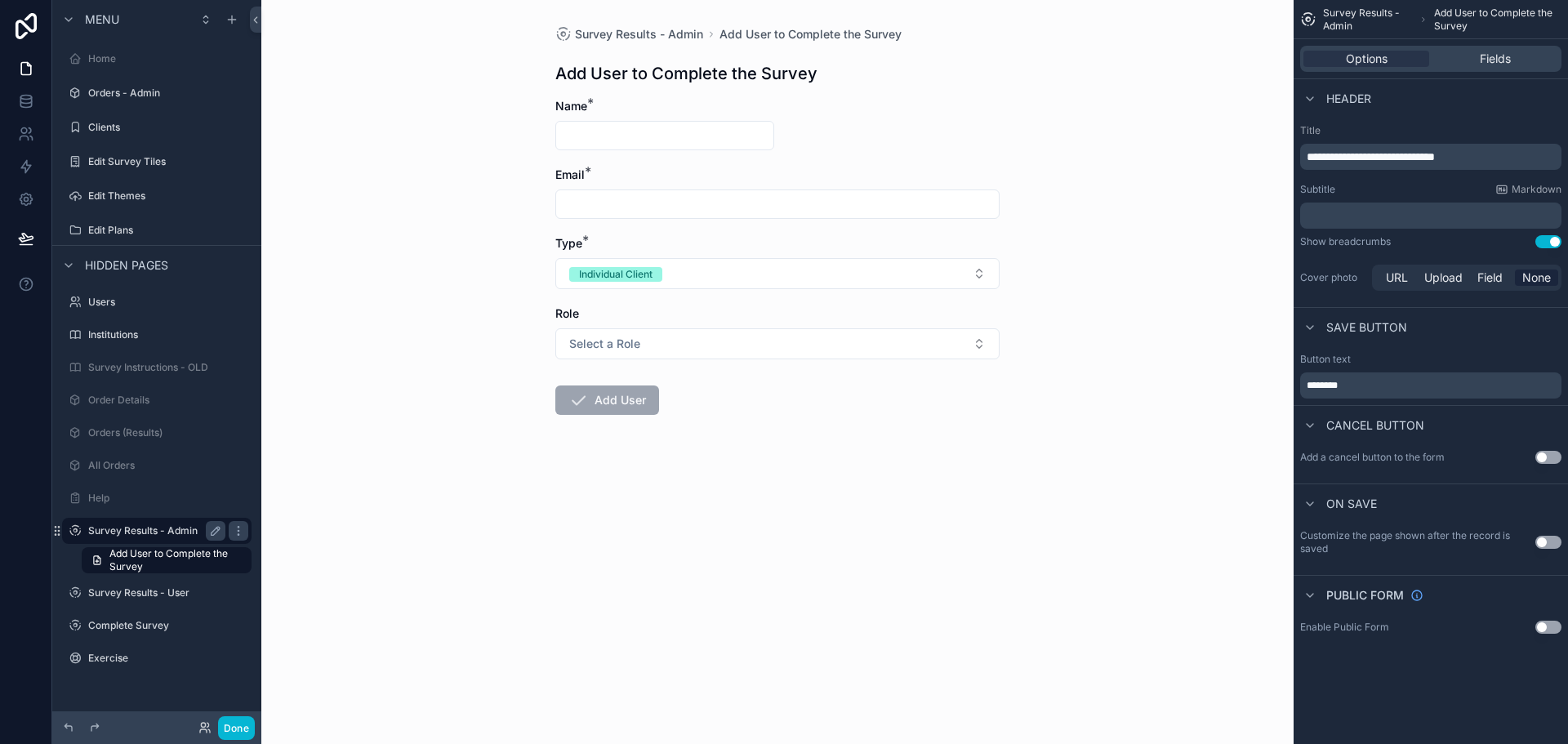
click at [158, 533] on label "Survey Results - Admin" at bounding box center [153, 531] width 131 height 13
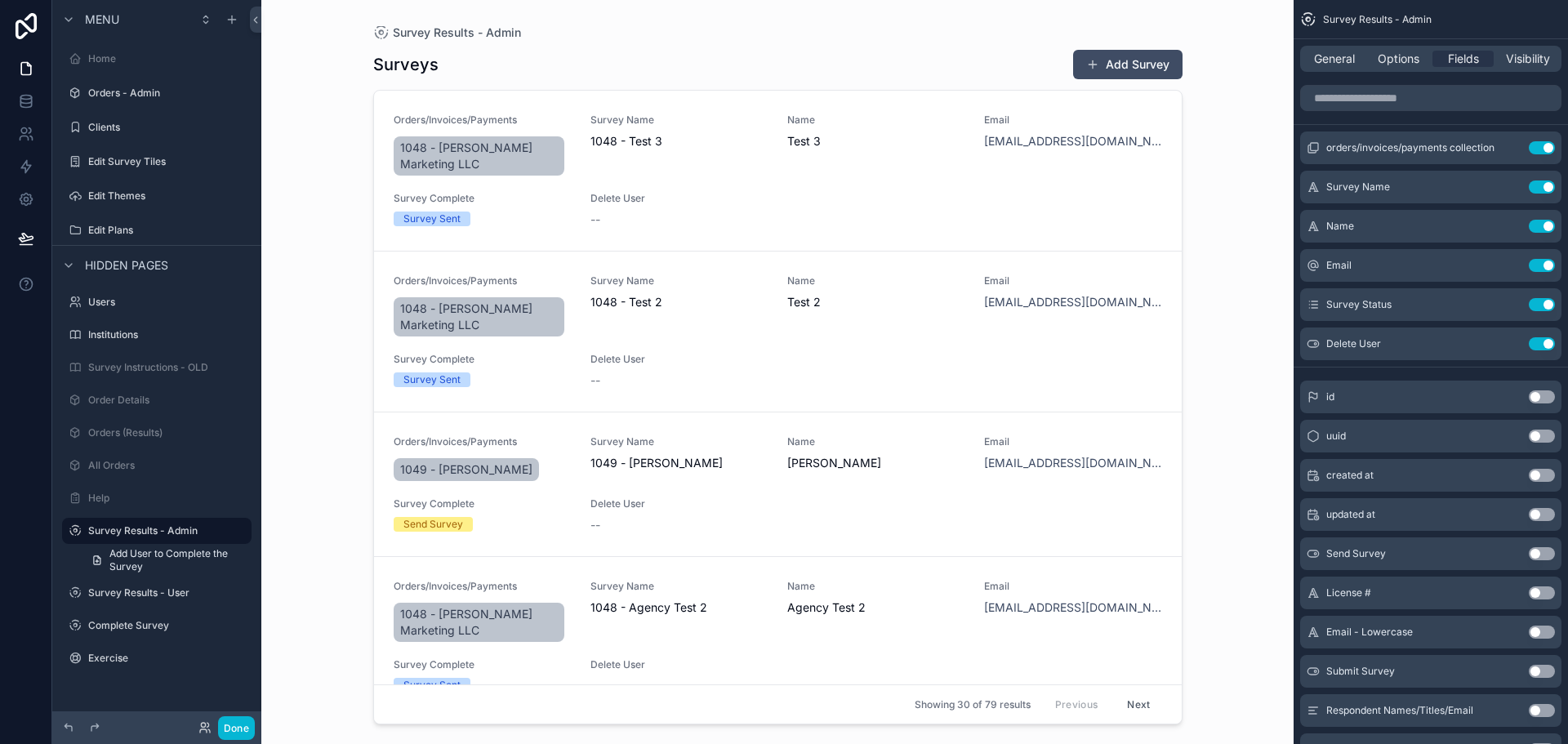
click at [442, 217] on div "scrollable content" at bounding box center [778, 362] width 835 height 725
click at [552, 201] on span "Survey Complete" at bounding box center [482, 198] width 177 height 13
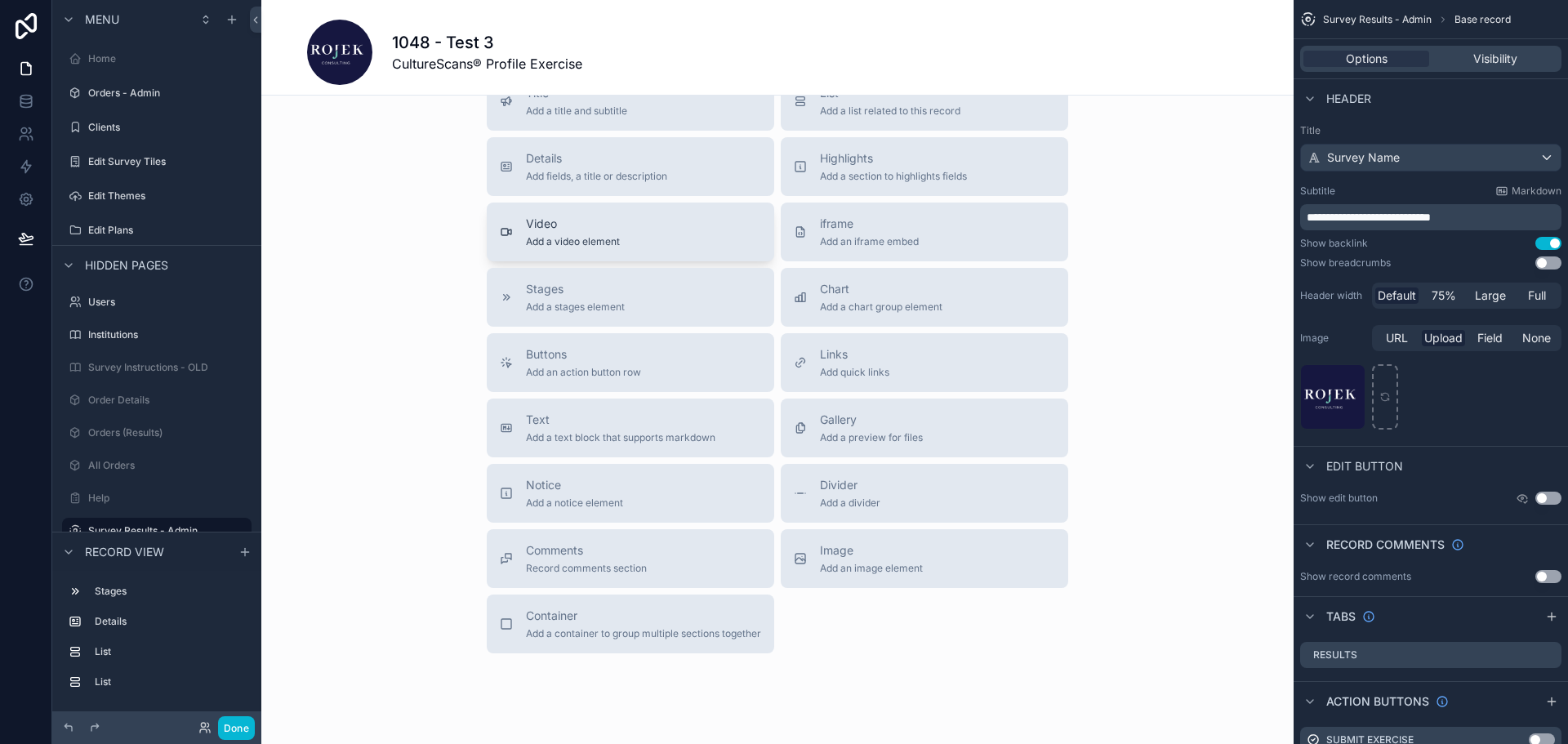
scroll to position [1137, 0]
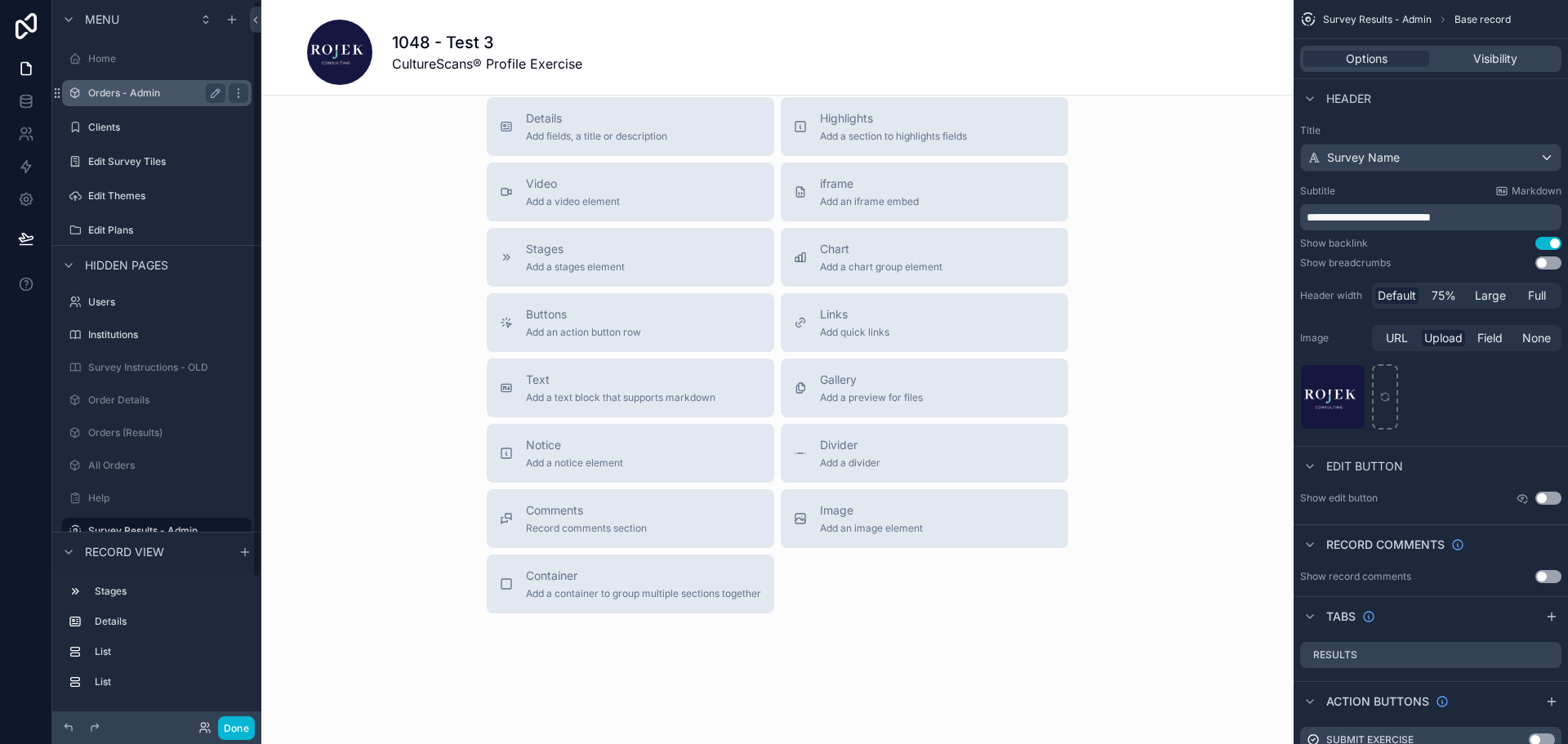
click at [97, 91] on label "Orders - Admin" at bounding box center [153, 92] width 131 height 13
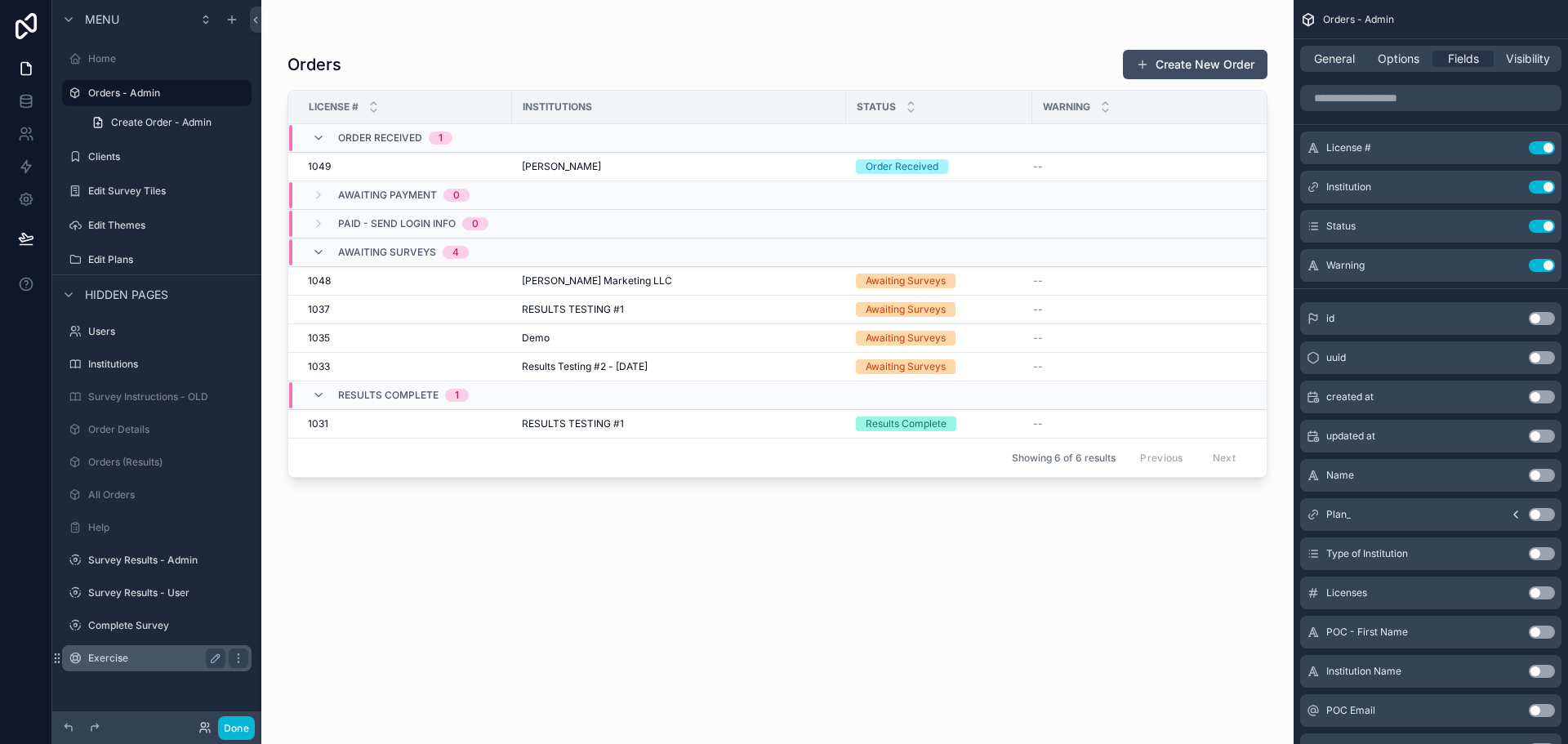
click at [97, 654] on label "Exercise" at bounding box center [153, 658] width 131 height 13
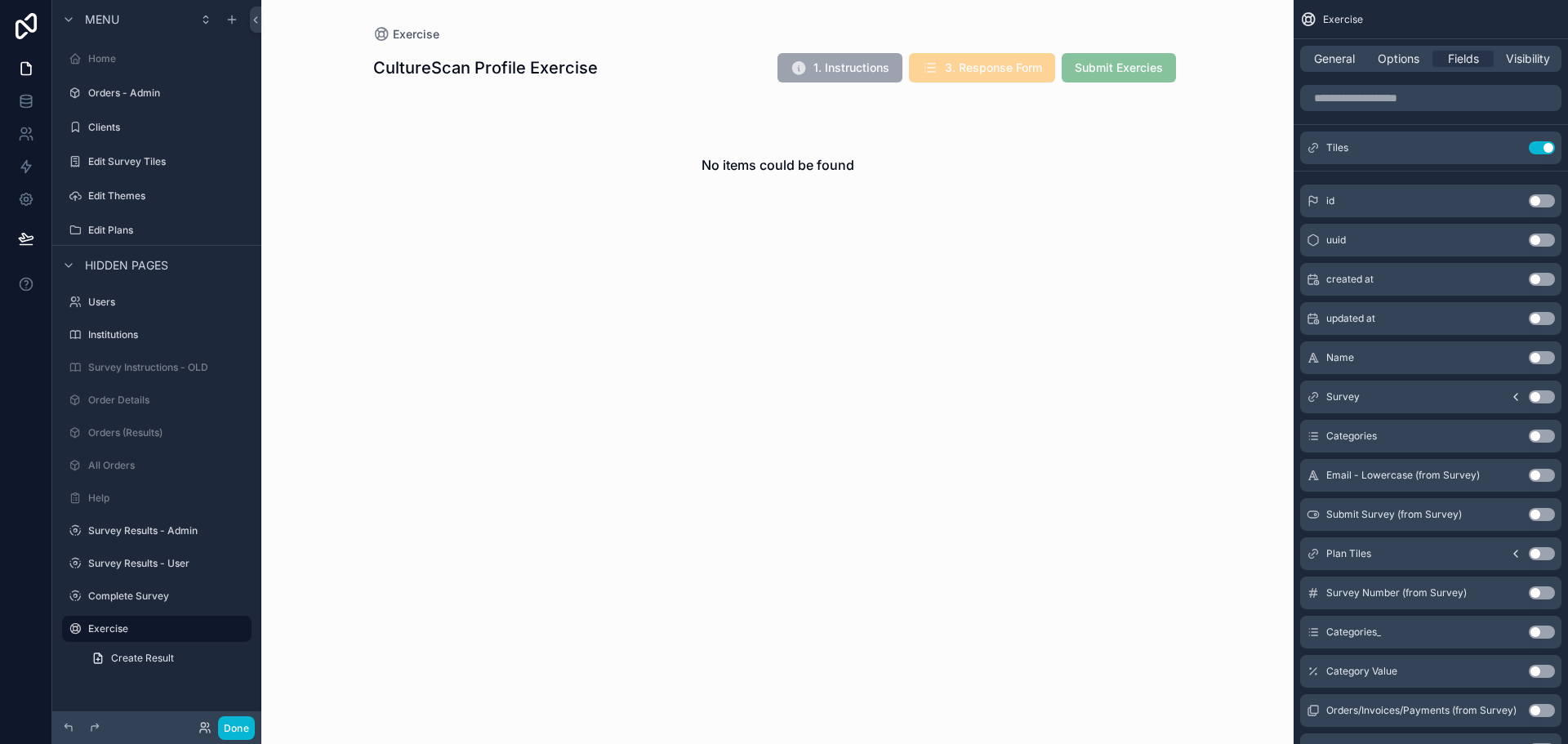
click at [475, 71] on div "scrollable content" at bounding box center [778, 140] width 835 height 279
click at [421, 31] on span "Exercise" at bounding box center [416, 34] width 46 height 16
click at [414, 78] on h1 "CultureScan Profile Exercise" at bounding box center [485, 68] width 224 height 23
click at [419, 75] on h1 "CultureScan Profile Exercise" at bounding box center [485, 68] width 224 height 23
click at [421, 74] on h1 "CultureScan Profile Exercise" at bounding box center [485, 68] width 224 height 23
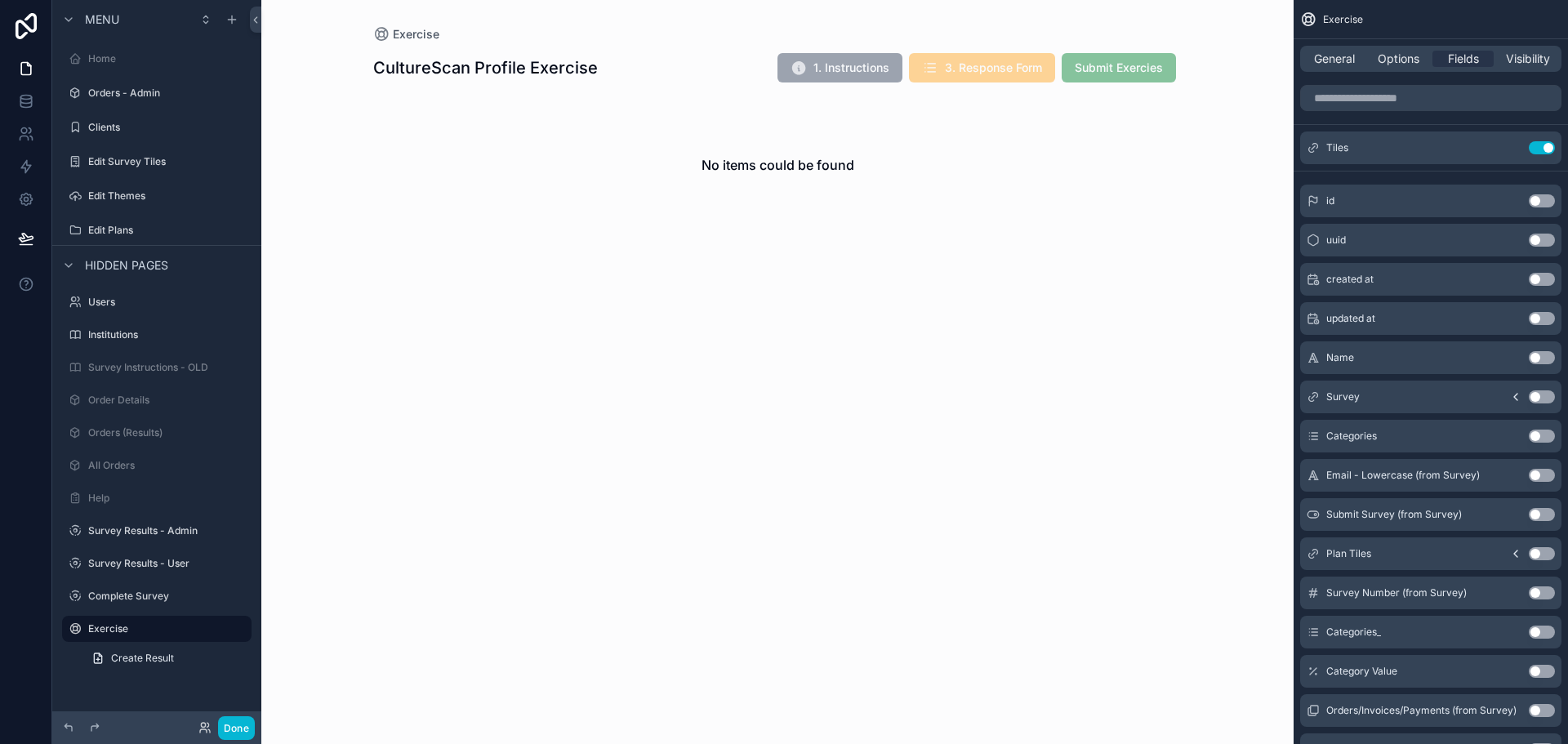
click at [1065, 53] on div "Submit Exercies" at bounding box center [1120, 68] width 115 height 29
click at [692, 164] on div "No items could be found" at bounding box center [778, 164] width 810 height 124
click at [176, 653] on link "Create Result" at bounding box center [166, 658] width 170 height 27
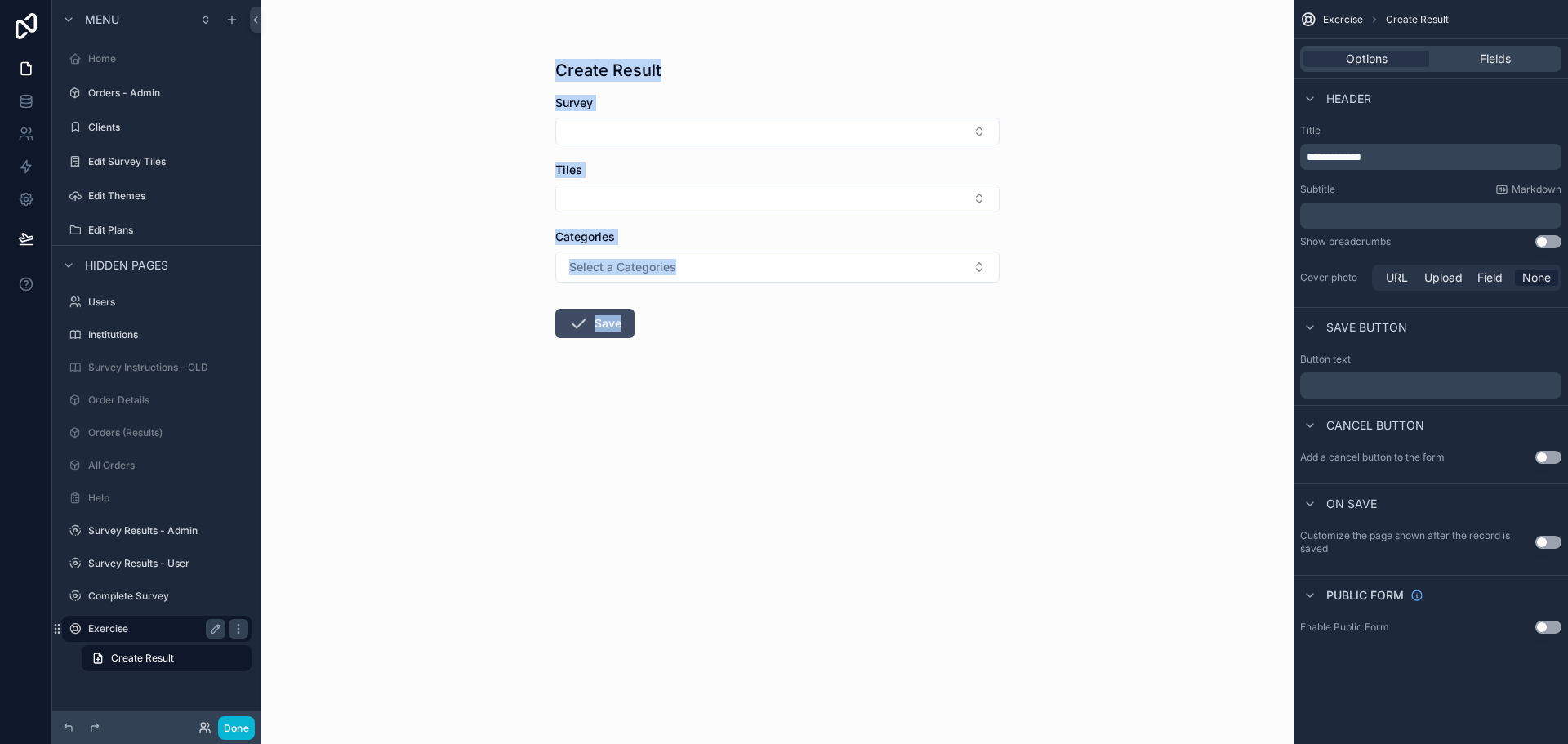
click at [169, 629] on label "Exercise" at bounding box center [153, 628] width 131 height 13
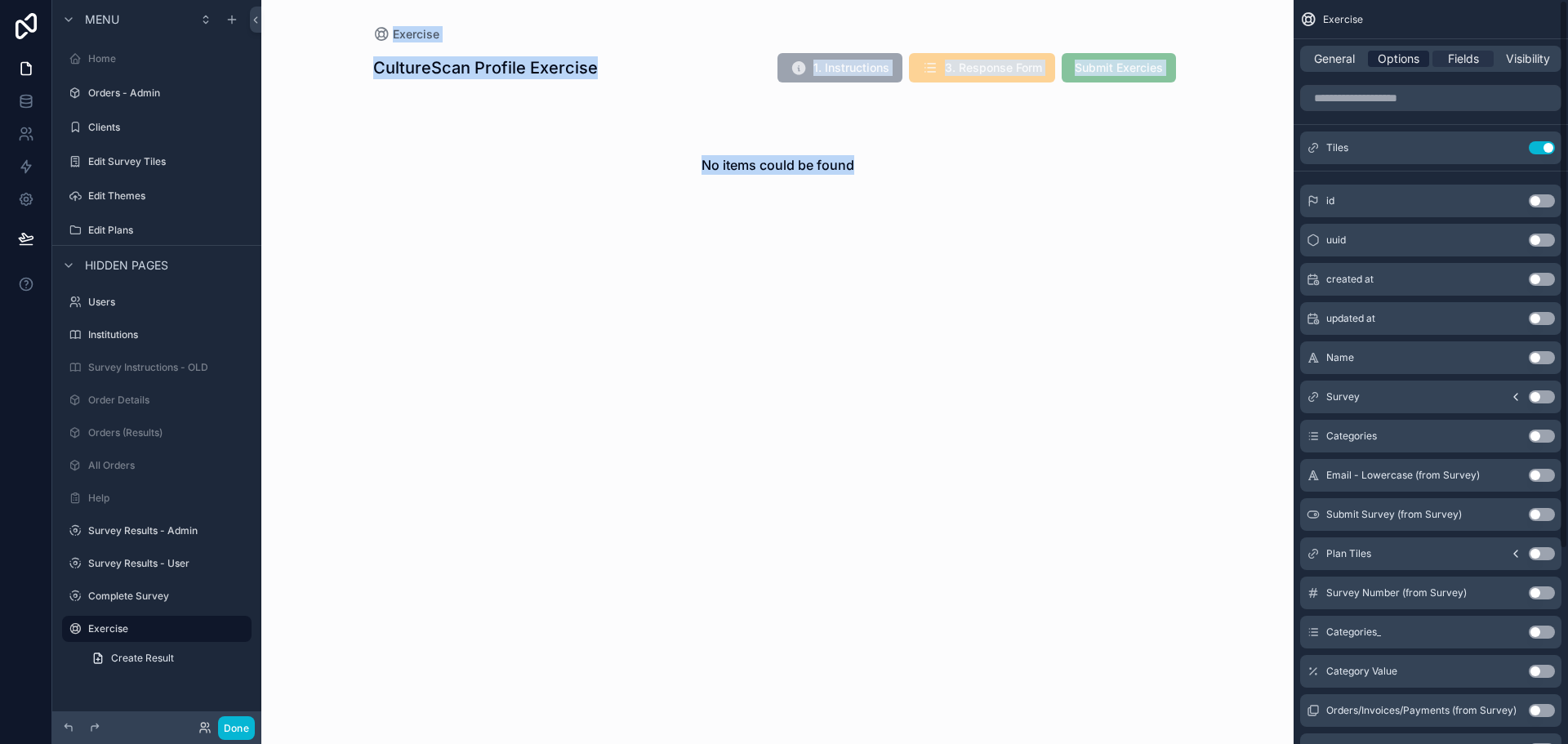
click at [1394, 64] on span "Options" at bounding box center [1399, 58] width 42 height 16
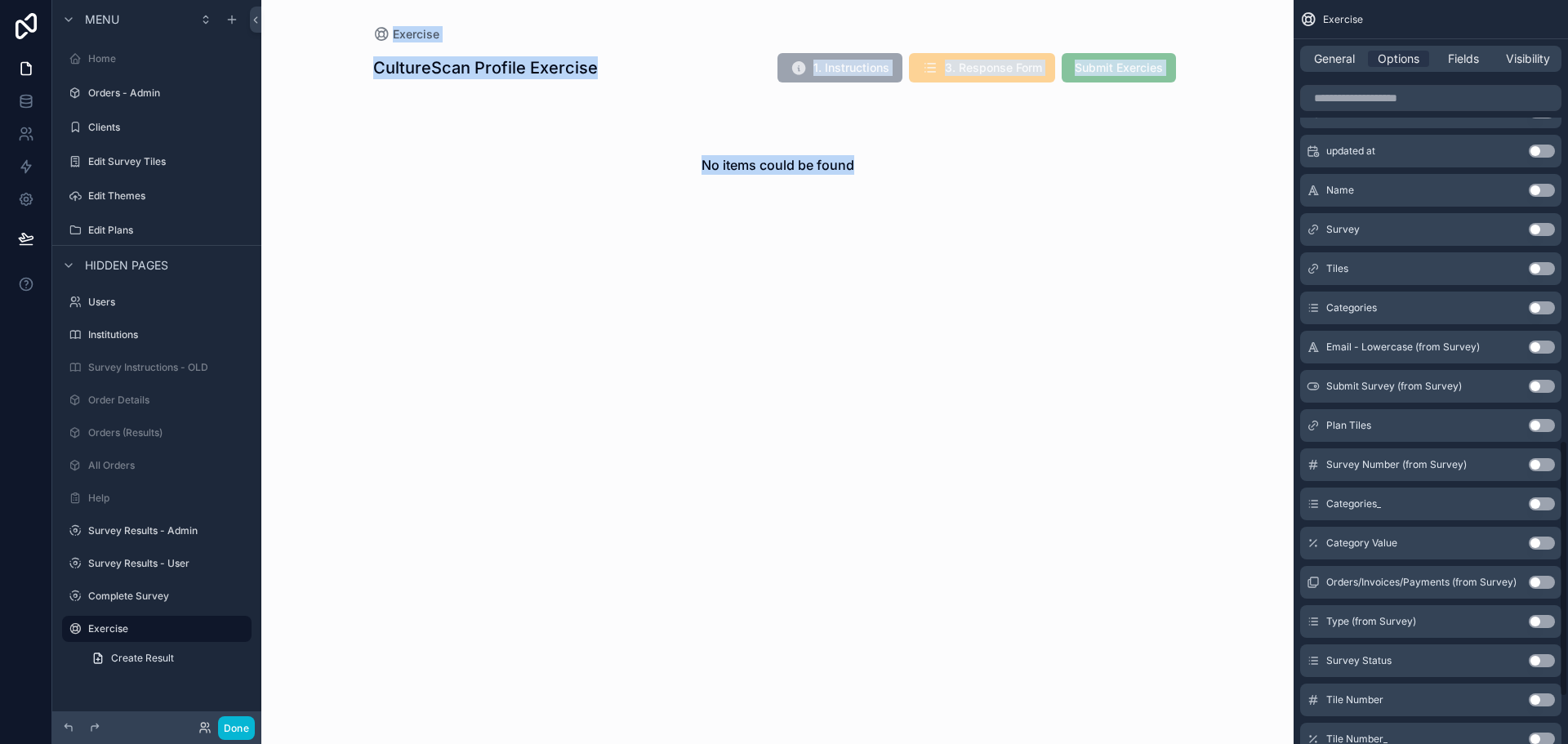
scroll to position [1389, 0]
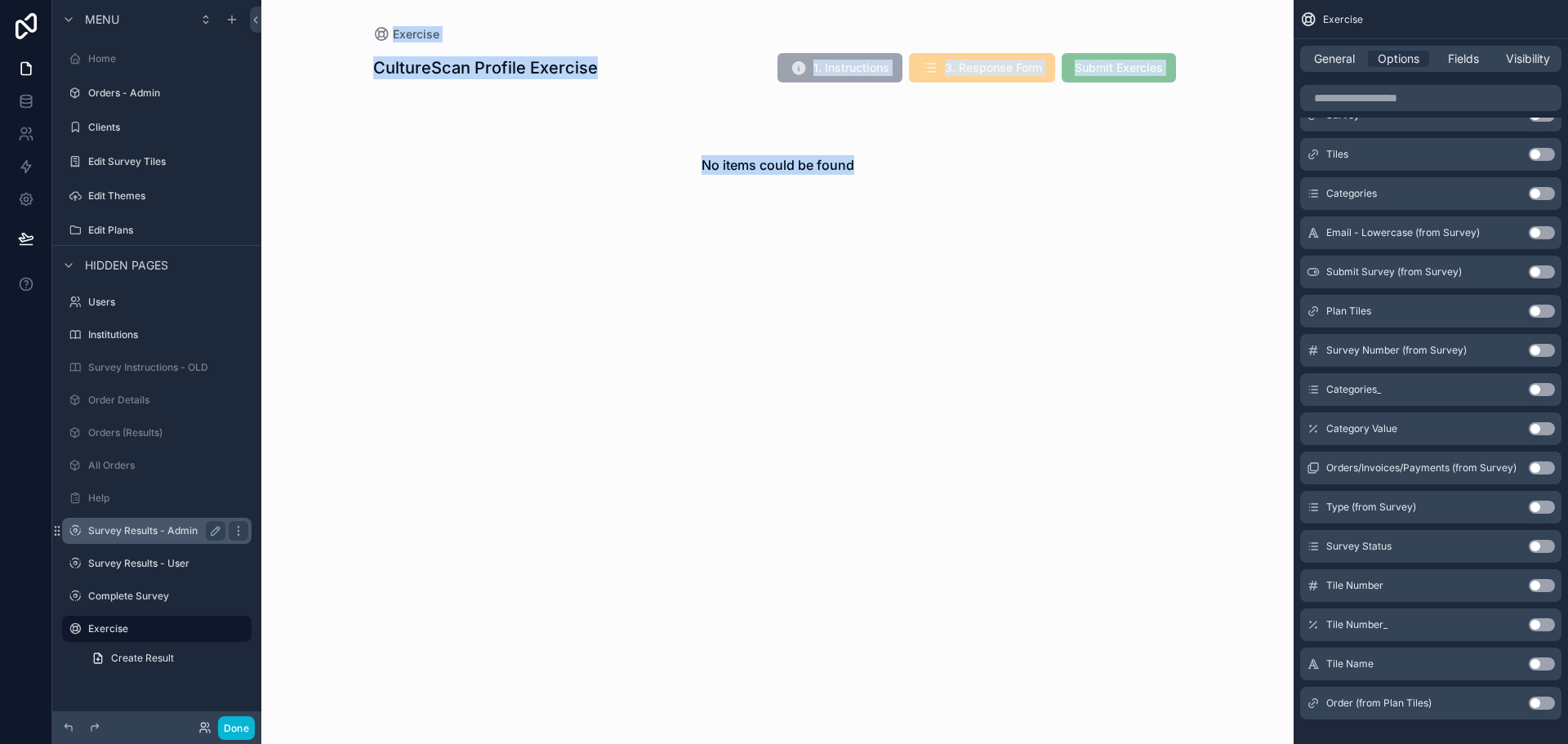
click at [141, 527] on label "Survey Results - Admin" at bounding box center [153, 531] width 131 height 13
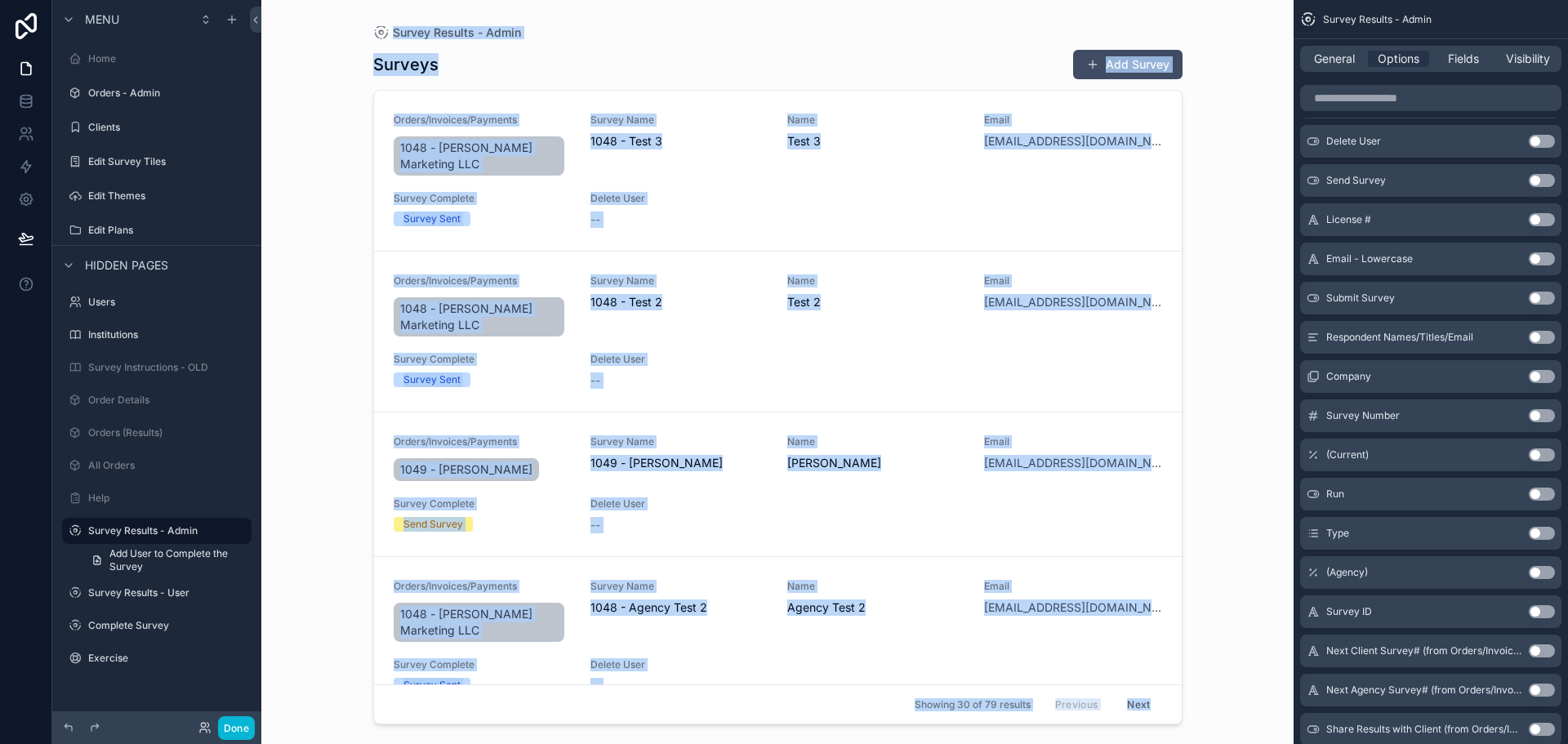
click at [310, 531] on div "Survey Results - Admin Surveys Add Survey Orders/Invoices/Payments 1048 - [PERS…" at bounding box center [777, 372] width 1032 height 744
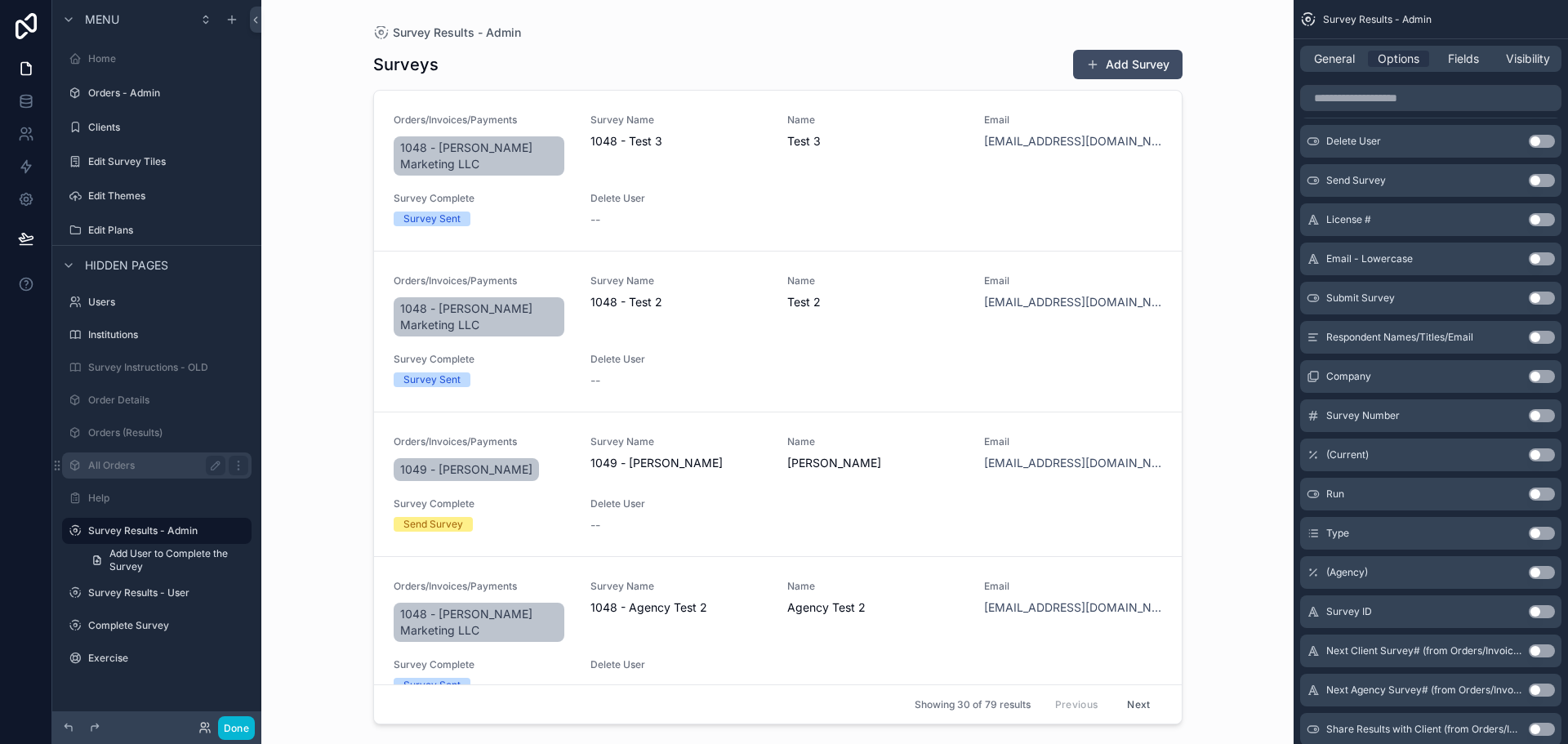
click at [117, 459] on label "All Orders" at bounding box center [153, 465] width 131 height 13
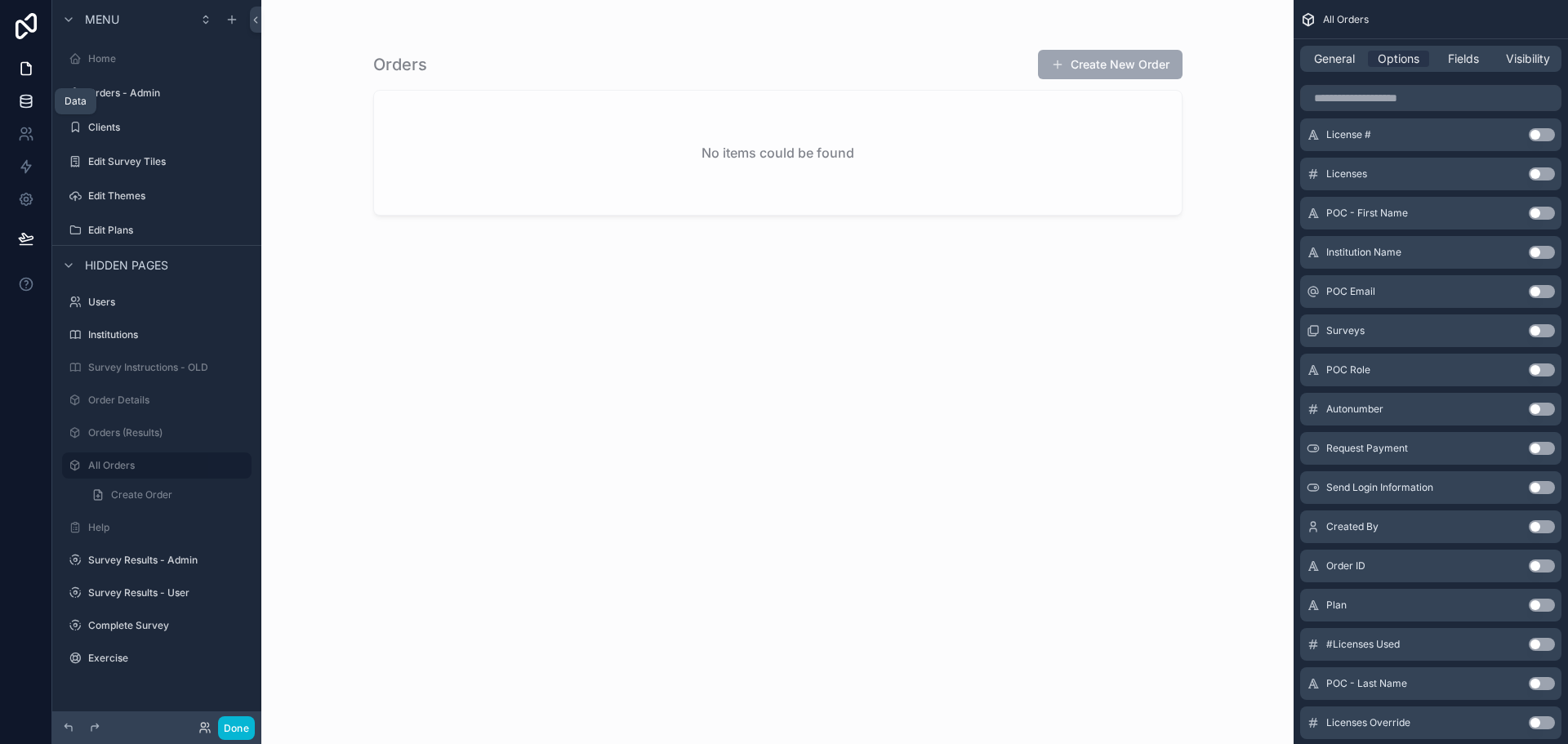
click at [21, 99] on icon at bounding box center [26, 101] width 16 height 16
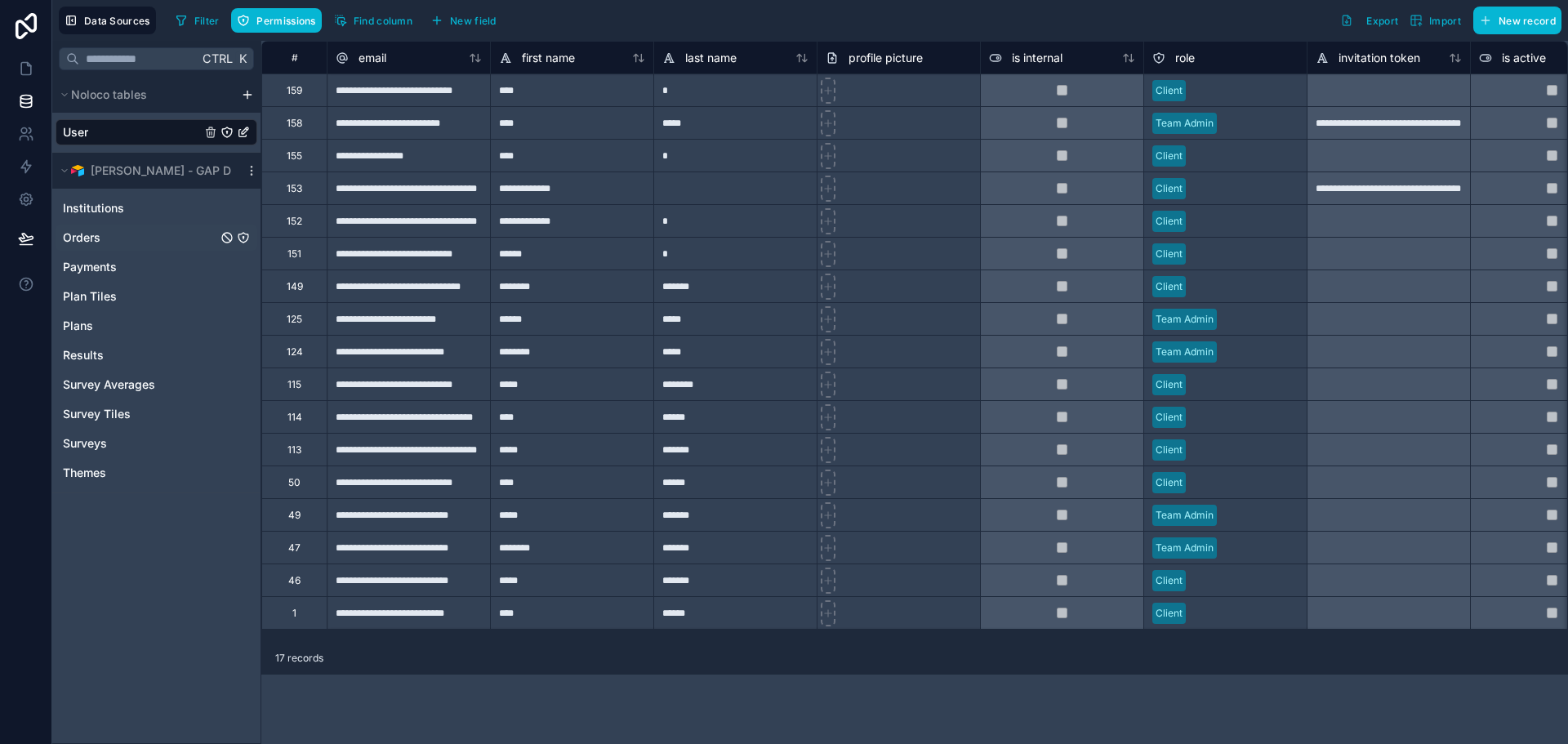
click at [103, 226] on div "Orders" at bounding box center [157, 237] width 202 height 27
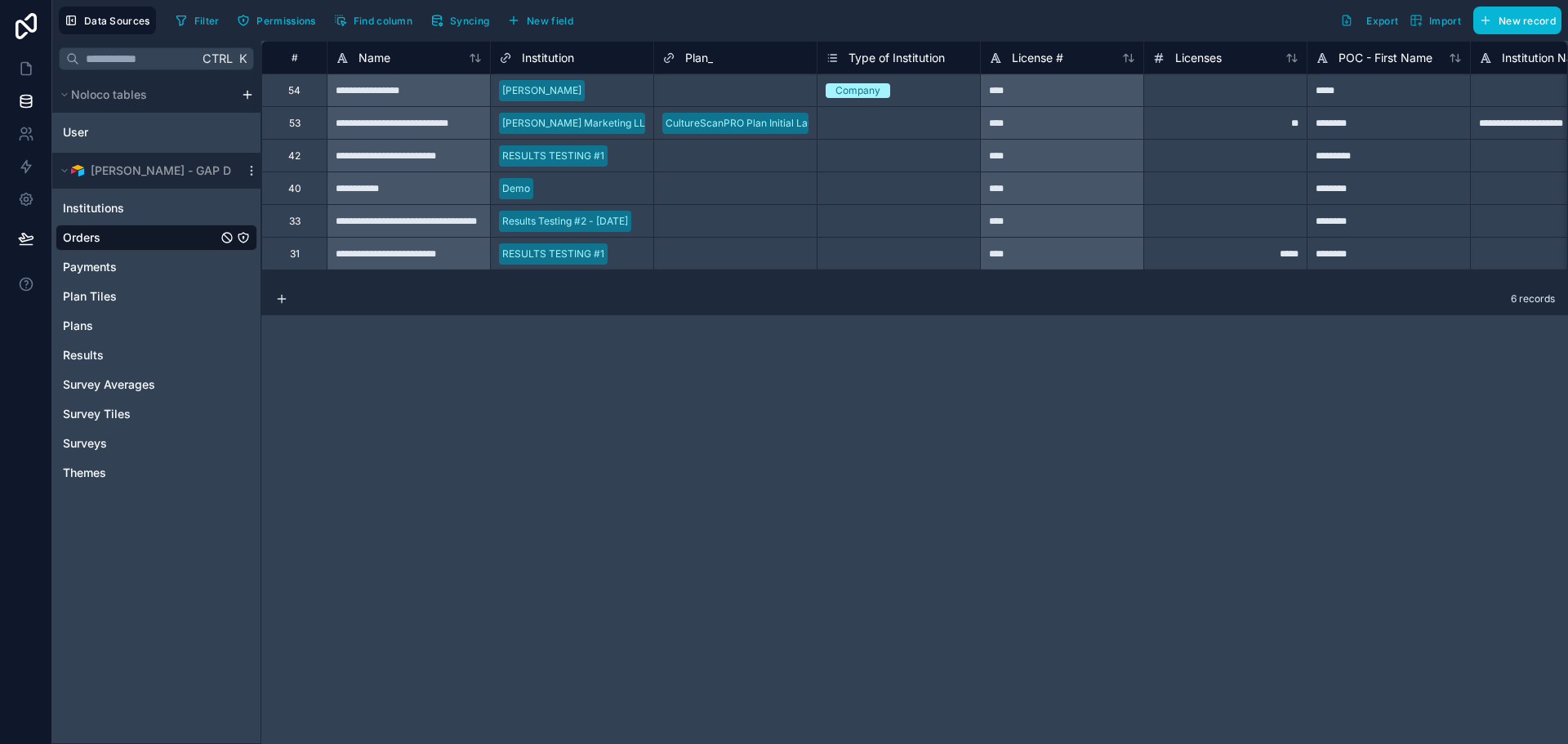
click at [368, 91] on div "**********" at bounding box center [408, 90] width 163 height 33
click at [19, 58] on link at bounding box center [26, 68] width 51 height 33
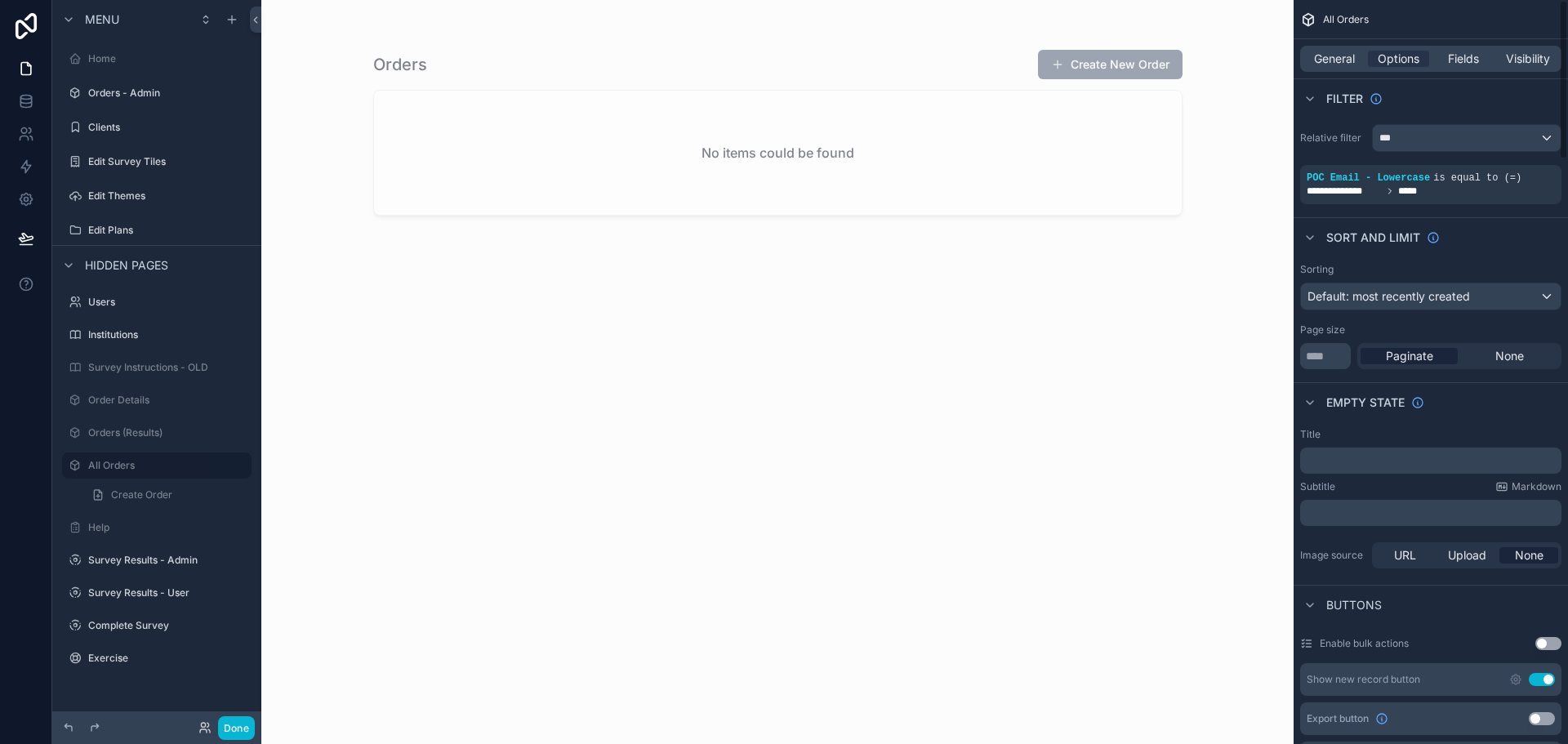
click at [1325, 50] on div "General Options Fields Visibility" at bounding box center [1430, 58] width 261 height 27
click at [1325, 54] on span "General" at bounding box center [1335, 58] width 41 height 16
